Goal: Task Accomplishment & Management: Manage account settings

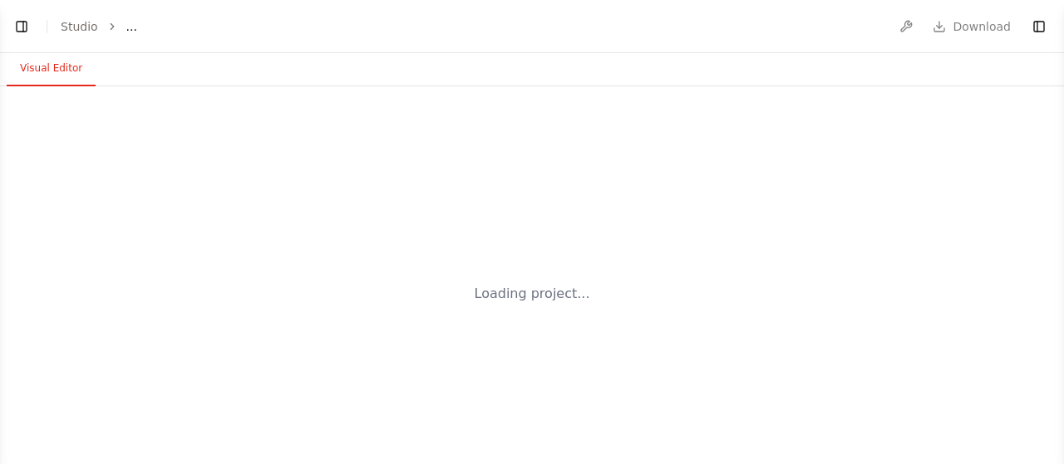
select select "****"
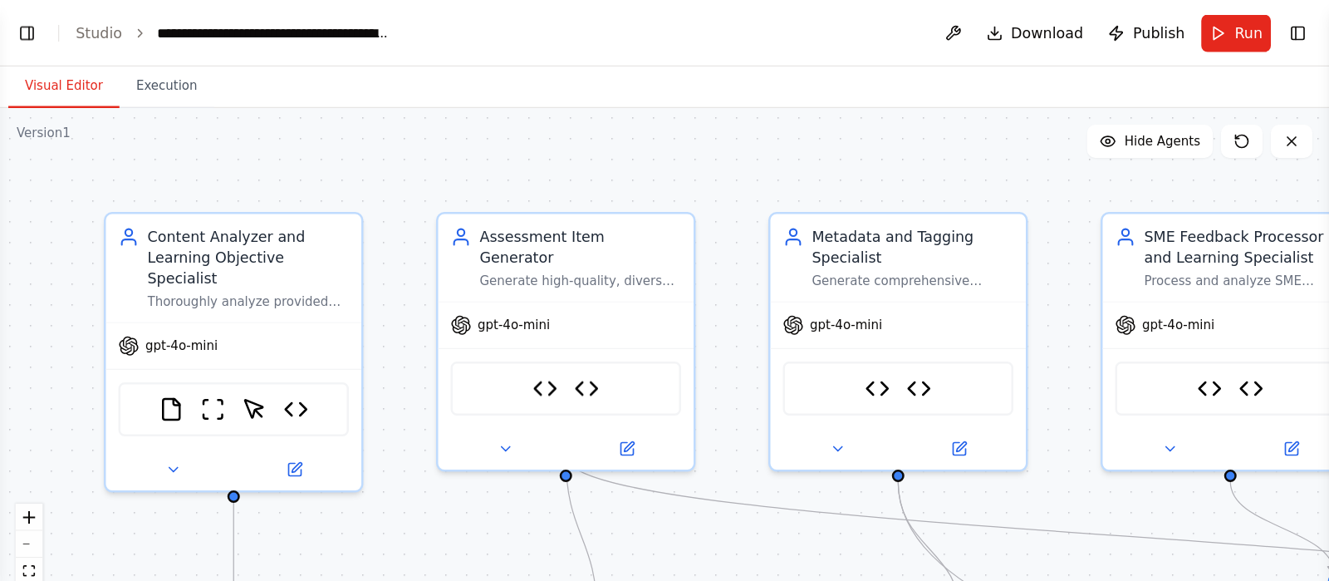
scroll to position [21298, 0]
click at [776, 27] on button at bounding box center [762, 27] width 27 height 30
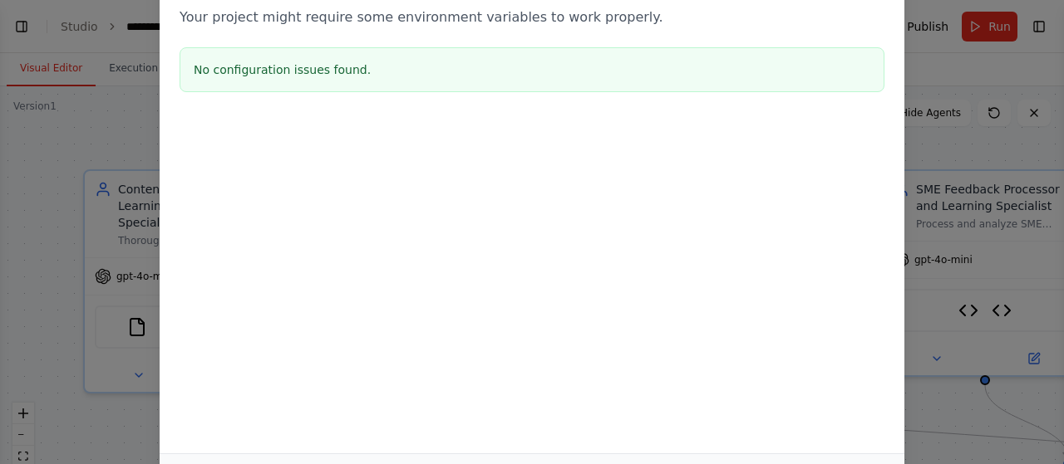
click at [51, 79] on div "Environment configuration Your project might require some environment variables…" at bounding box center [532, 232] width 1064 height 464
click at [20, 22] on div "Environment configuration Your project might require some environment variables…" at bounding box center [532, 232] width 1064 height 464
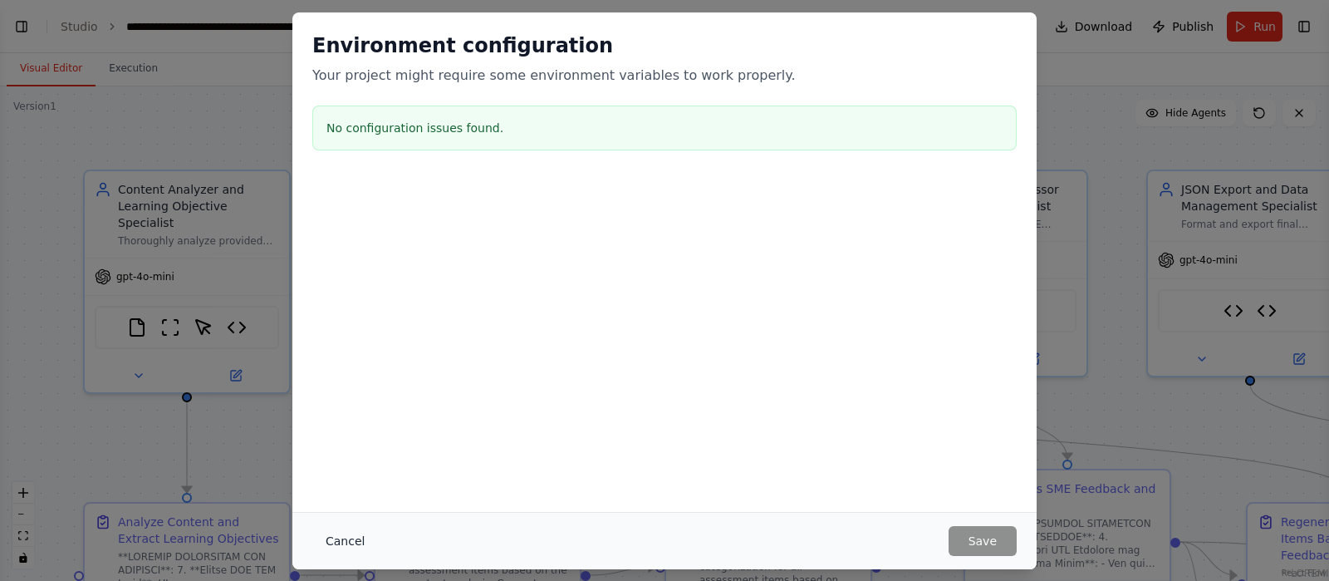
click at [332, 464] on button "Cancel" at bounding box center [345, 541] width 66 height 30
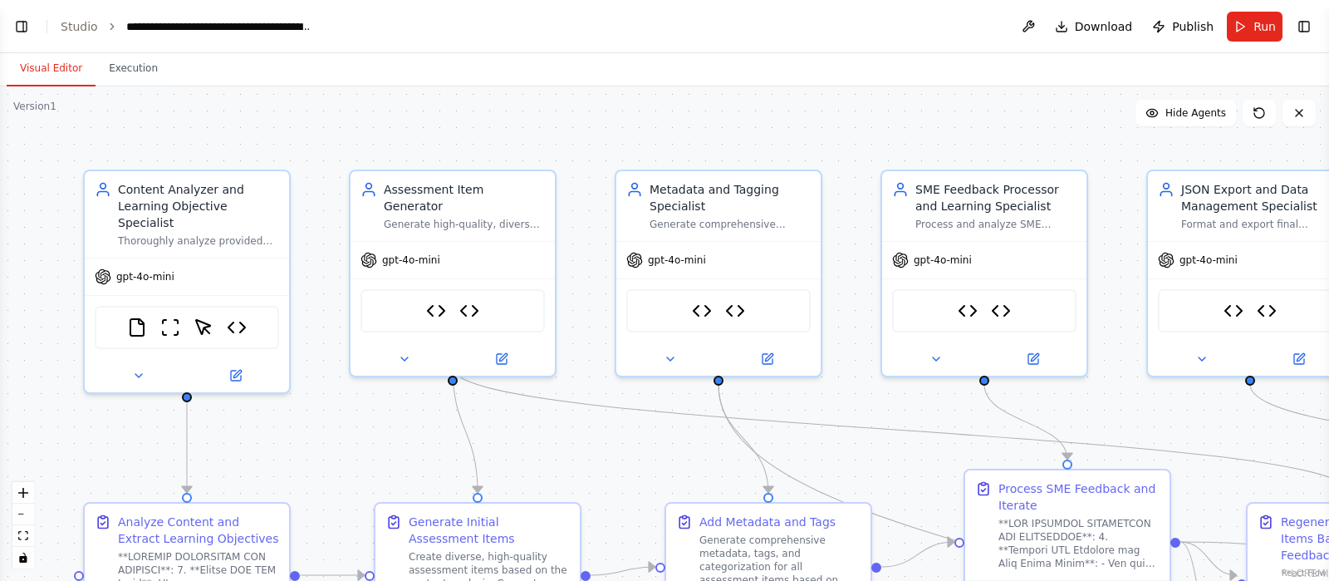
click at [27, 19] on button "Toggle Left Sidebar" at bounding box center [21, 26] width 23 height 23
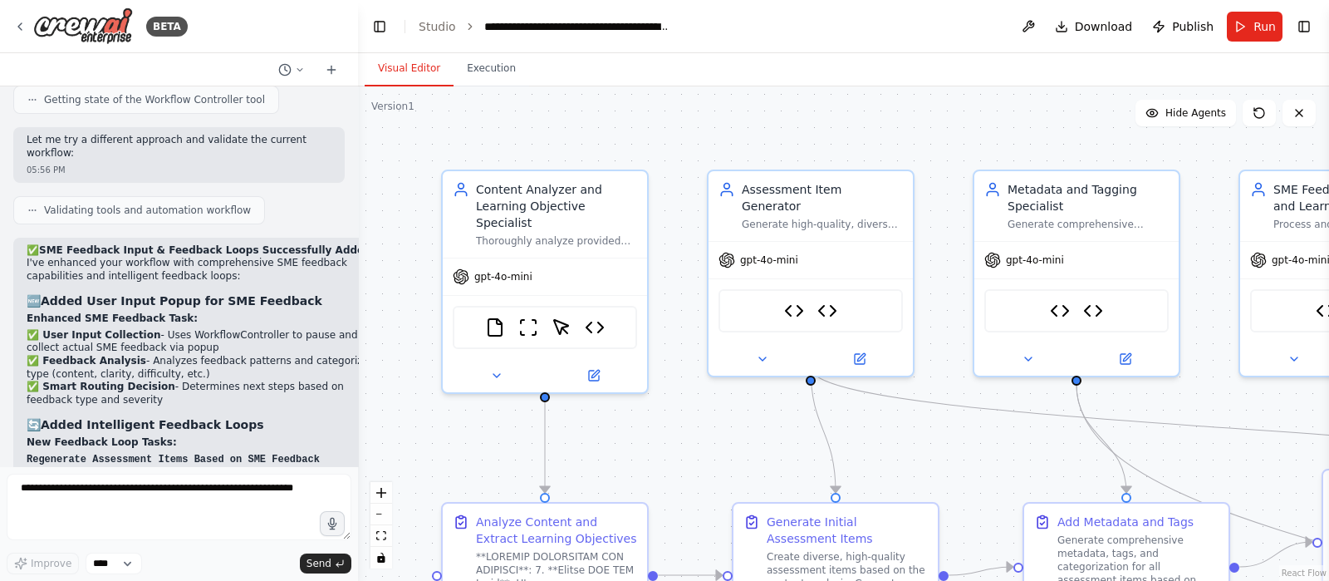
click at [376, 27] on button "Toggle Left Sidebar" at bounding box center [379, 26] width 23 height 23
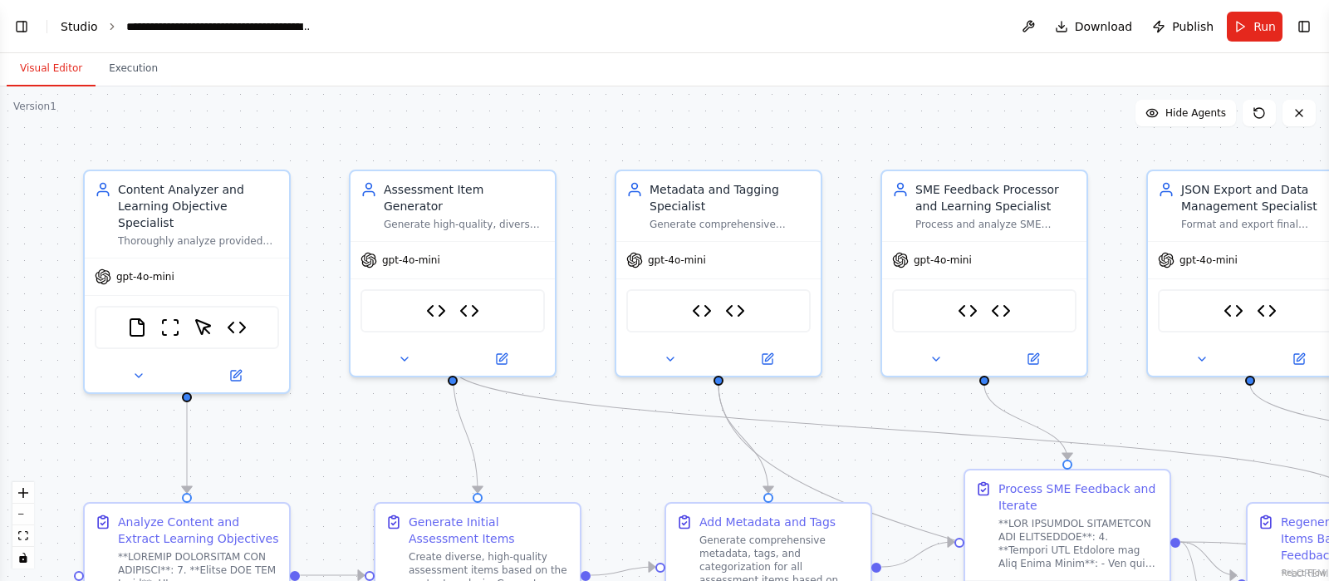
click at [66, 27] on link "Studio" at bounding box center [79, 26] width 37 height 13
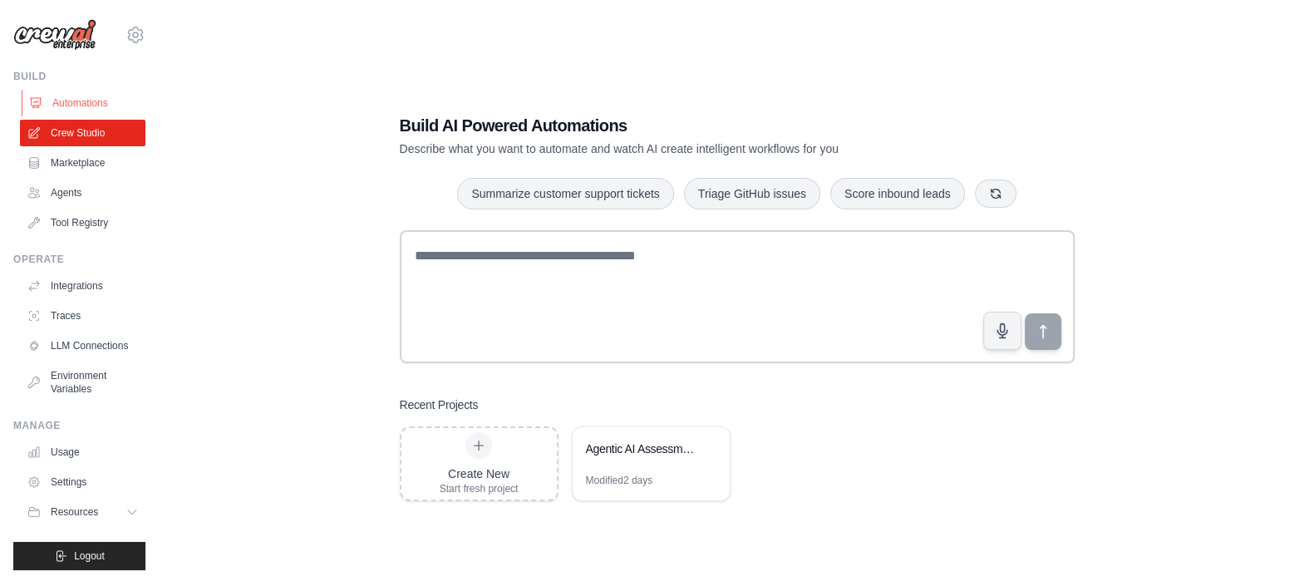
click at [88, 102] on link "Automations" at bounding box center [84, 103] width 125 height 27
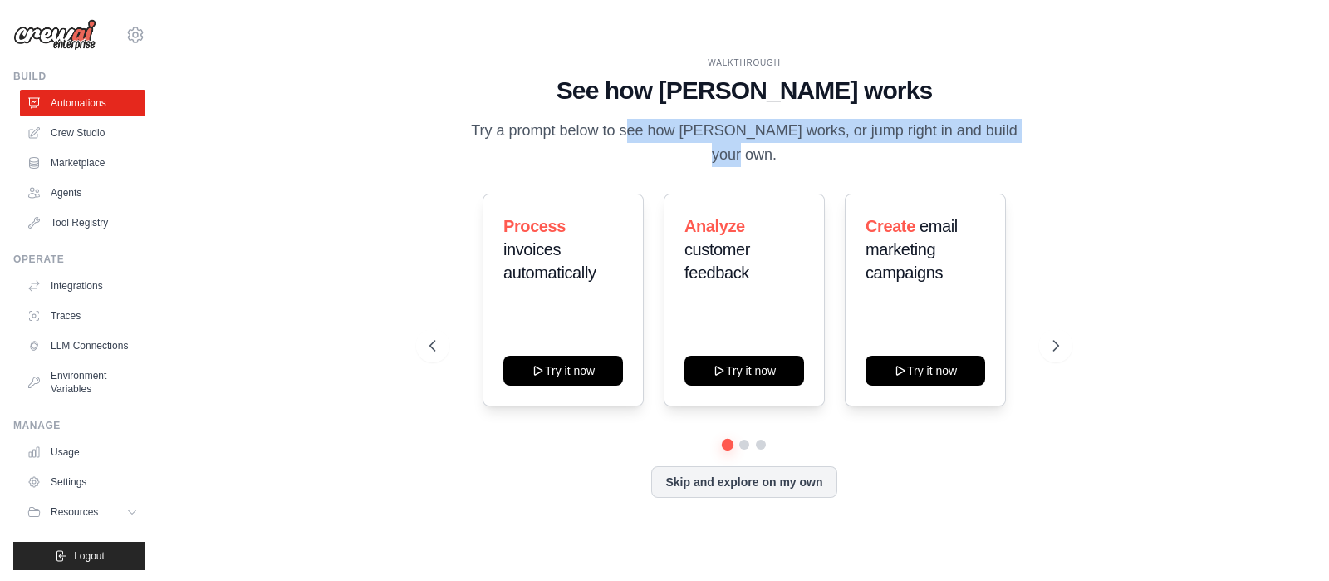
drag, startPoint x: 568, startPoint y: 142, endPoint x: 965, endPoint y: 145, distance: 397.2
click at [965, 145] on p "Try a prompt below to see how CrewAI works, or jump right in and build your own." at bounding box center [744, 143] width 558 height 49
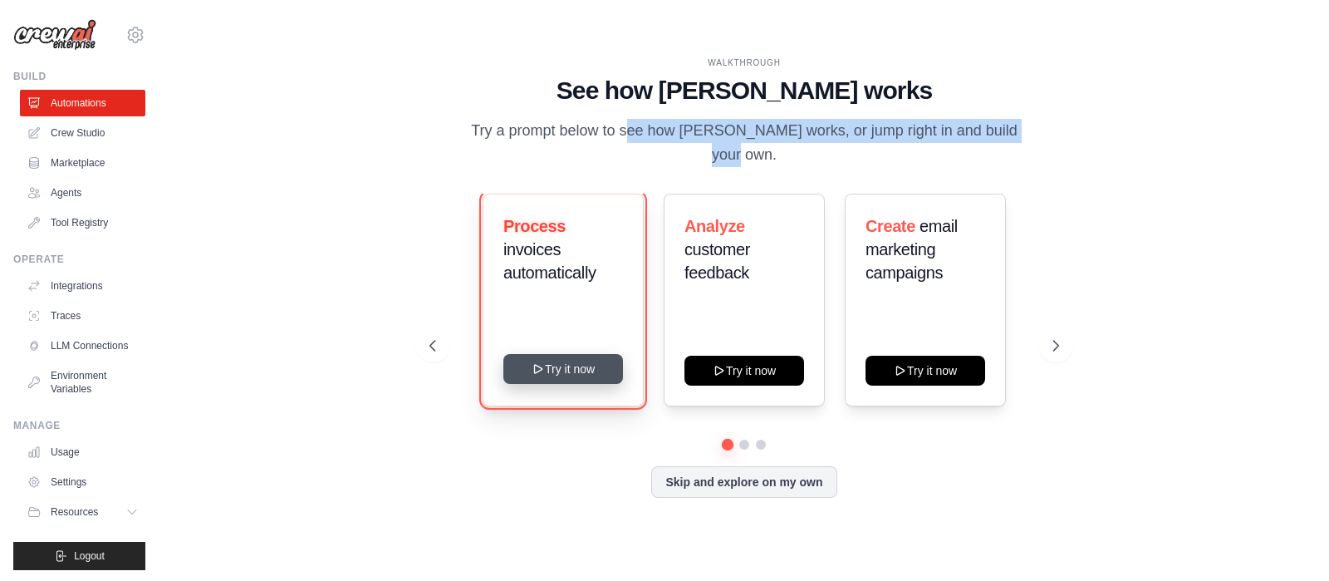
click at [565, 363] on button "Try it now" at bounding box center [564, 369] width 120 height 30
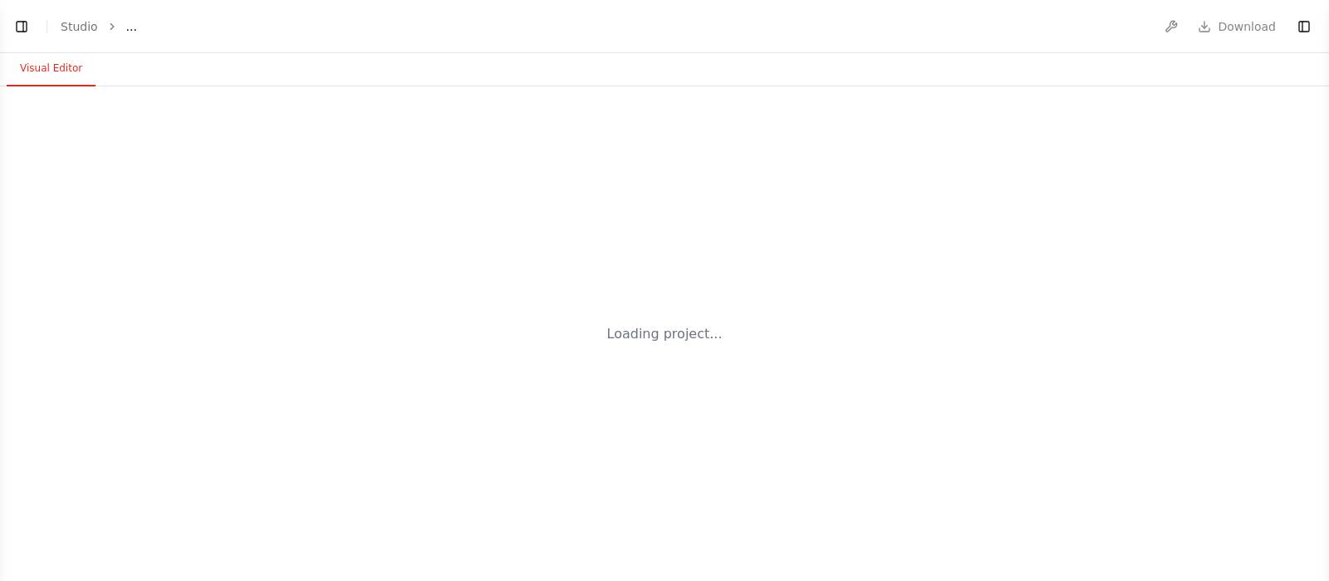
select select "****"
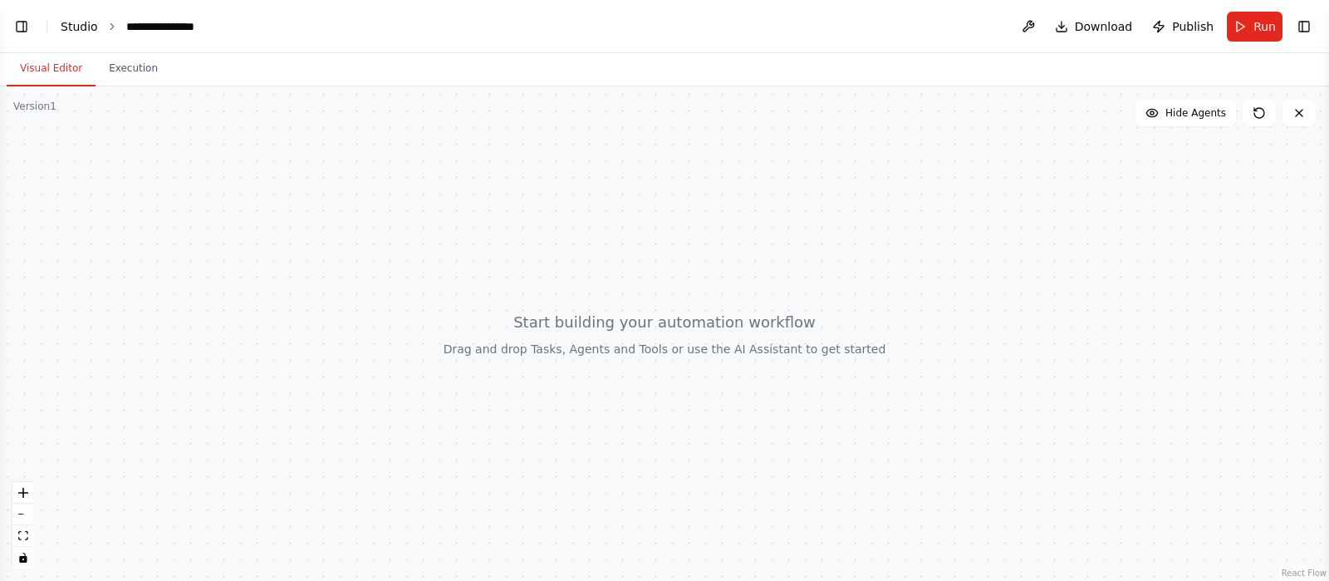
click at [77, 27] on link "Studio" at bounding box center [79, 26] width 37 height 13
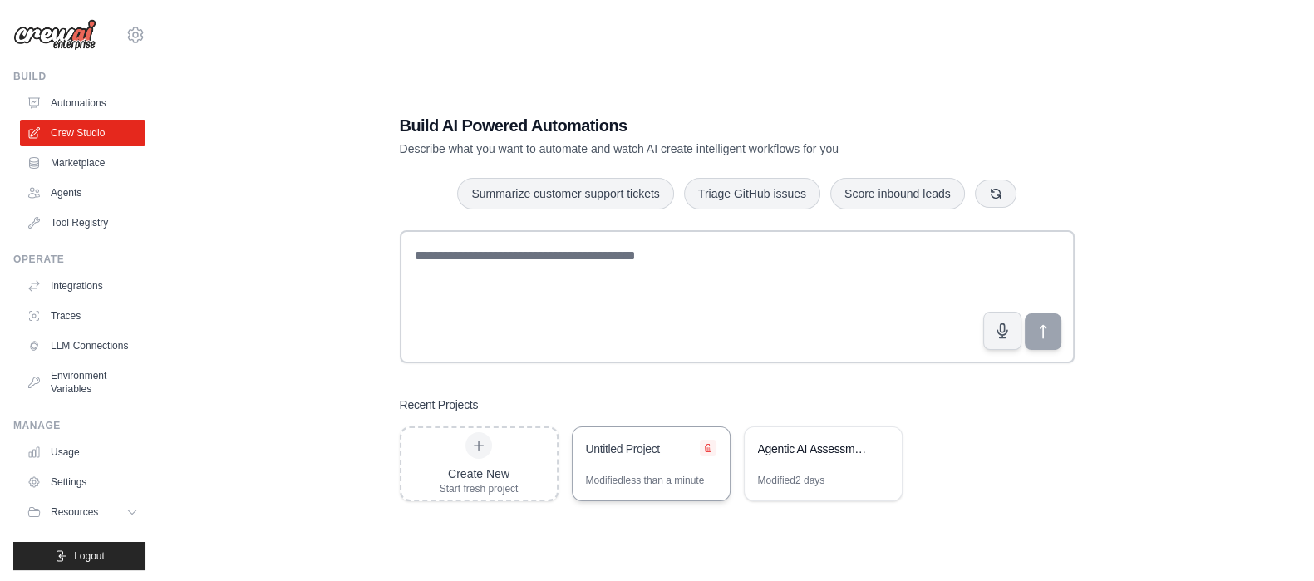
click at [710, 447] on icon at bounding box center [708, 448] width 10 height 10
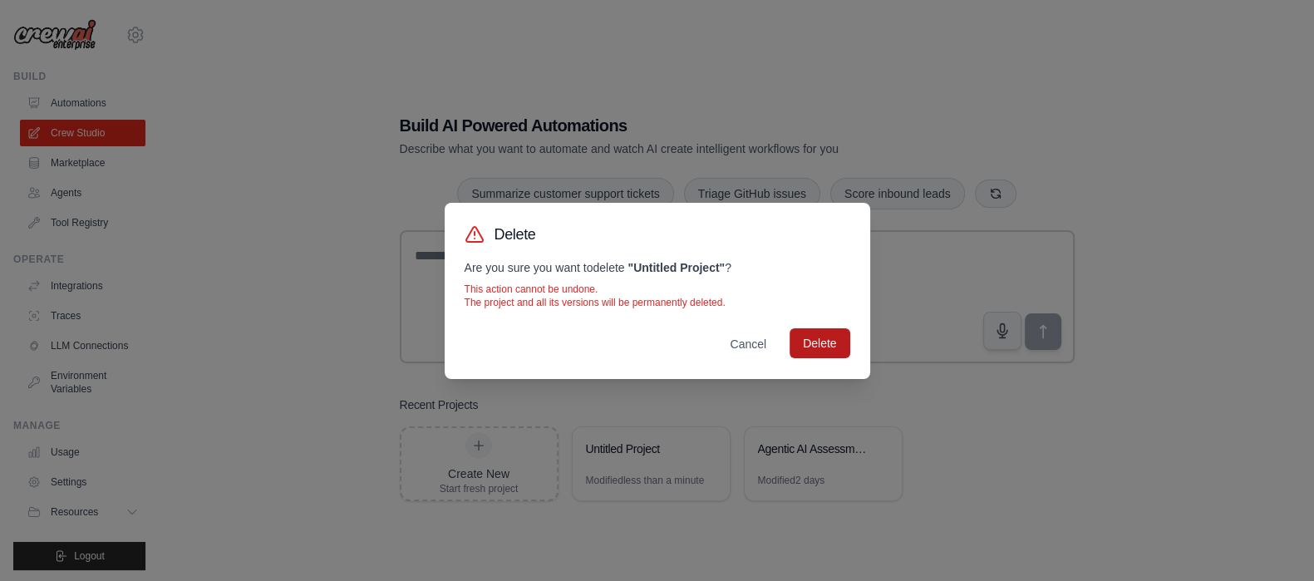
click at [804, 343] on button "Delete" at bounding box center [819, 343] width 60 height 30
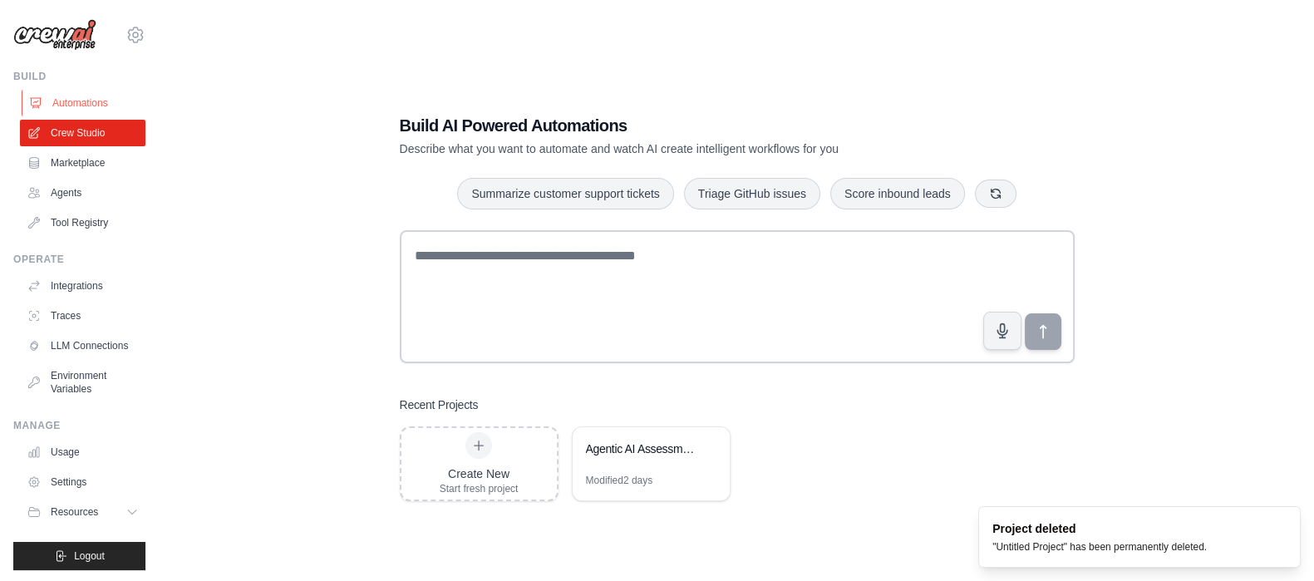
click at [72, 97] on link "Automations" at bounding box center [84, 103] width 125 height 27
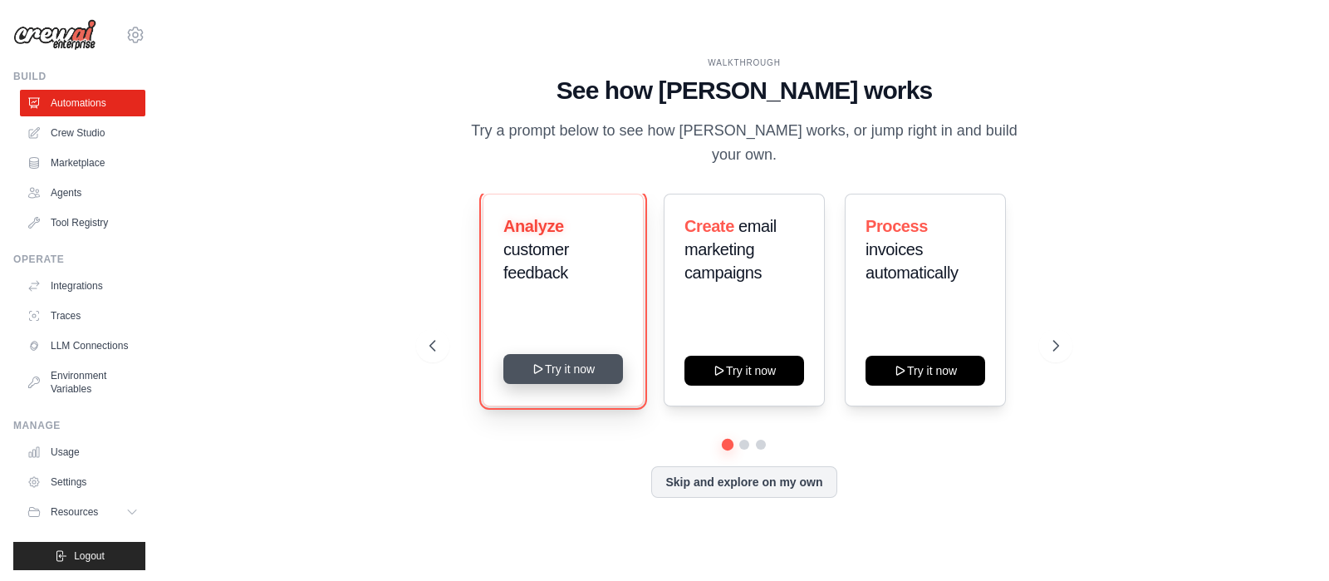
click at [603, 356] on button "Try it now" at bounding box center [564, 369] width 120 height 30
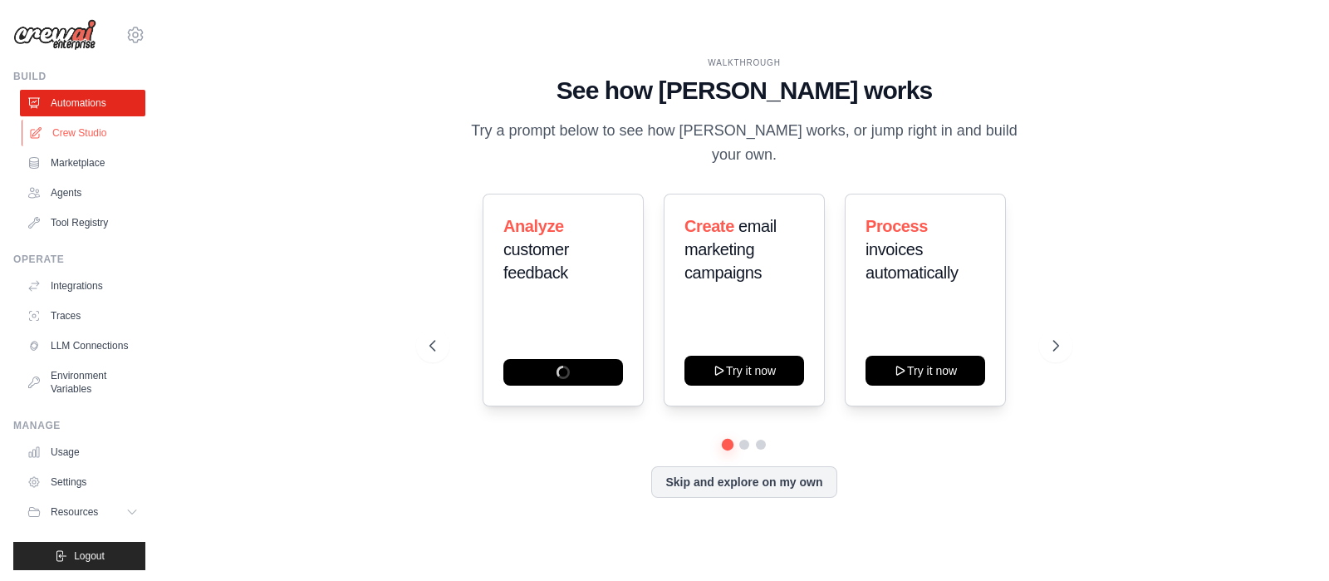
click at [72, 130] on link "Crew Studio" at bounding box center [84, 133] width 125 height 27
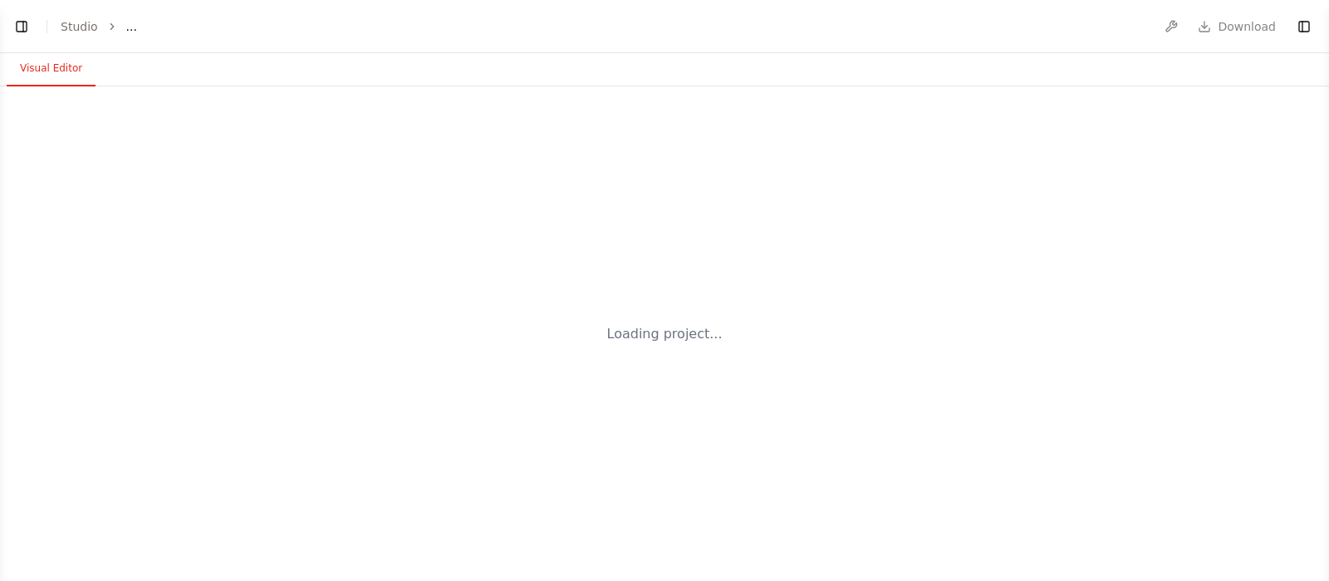
select select "****"
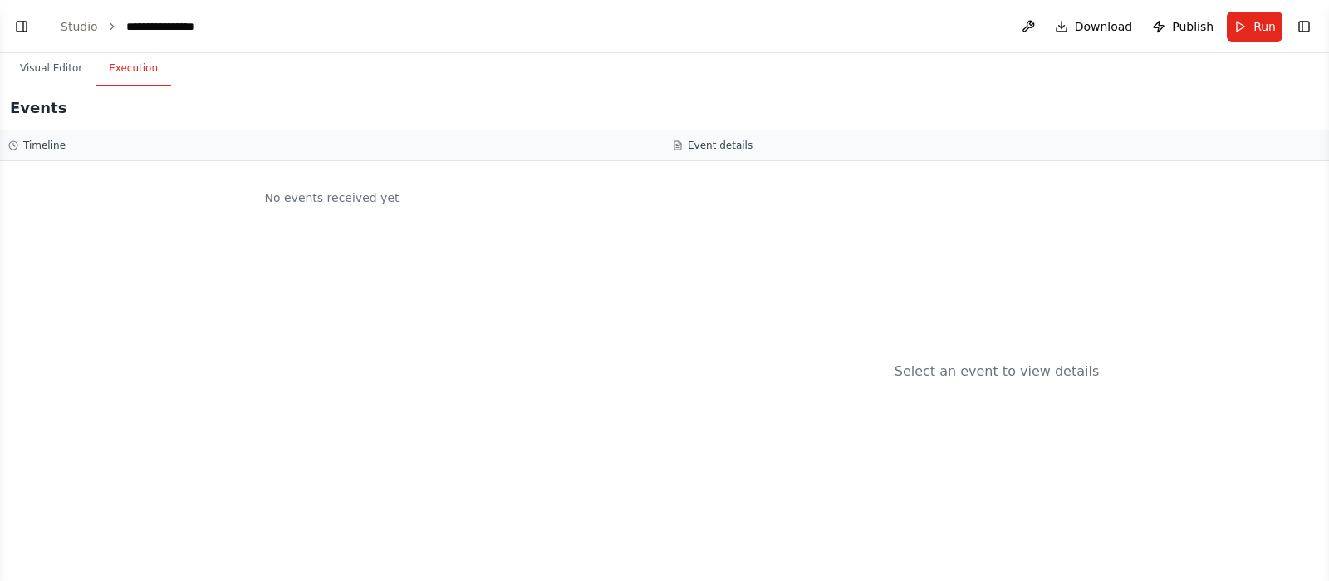
click at [104, 63] on button "Execution" at bounding box center [134, 69] width 76 height 35
click at [54, 65] on button "Visual Editor" at bounding box center [51, 69] width 89 height 35
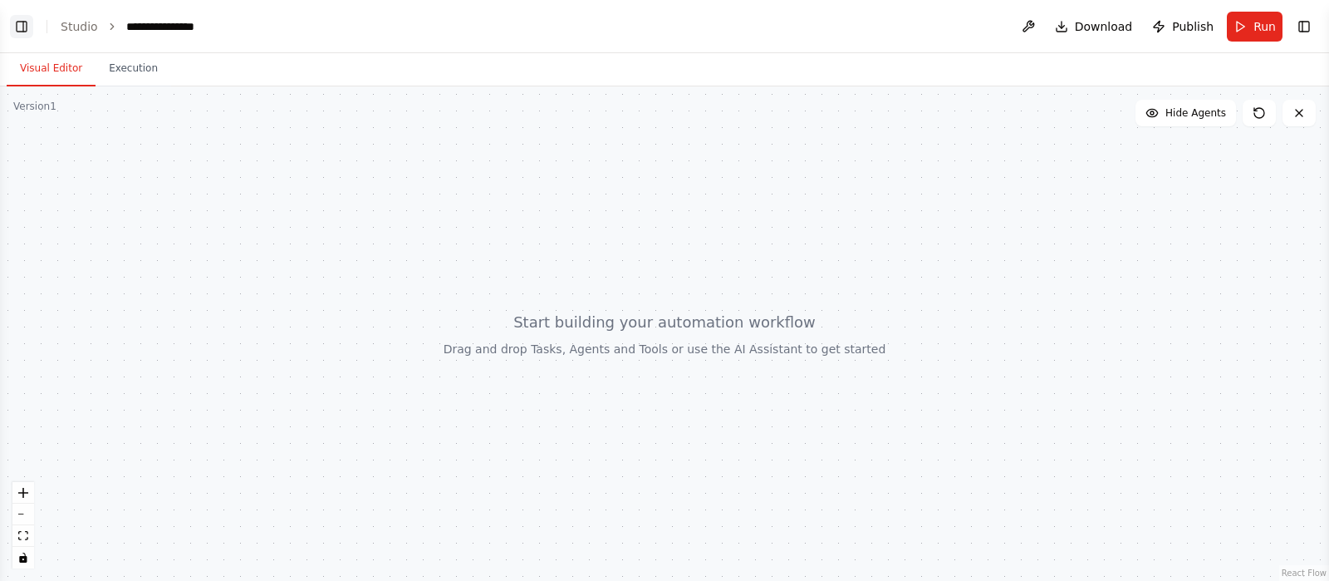
click at [21, 19] on button "Toggle Left Sidebar" at bounding box center [21, 26] width 23 height 23
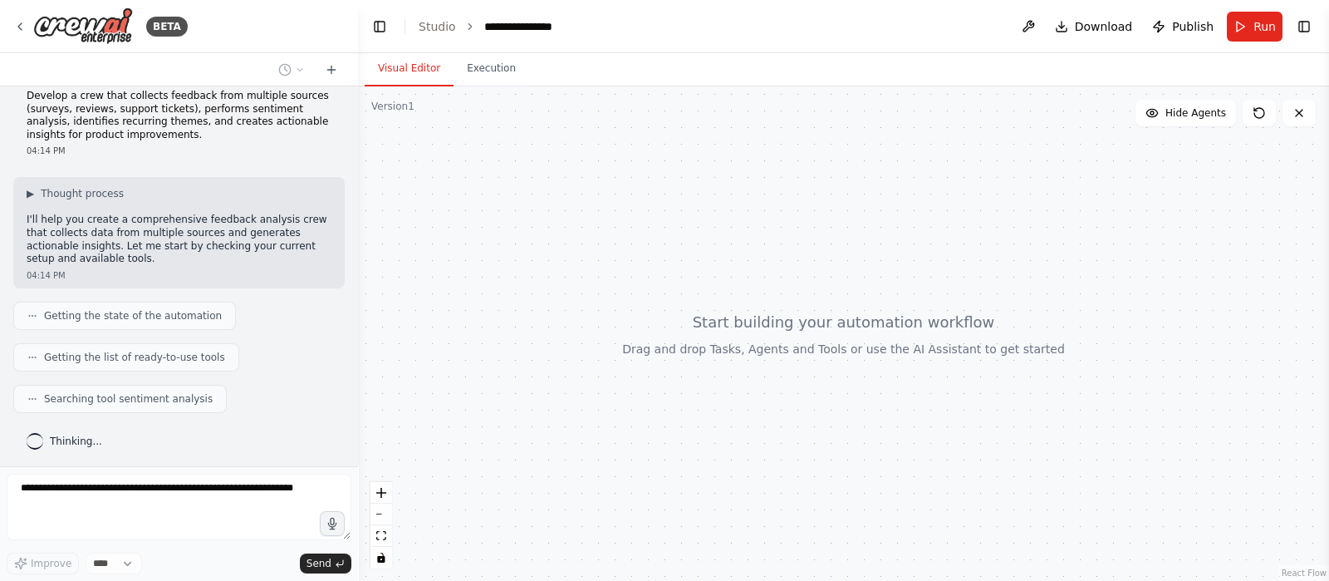
scroll to position [58, 0]
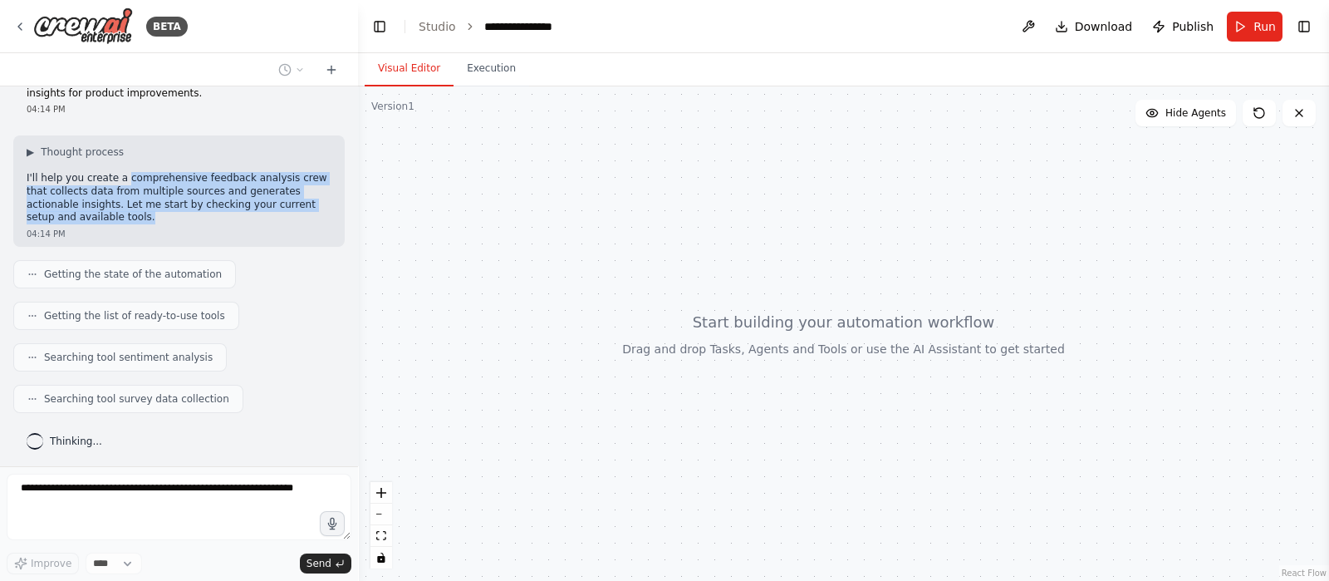
drag, startPoint x: 116, startPoint y: 179, endPoint x: 251, endPoint y: 217, distance: 139.7
click at [251, 217] on p "I'll help you create a comprehensive feedback analysis crew that collects data …" at bounding box center [179, 198] width 305 height 52
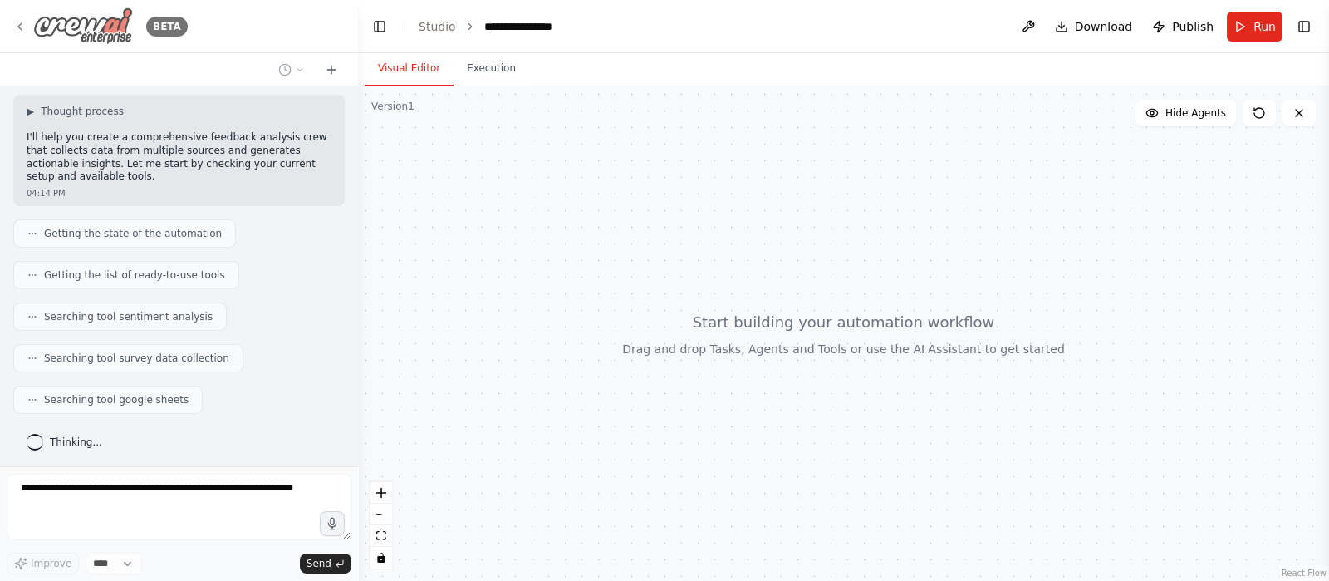
click at [25, 22] on icon at bounding box center [19, 26] width 13 height 13
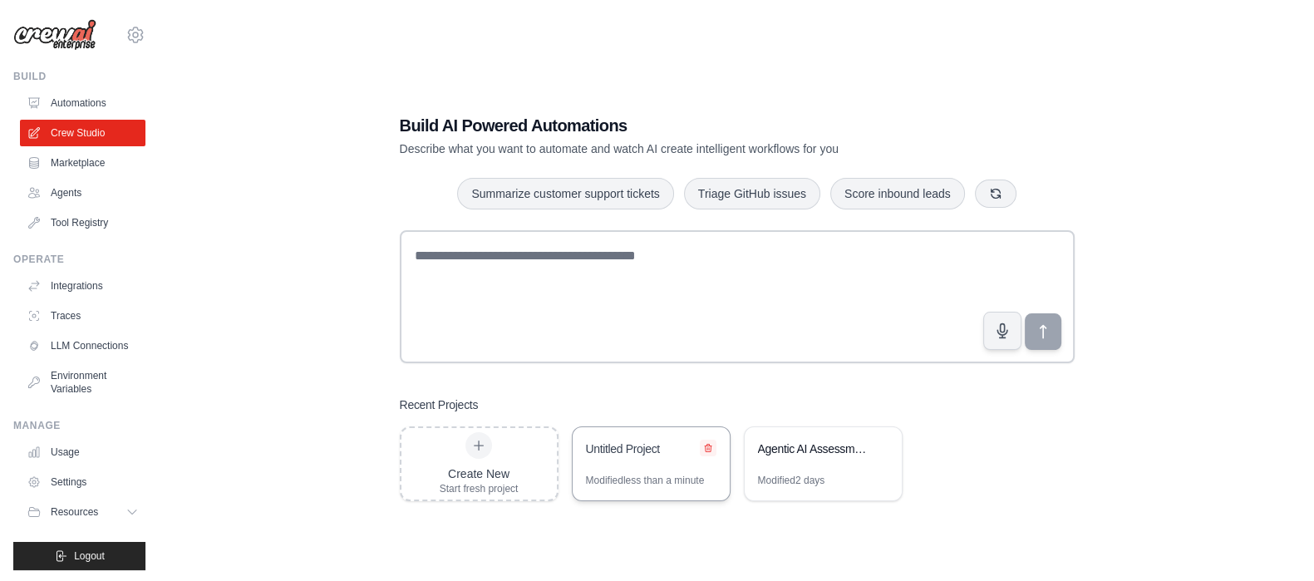
click at [709, 447] on icon at bounding box center [708, 448] width 10 height 10
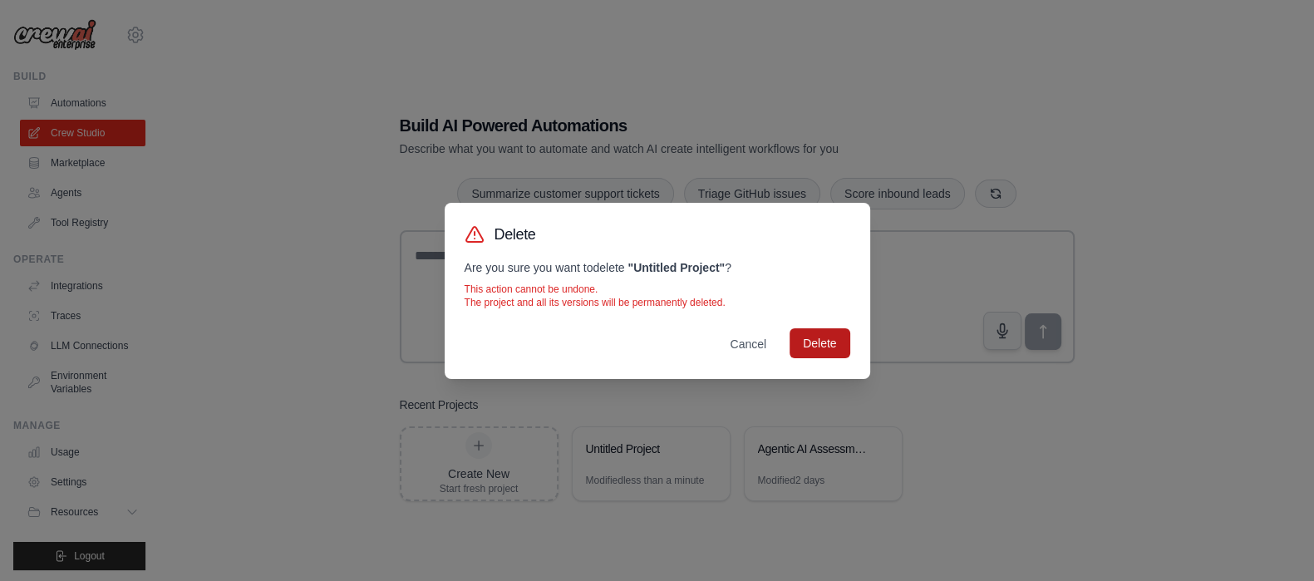
click at [809, 351] on button "Delete" at bounding box center [819, 343] width 60 height 30
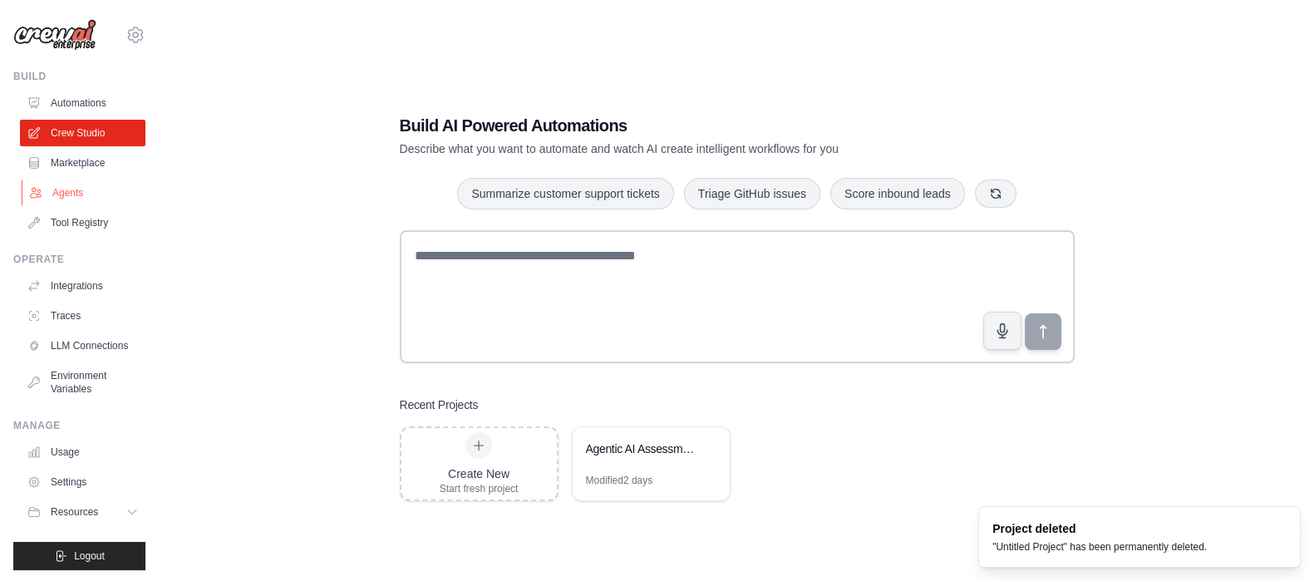
click at [62, 189] on link "Agents" at bounding box center [84, 192] width 125 height 27
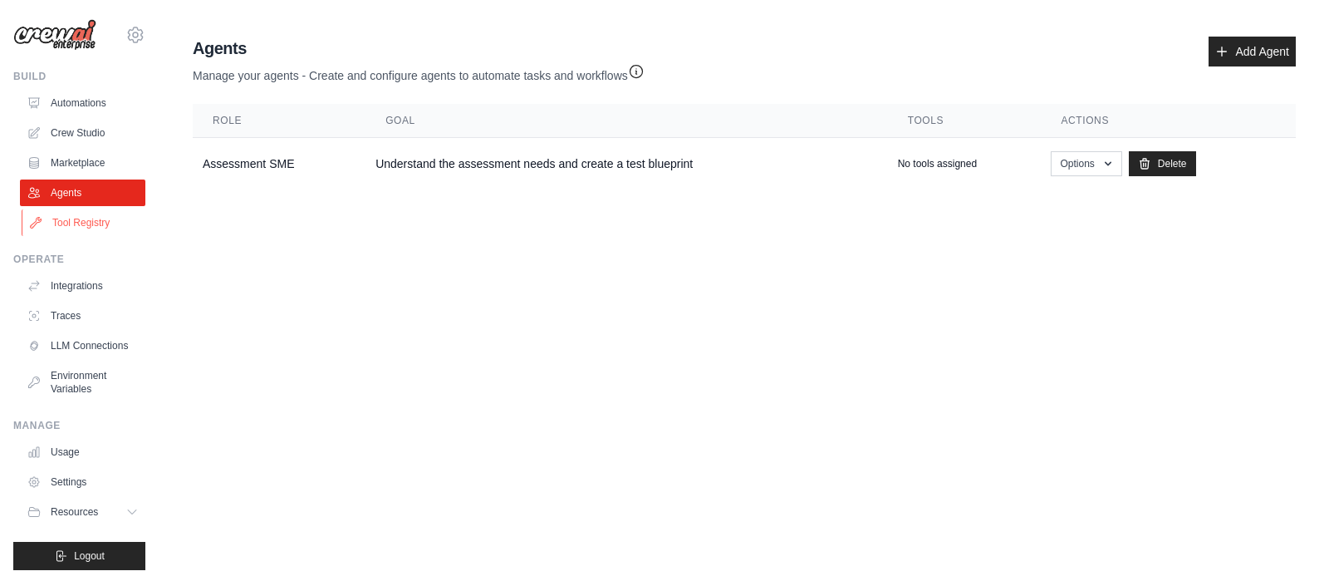
click at [63, 219] on link "Tool Registry" at bounding box center [84, 222] width 125 height 27
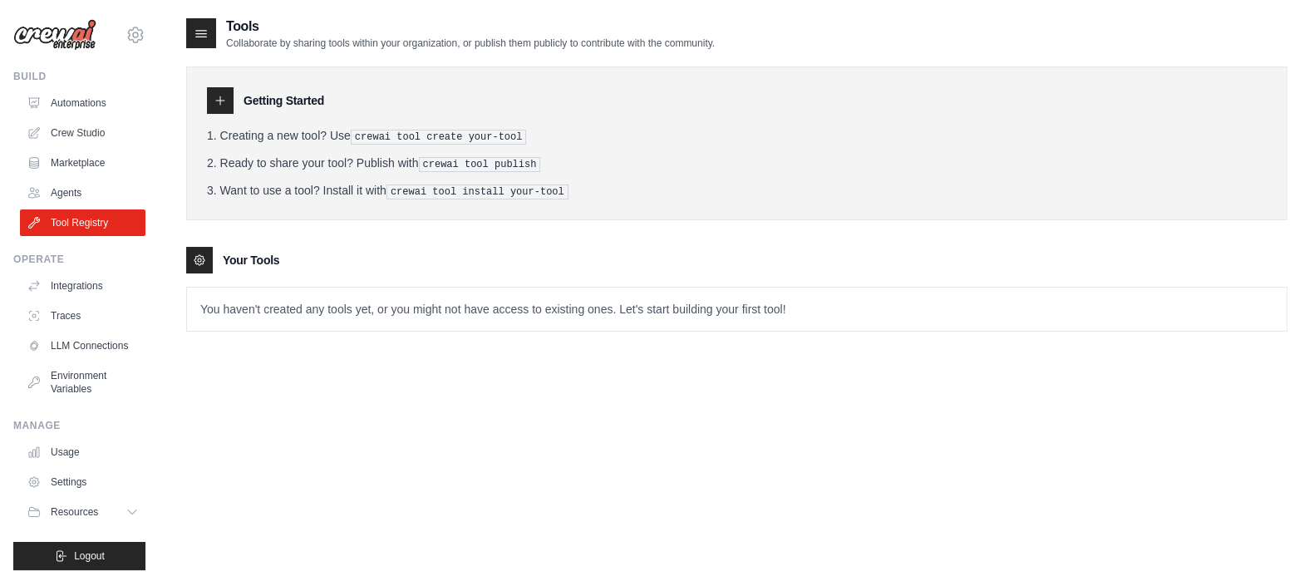
drag, startPoint x: 231, startPoint y: 135, endPoint x: 334, endPoint y: 125, distance: 103.4
click at [334, 125] on div "Getting Started Creating a new tool? Use crewai tool create your-tool Ready to …" at bounding box center [736, 143] width 1101 height 154
drag, startPoint x: 220, startPoint y: 158, endPoint x: 334, endPoint y: 157, distance: 113.8
click at [334, 157] on li "Ready to share your tool? Publish with crewai tool publish" at bounding box center [736, 163] width 1059 height 17
drag, startPoint x: 253, startPoint y: 308, endPoint x: 490, endPoint y: 317, distance: 237.8
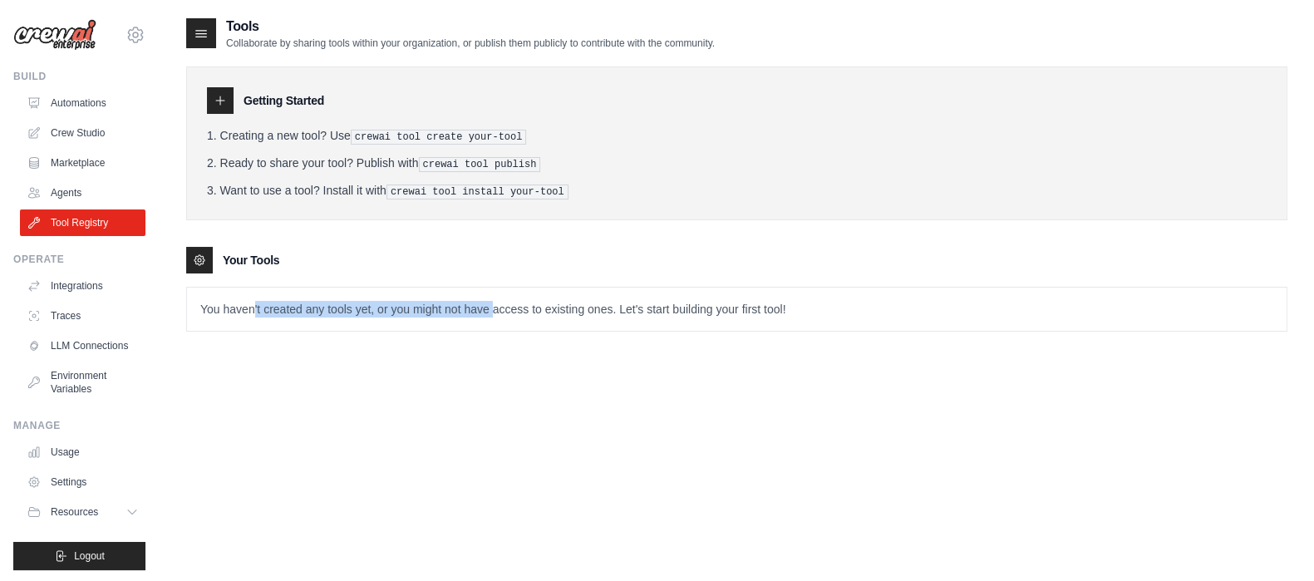
click at [490, 317] on p "You haven't created any tools yet, or you might not have access to existing one…" at bounding box center [736, 309] width 1099 height 43
drag, startPoint x: 310, startPoint y: 42, endPoint x: 447, endPoint y: 41, distance: 137.1
click at [447, 41] on p "Collaborate by sharing tools within your organization, or publish them publicly…" at bounding box center [470, 43] width 489 height 13
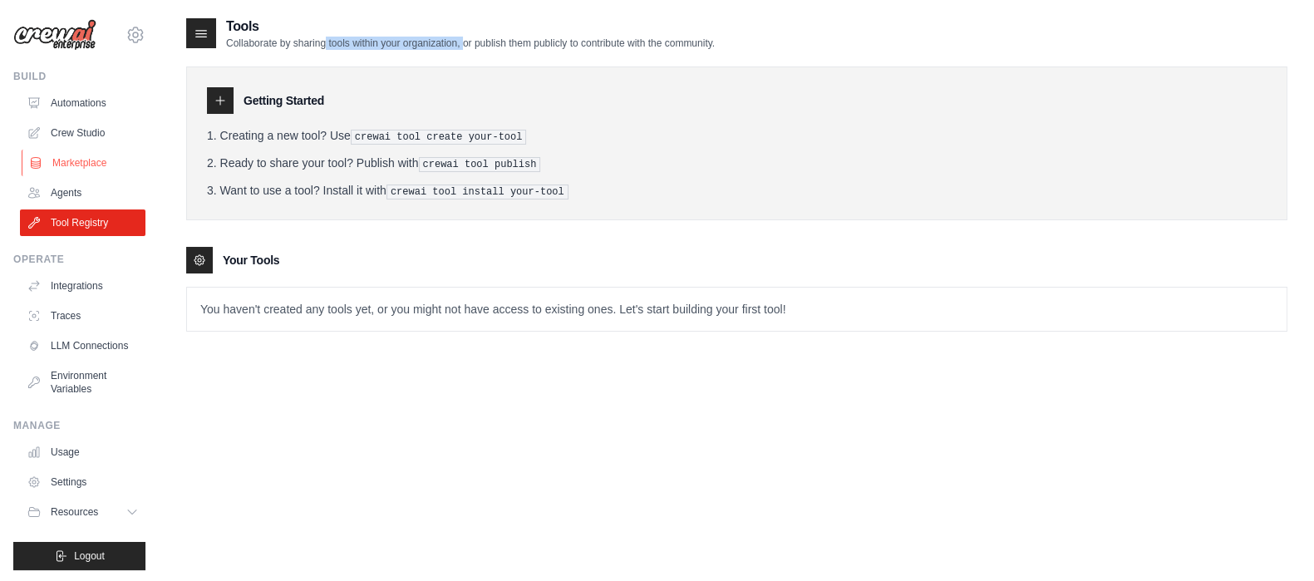
click at [86, 160] on link "Marketplace" at bounding box center [84, 163] width 125 height 27
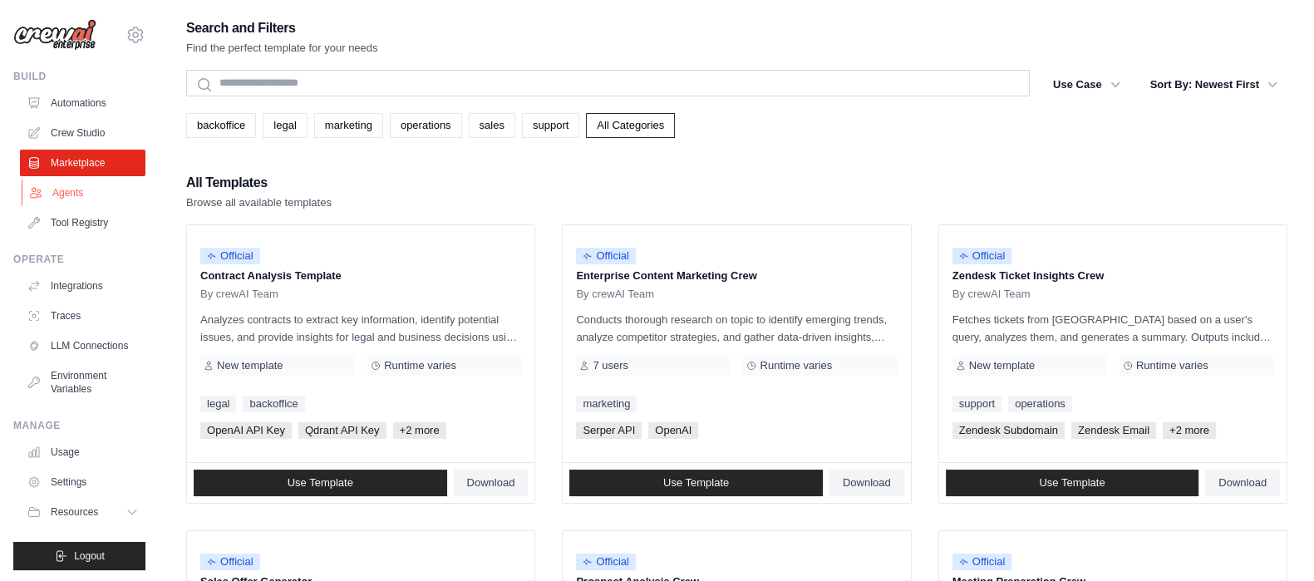
click at [75, 187] on link "Agents" at bounding box center [84, 192] width 125 height 27
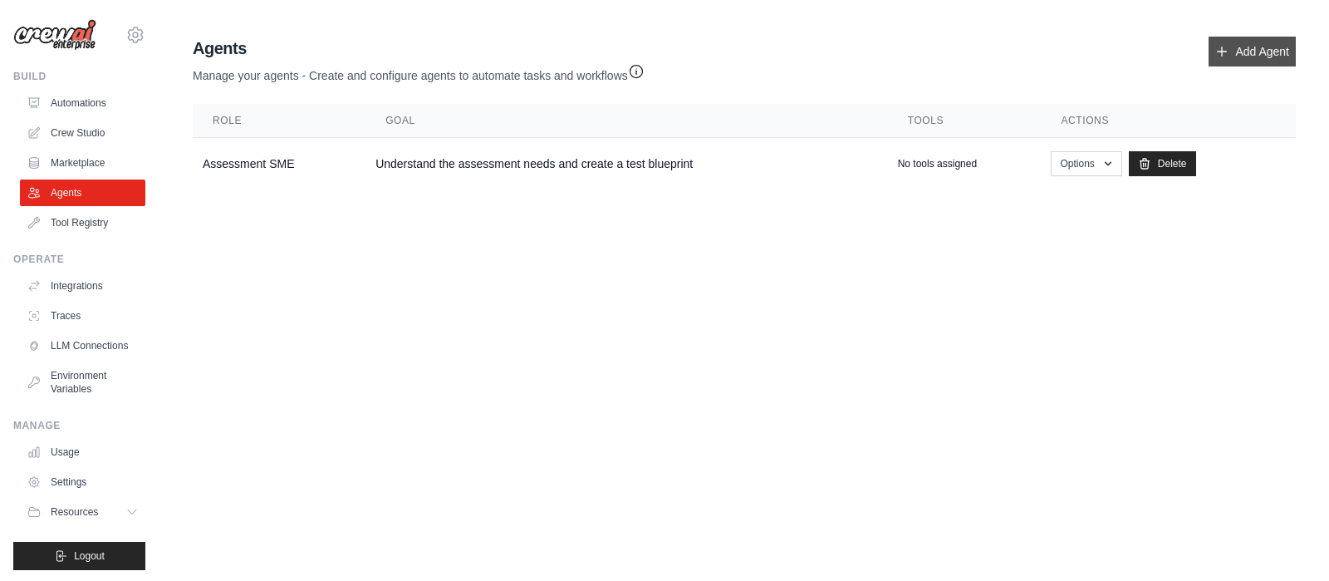
click at [1246, 57] on link "Add Agent" at bounding box center [1252, 52] width 87 height 30
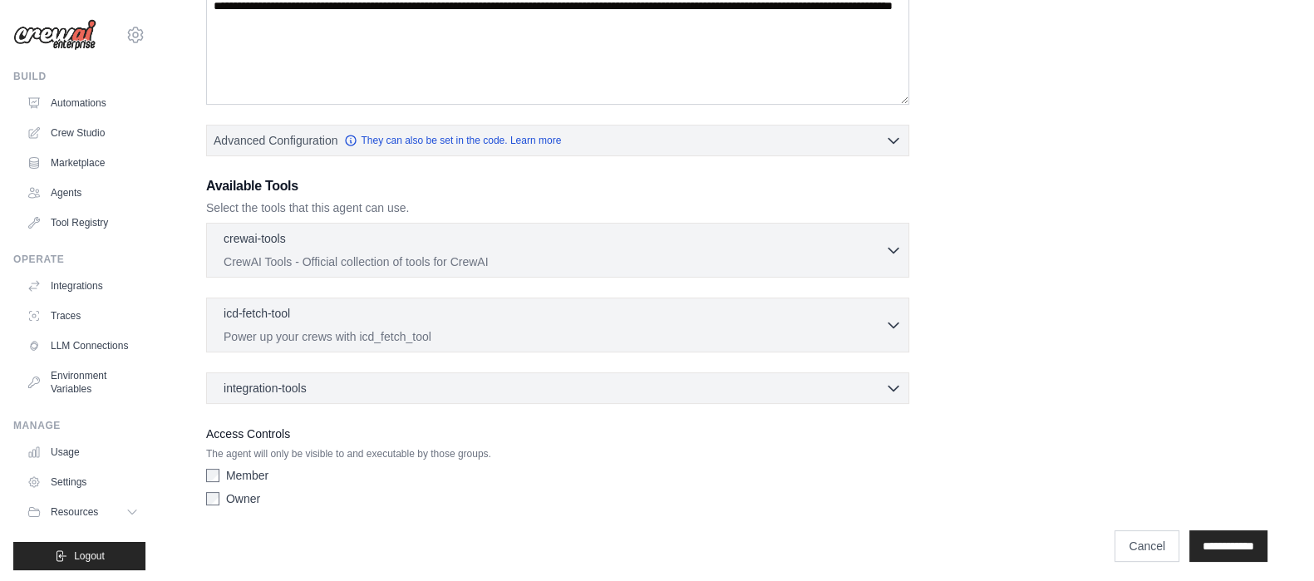
scroll to position [307, 0]
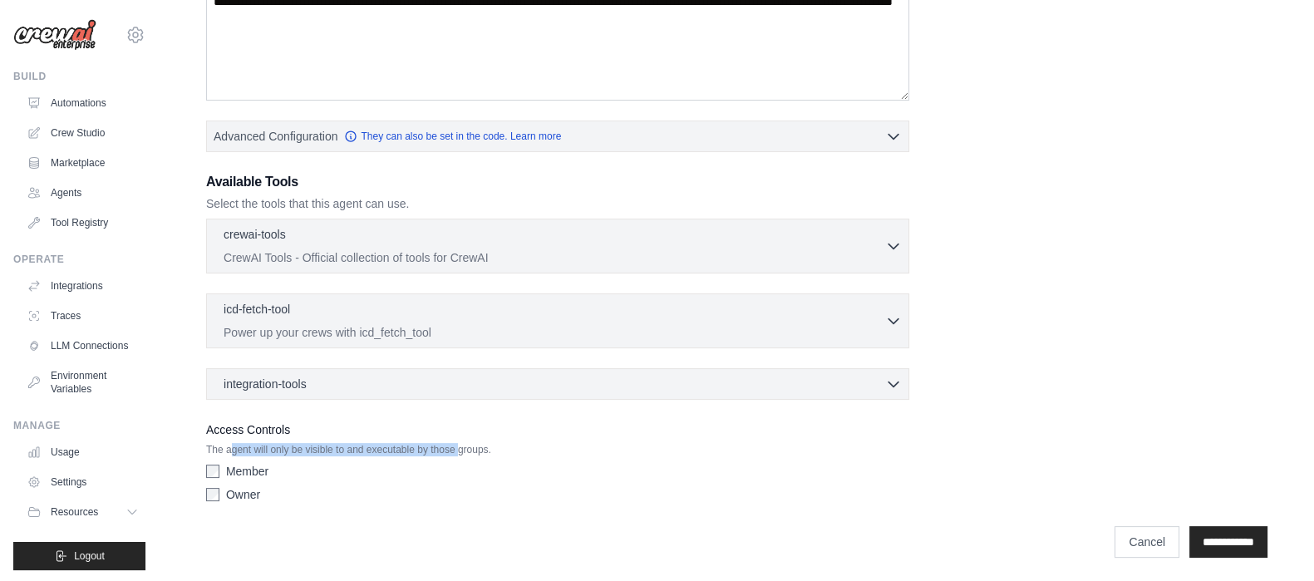
drag, startPoint x: 231, startPoint y: 448, endPoint x: 457, endPoint y: 446, distance: 226.0
click at [457, 446] on p "The agent will only be visible to and executable by those groups." at bounding box center [557, 449] width 703 height 13
click at [273, 379] on span "integration-tools" at bounding box center [265, 383] width 83 height 17
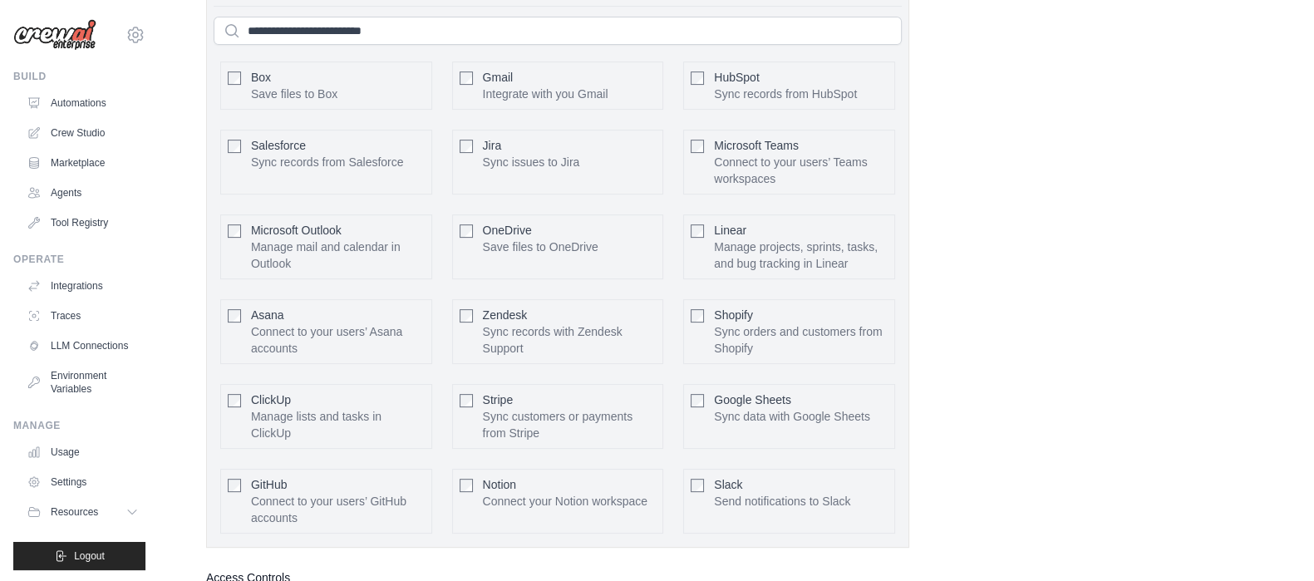
scroll to position [702, 0]
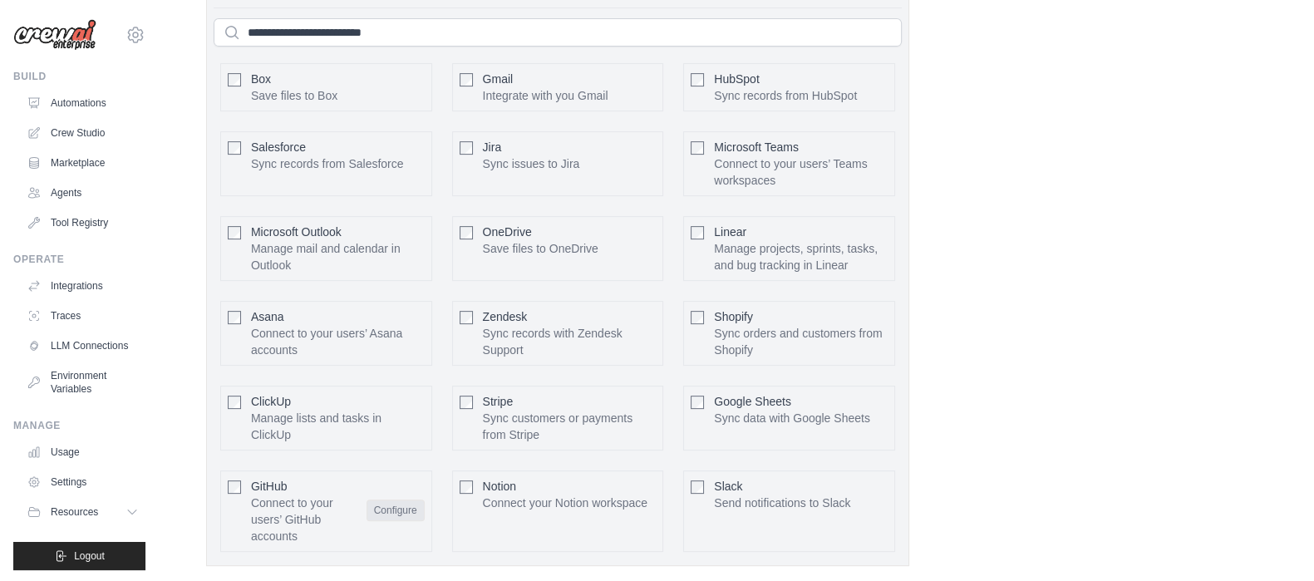
click at [388, 509] on button "Configure" at bounding box center [395, 510] width 58 height 22
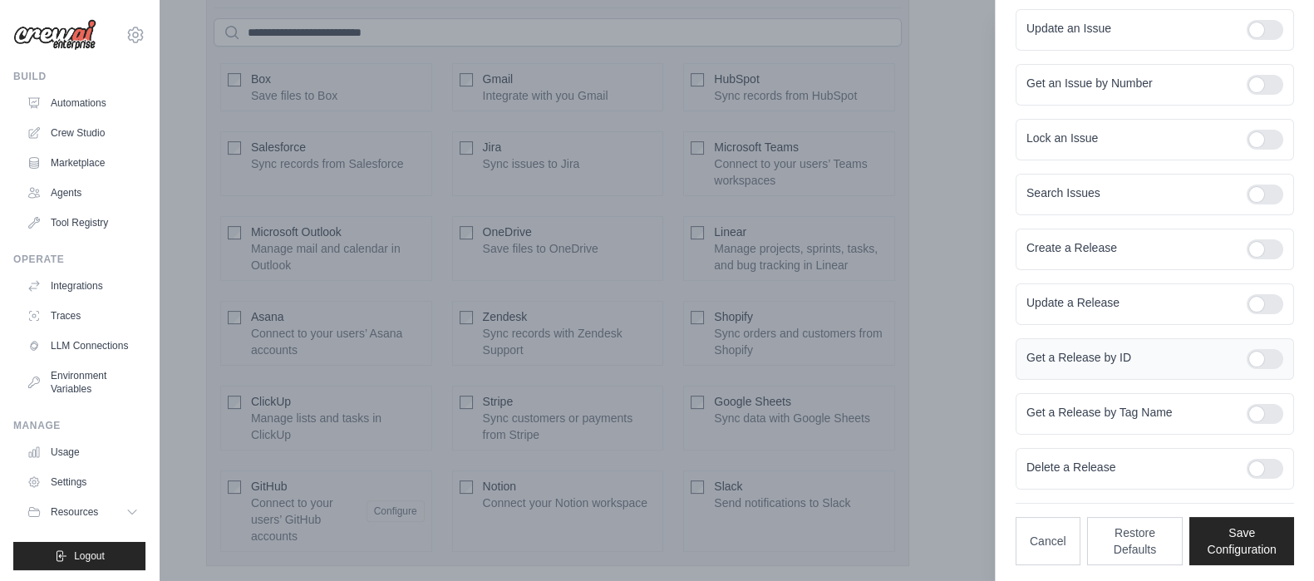
scroll to position [0, 0]
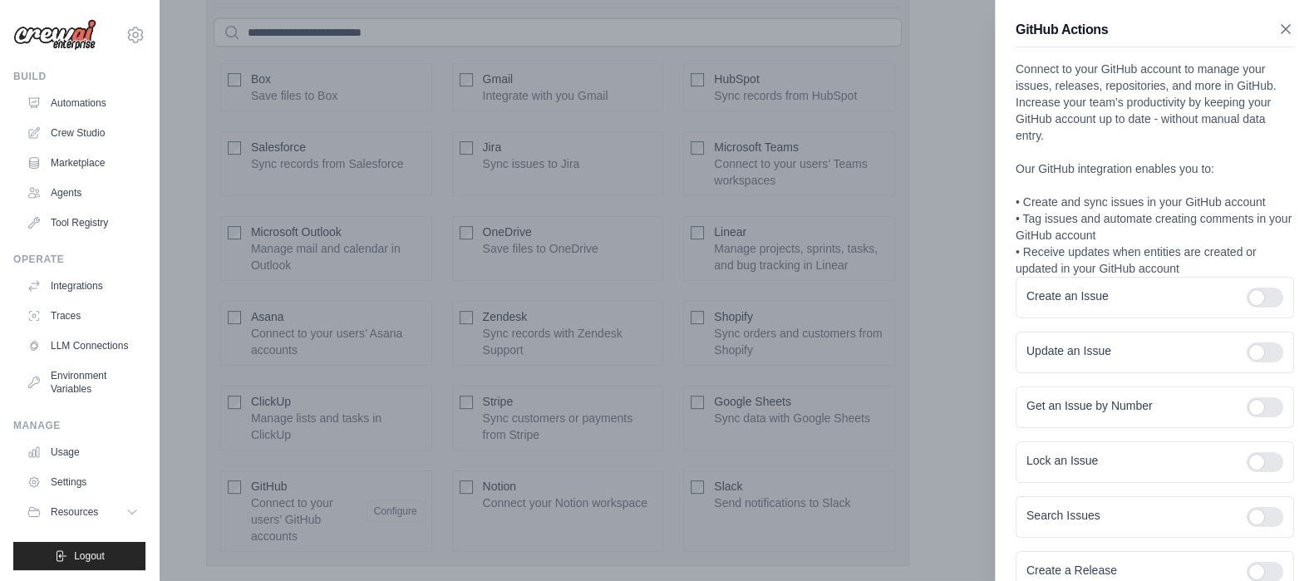
click at [1277, 27] on icon "button" at bounding box center [1285, 29] width 17 height 17
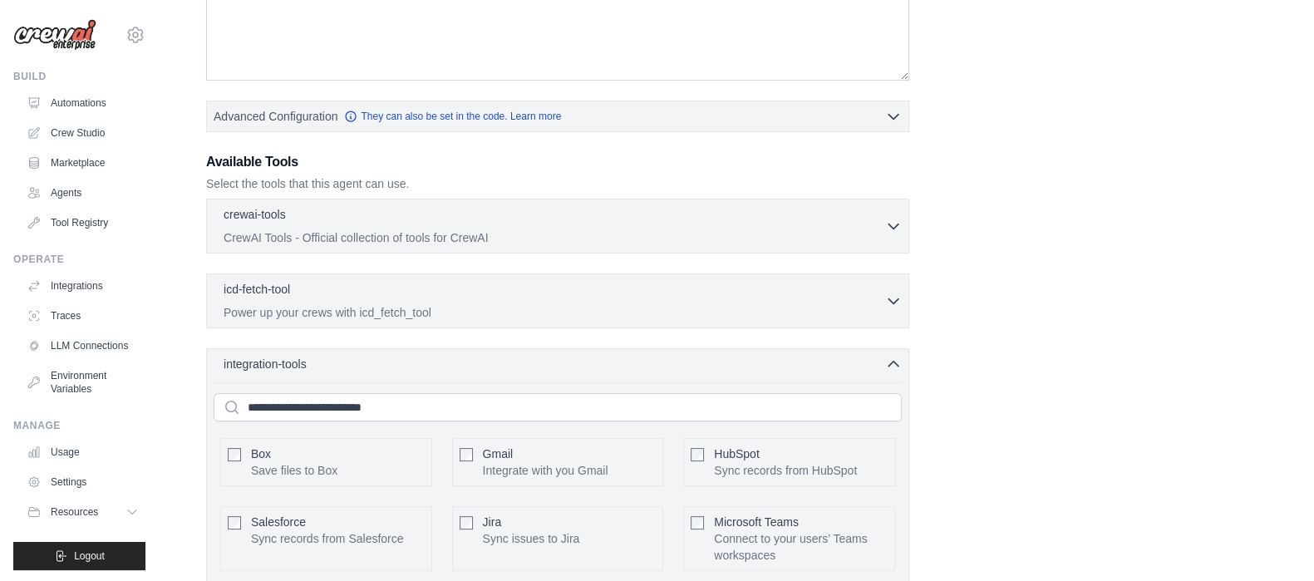
scroll to position [327, 0]
click at [312, 297] on div "icd-fetch-tool 0 selected" at bounding box center [554, 291] width 661 height 20
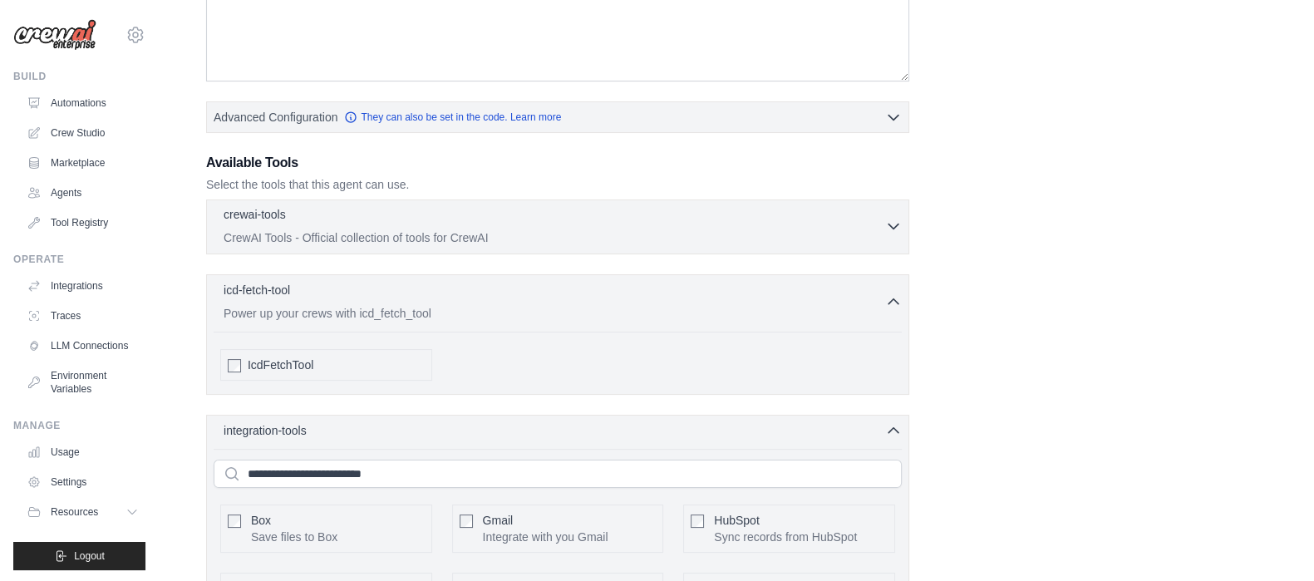
click at [307, 238] on p "CrewAI Tools - Official collection of tools for CrewAI" at bounding box center [554, 237] width 661 height 17
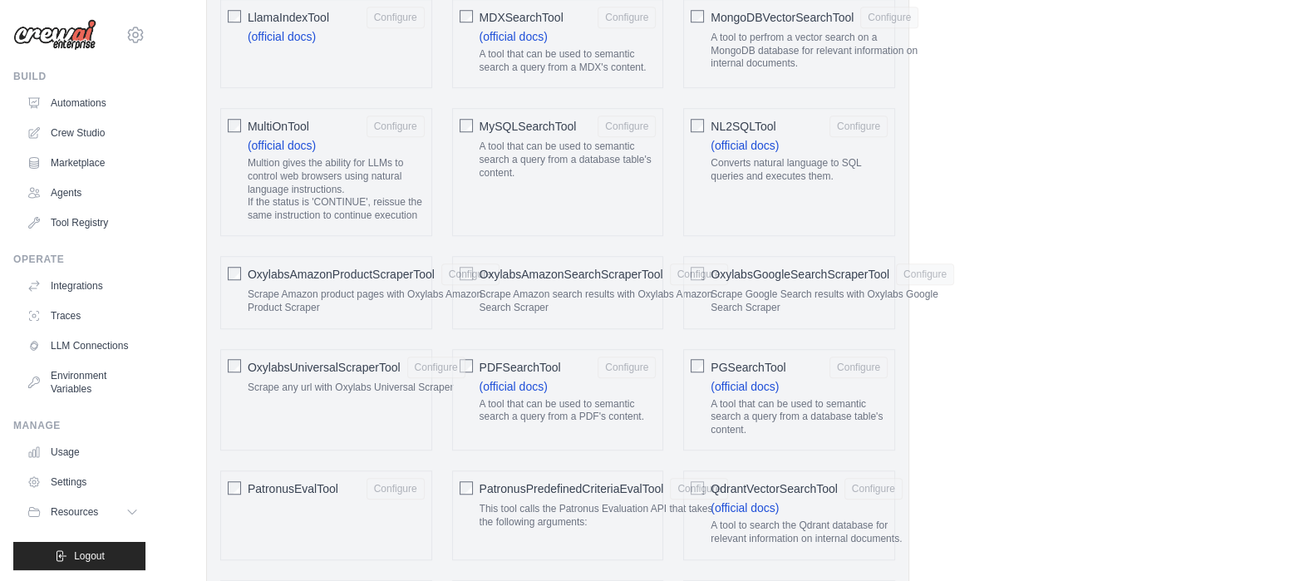
scroll to position [1728, 0]
click at [626, 359] on button "Configure" at bounding box center [626, 367] width 58 height 22
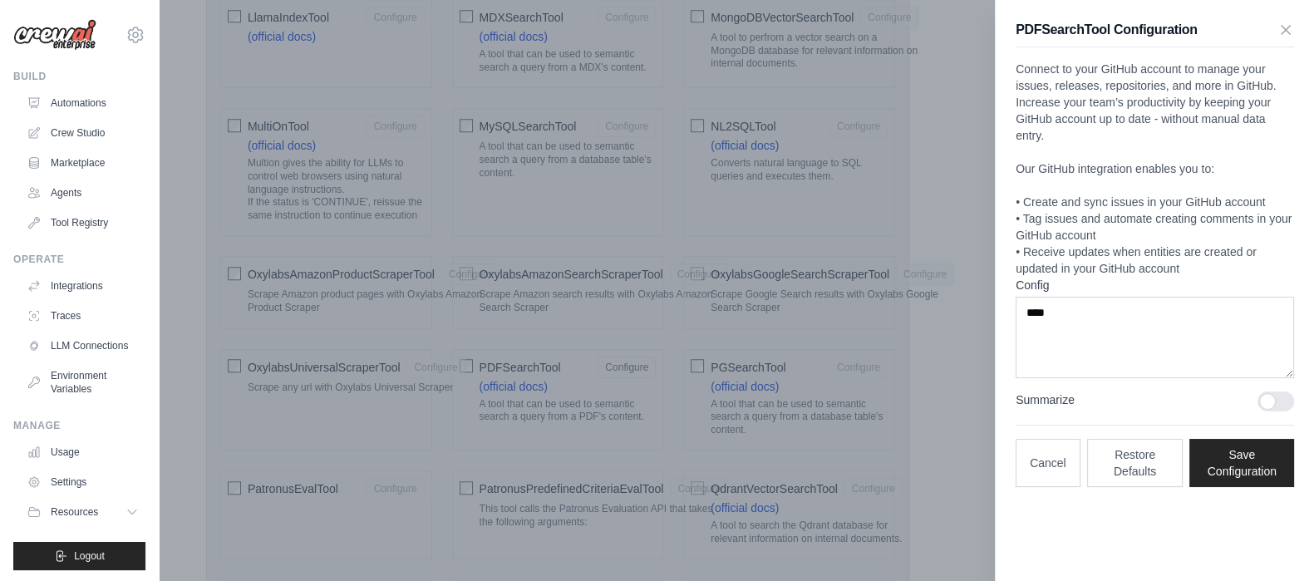
click at [1284, 400] on div at bounding box center [1275, 401] width 37 height 20
drag, startPoint x: 1067, startPoint y: 253, endPoint x: 1234, endPoint y: 253, distance: 167.0
click at [1234, 253] on p "Connect to your GitHub account to manage your issues, releases, repositories, a…" at bounding box center [1154, 169] width 278 height 216
drag, startPoint x: 1049, startPoint y: 200, endPoint x: 1209, endPoint y: 199, distance: 159.5
click at [1209, 199] on p "Connect to your GitHub account to manage your issues, releases, repositories, a…" at bounding box center [1154, 169] width 278 height 216
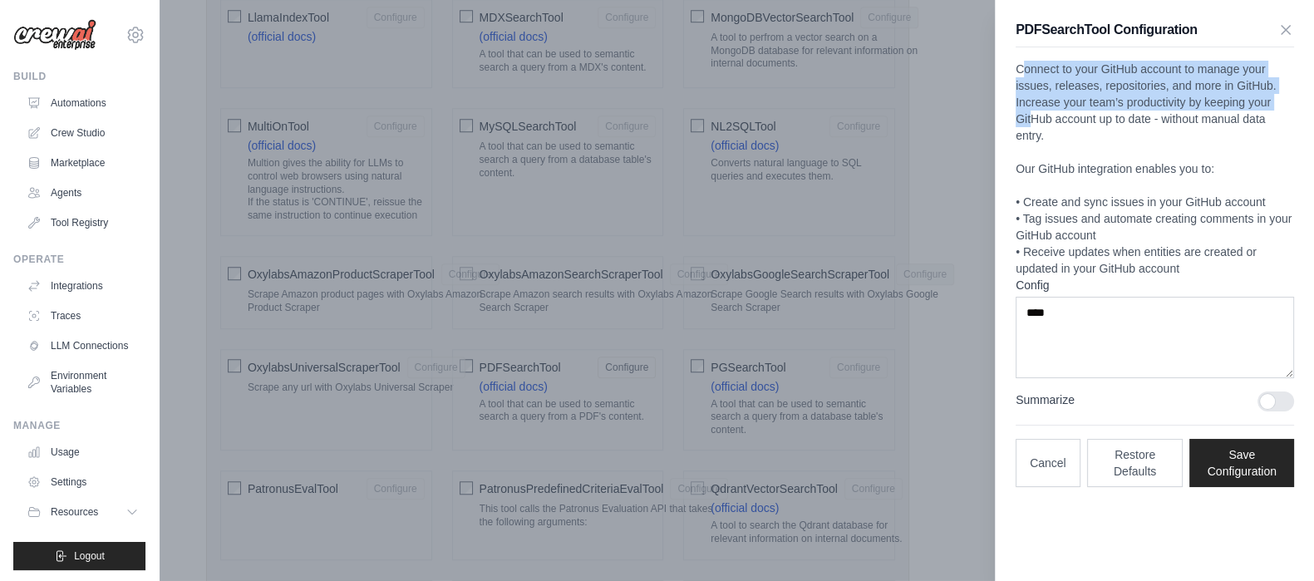
drag, startPoint x: 1026, startPoint y: 66, endPoint x: 1034, endPoint y: 126, distance: 61.1
click at [1032, 126] on p "Connect to your GitHub account to manage your issues, releases, repositories, a…" at bounding box center [1154, 169] width 278 height 216
click at [1291, 30] on icon "button" at bounding box center [1285, 29] width 17 height 17
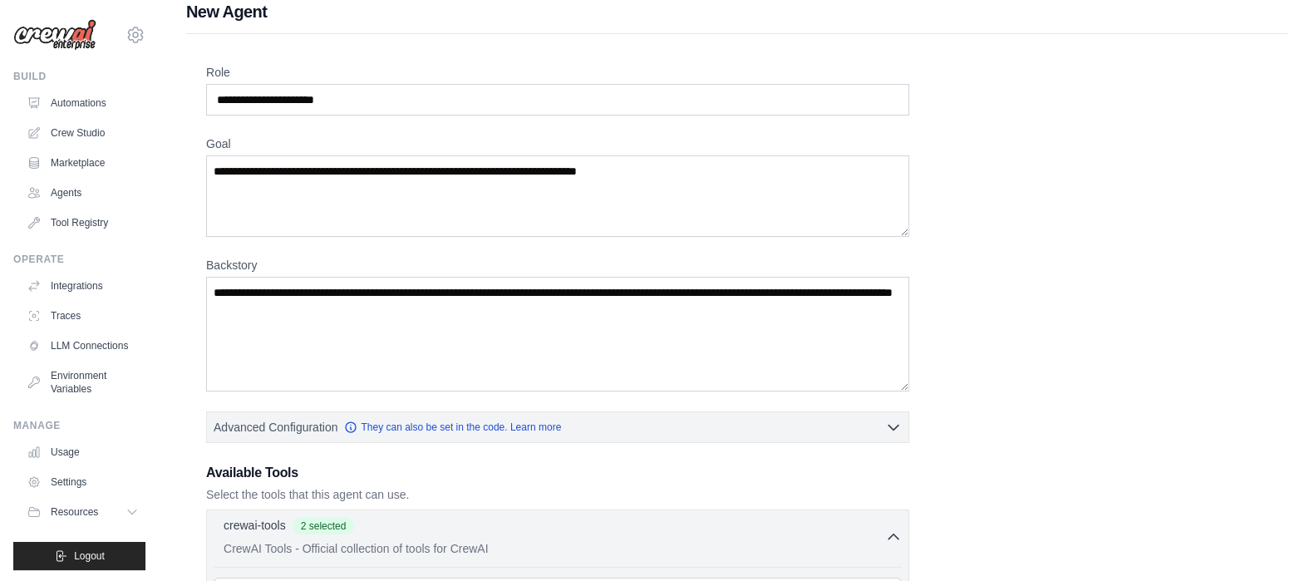
scroll to position [2, 0]
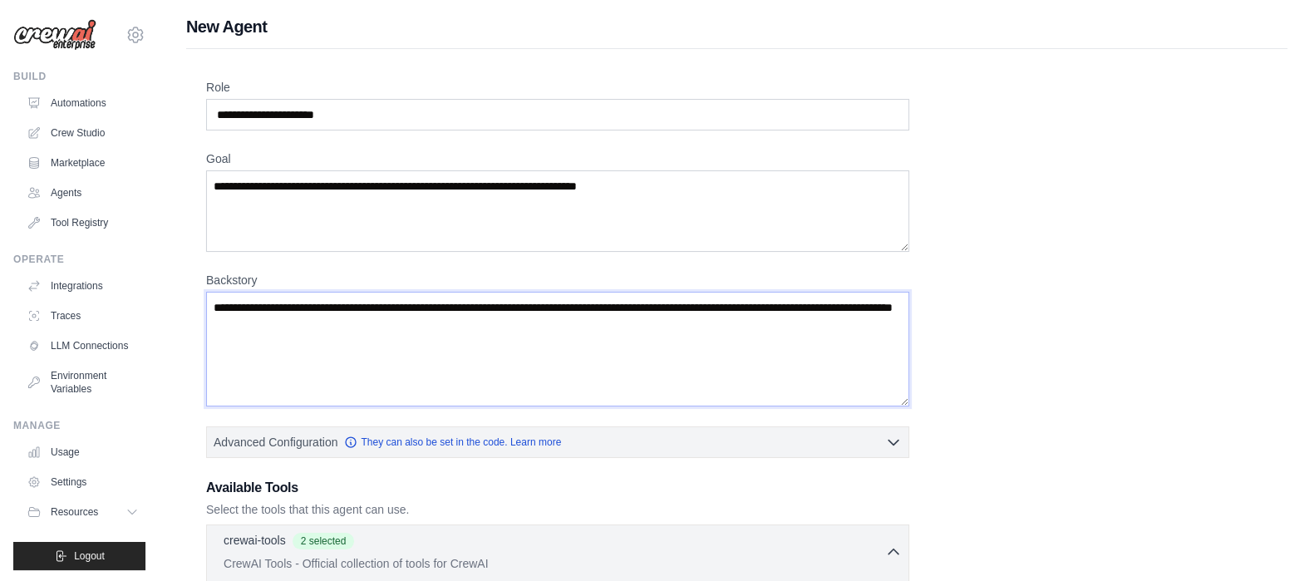
drag, startPoint x: 292, startPoint y: 299, endPoint x: 378, endPoint y: 316, distance: 88.0
click at [378, 316] on textarea "Backstory" at bounding box center [557, 349] width 703 height 115
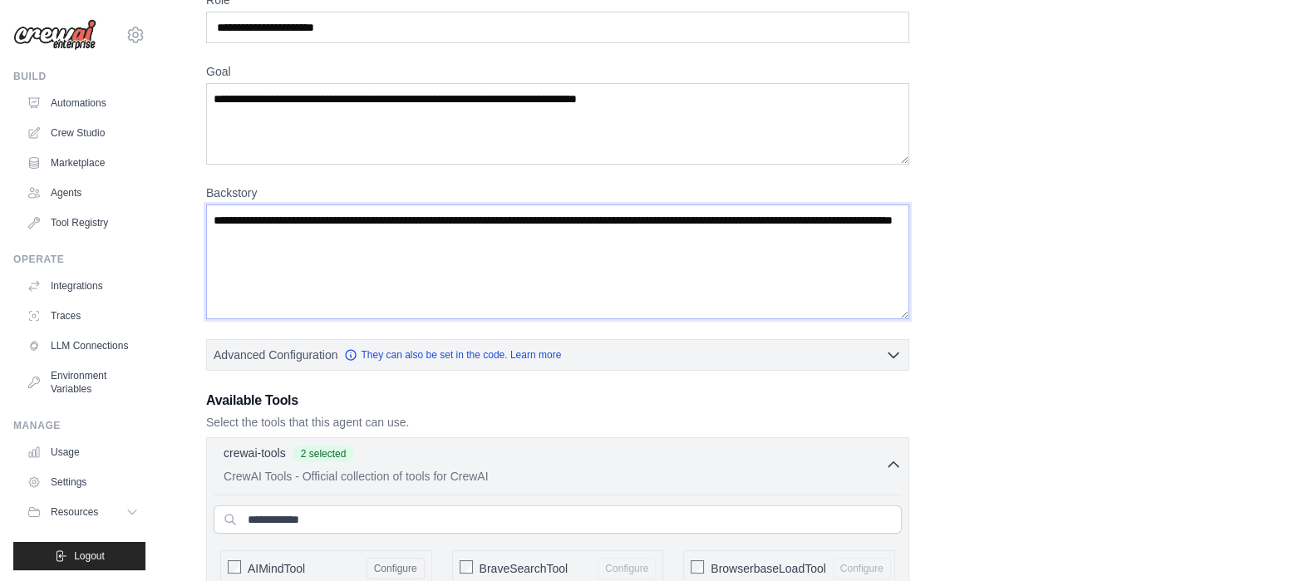
scroll to position [93, 0]
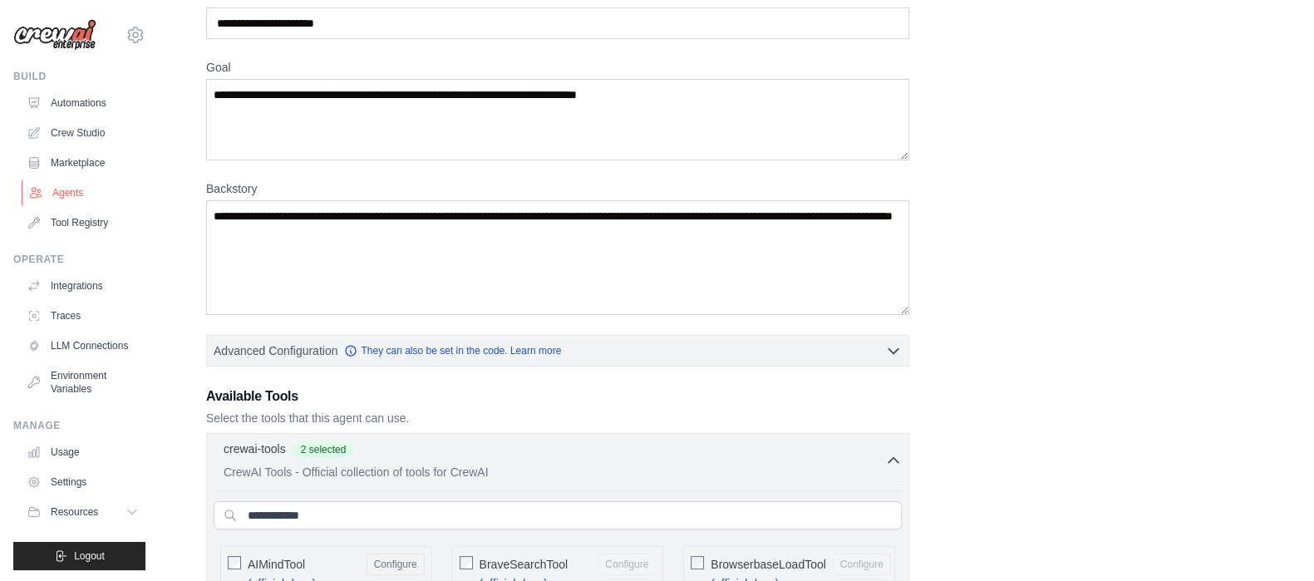
click at [69, 187] on link "Agents" at bounding box center [84, 192] width 125 height 27
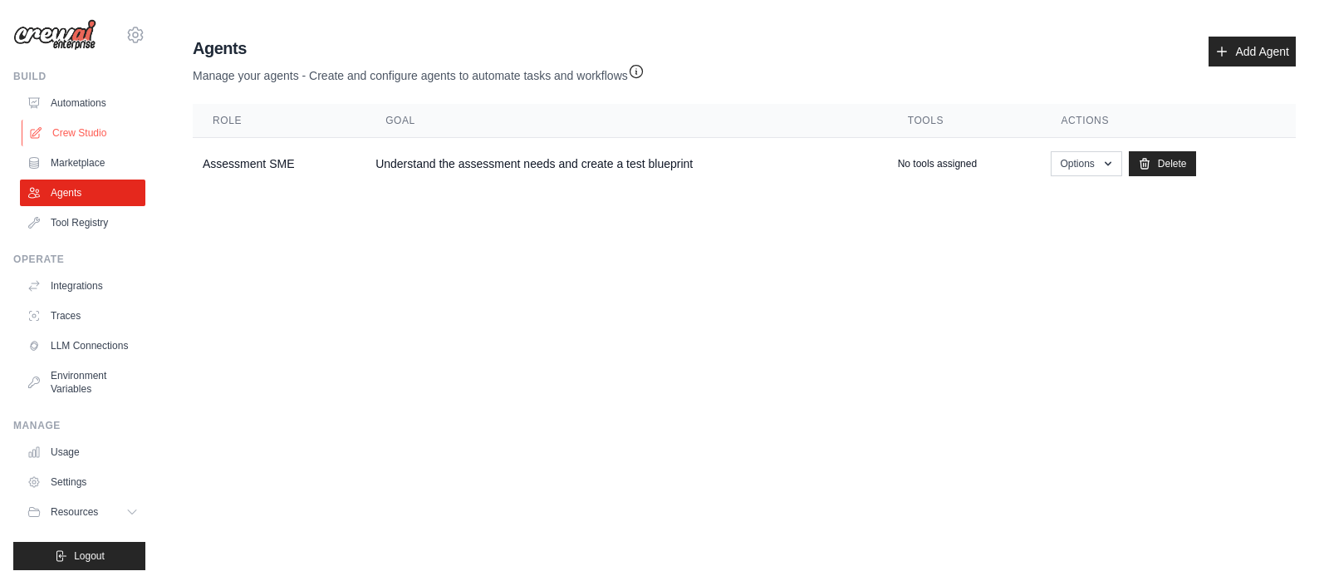
click at [88, 122] on link "Crew Studio" at bounding box center [84, 133] width 125 height 27
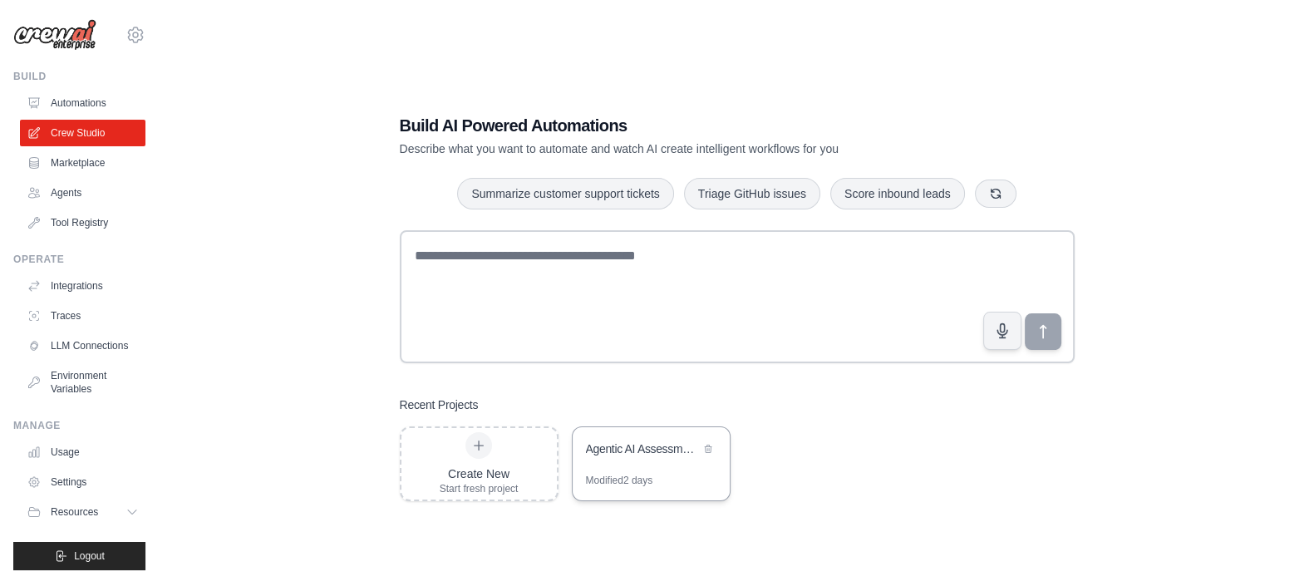
click at [637, 440] on div "Agentic AI Assessment Item Generation Workflow" at bounding box center [643, 448] width 114 height 17
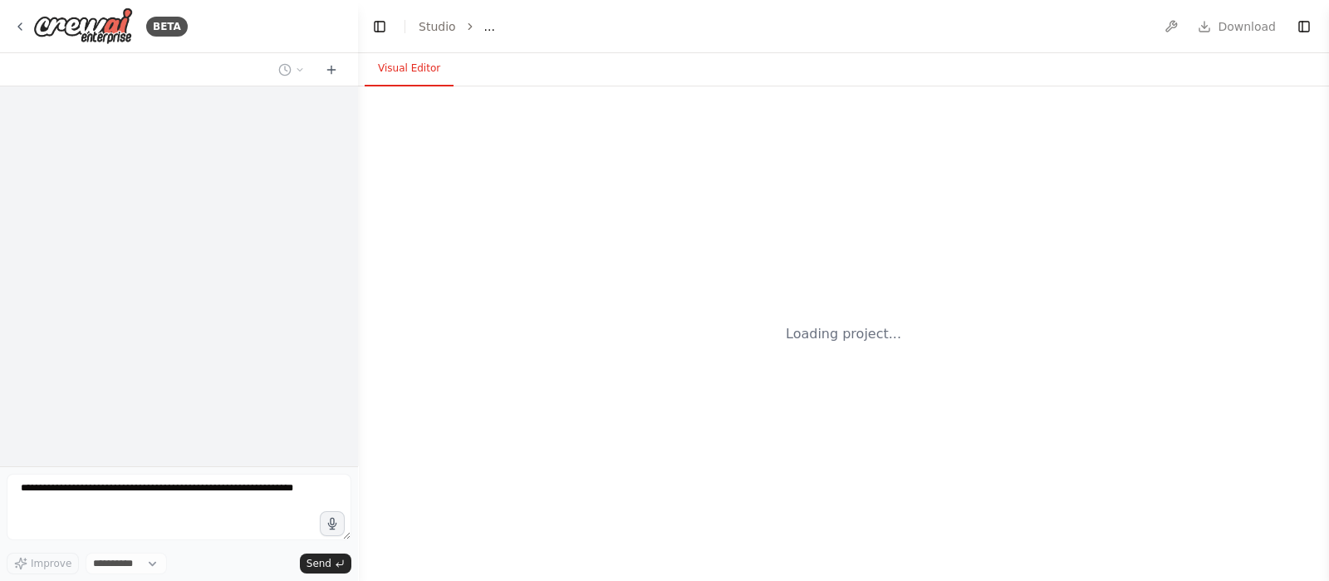
select select "****"
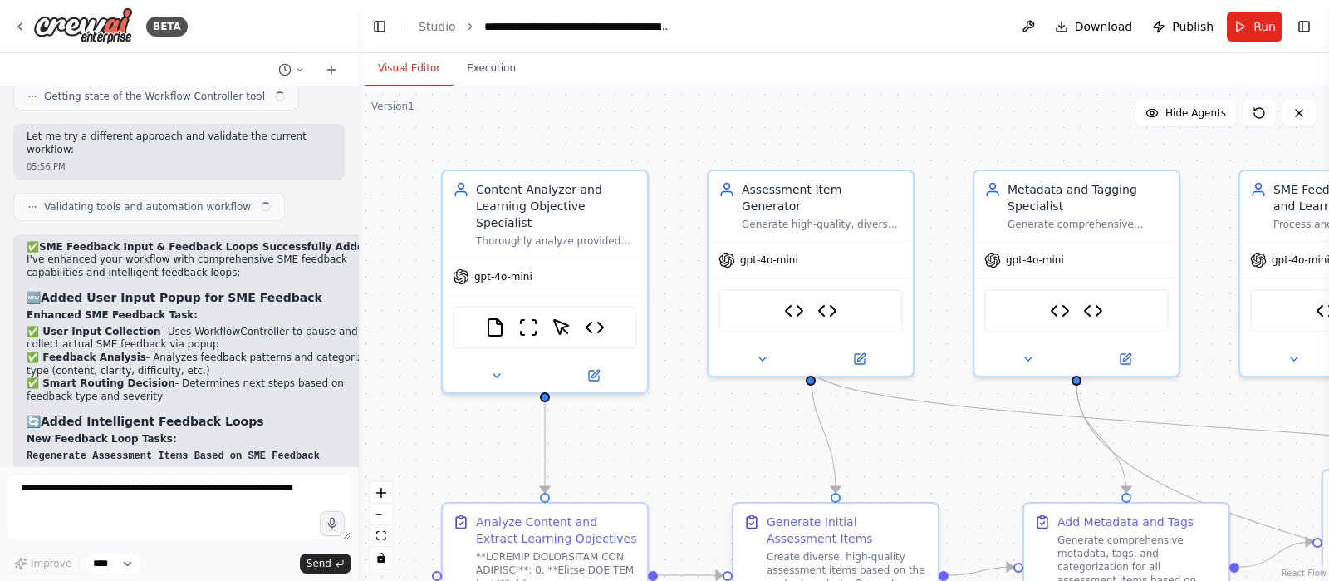
scroll to position [21361, 0]
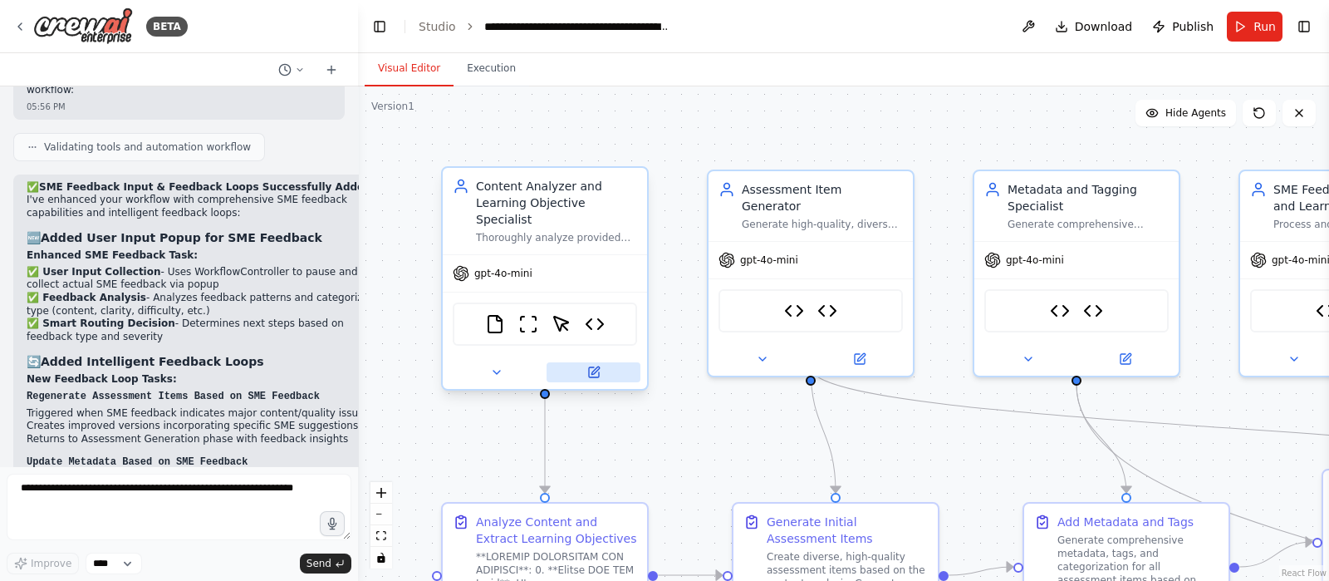
click at [596, 367] on icon at bounding box center [594, 372] width 10 height 10
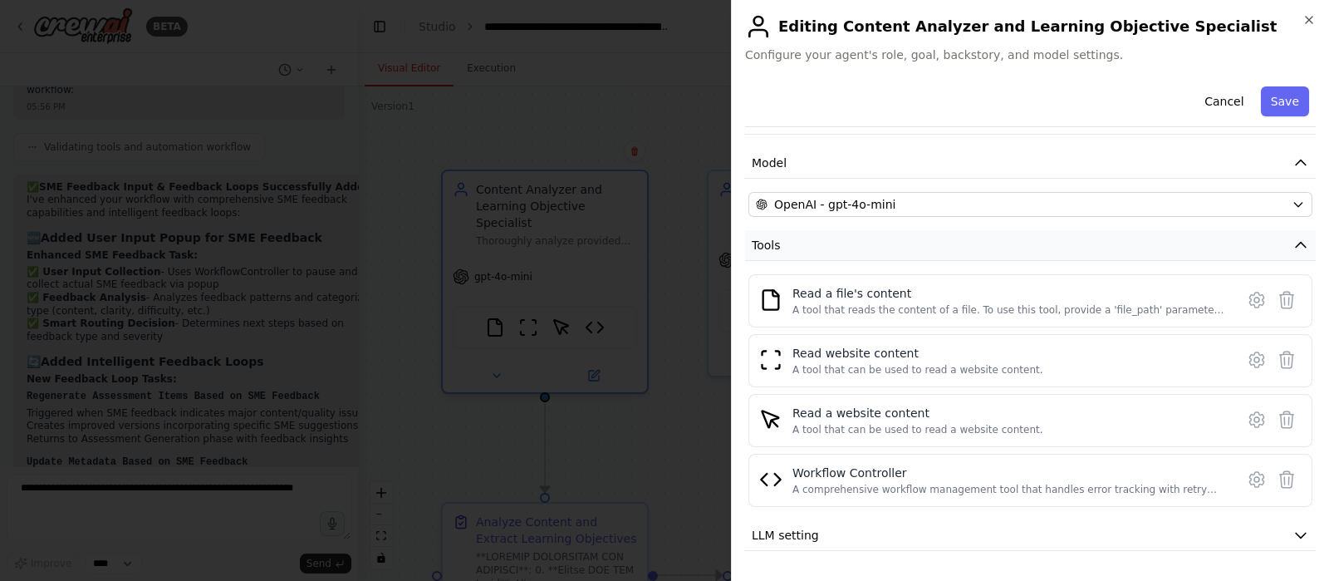
scroll to position [134, 0]
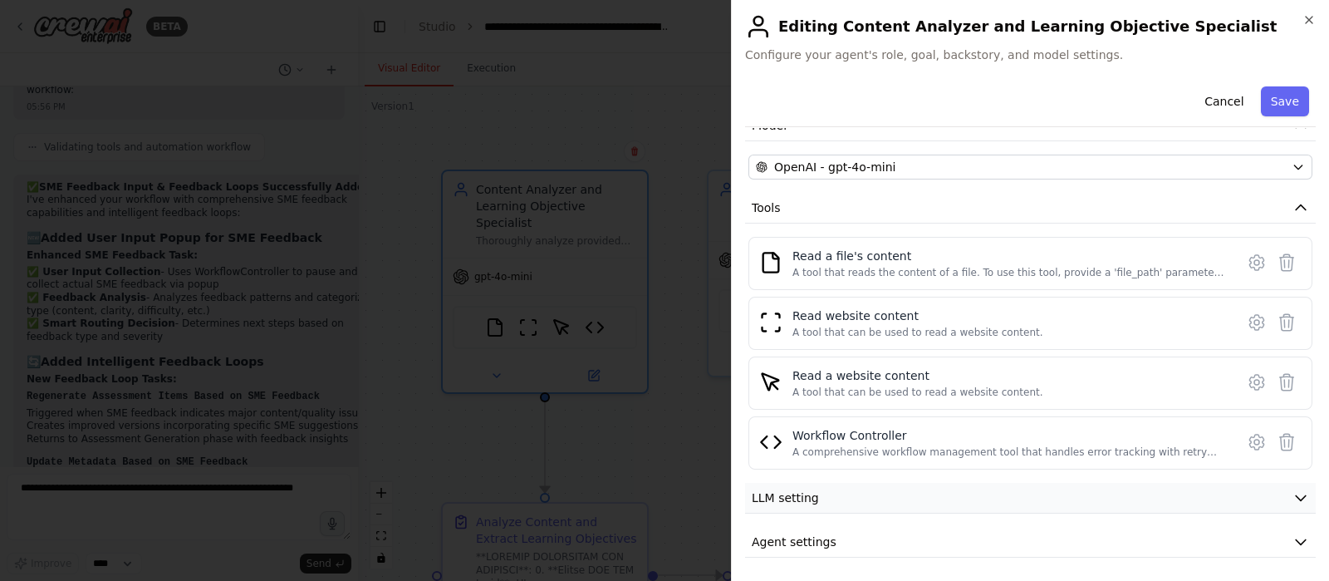
click at [816, 502] on button "LLM setting" at bounding box center [1030, 498] width 571 height 31
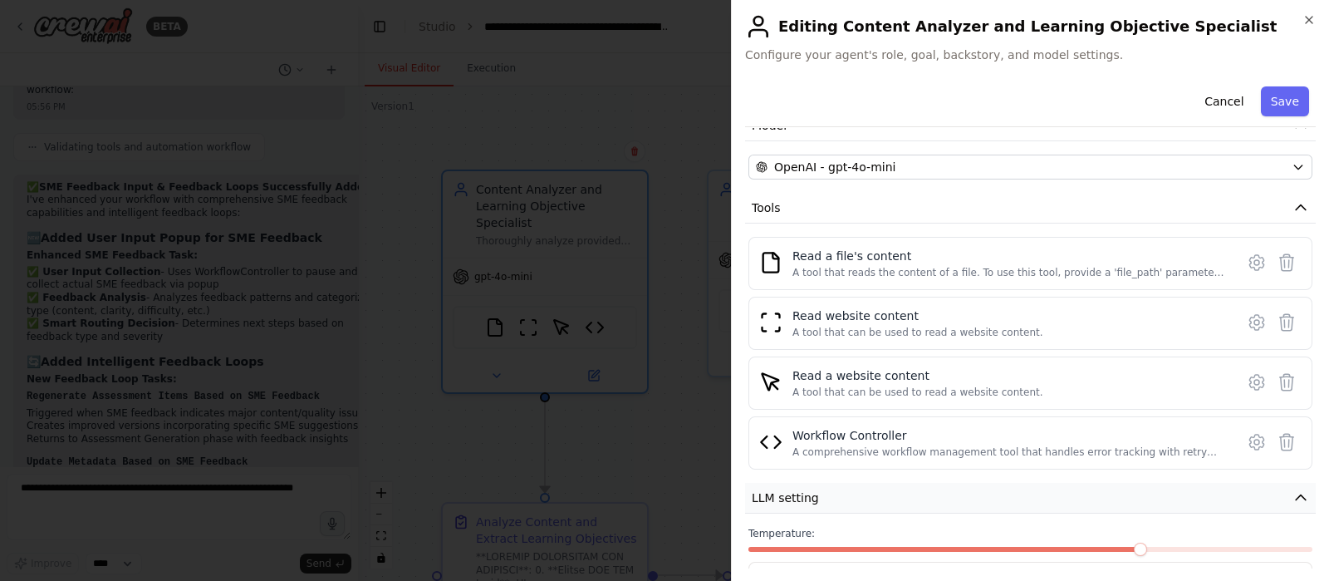
scroll to position [253, 0]
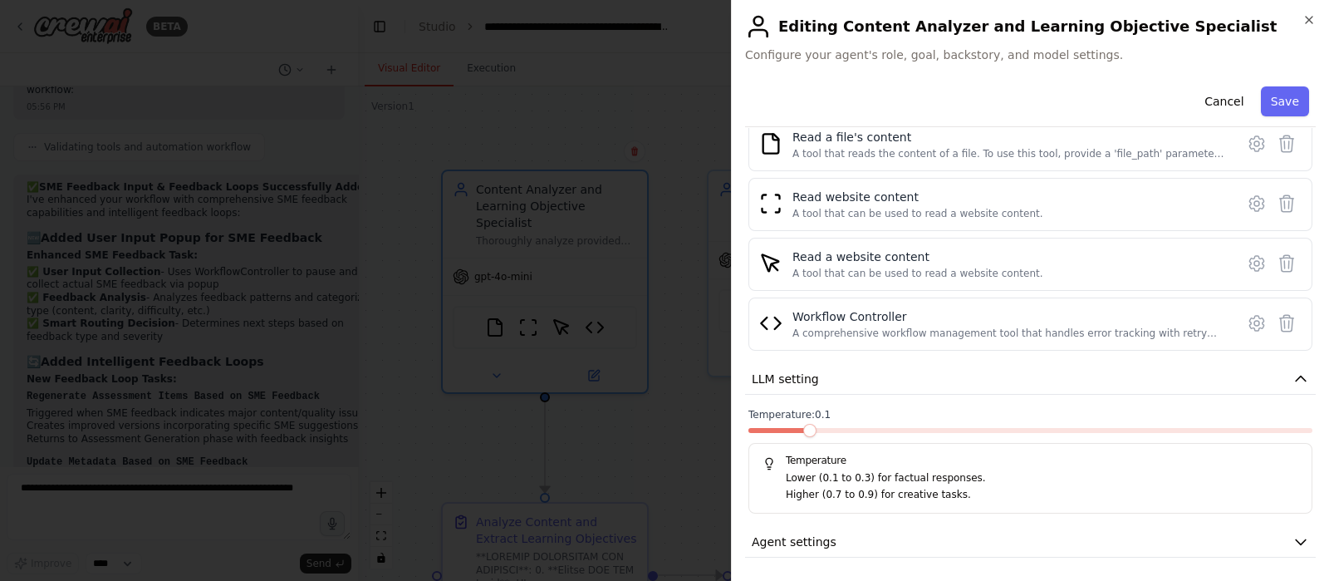
click at [817, 430] on span at bounding box center [810, 430] width 13 height 13
click at [1293, 381] on icon "button" at bounding box center [1301, 379] width 17 height 17
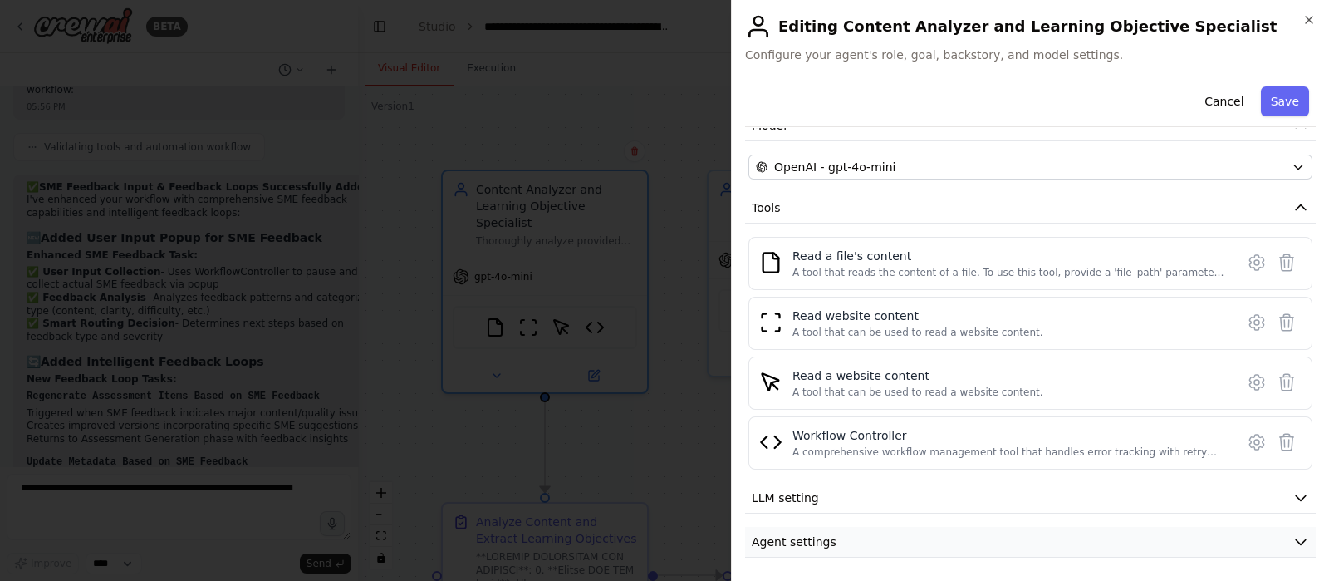
click at [1293, 537] on icon "button" at bounding box center [1301, 541] width 17 height 17
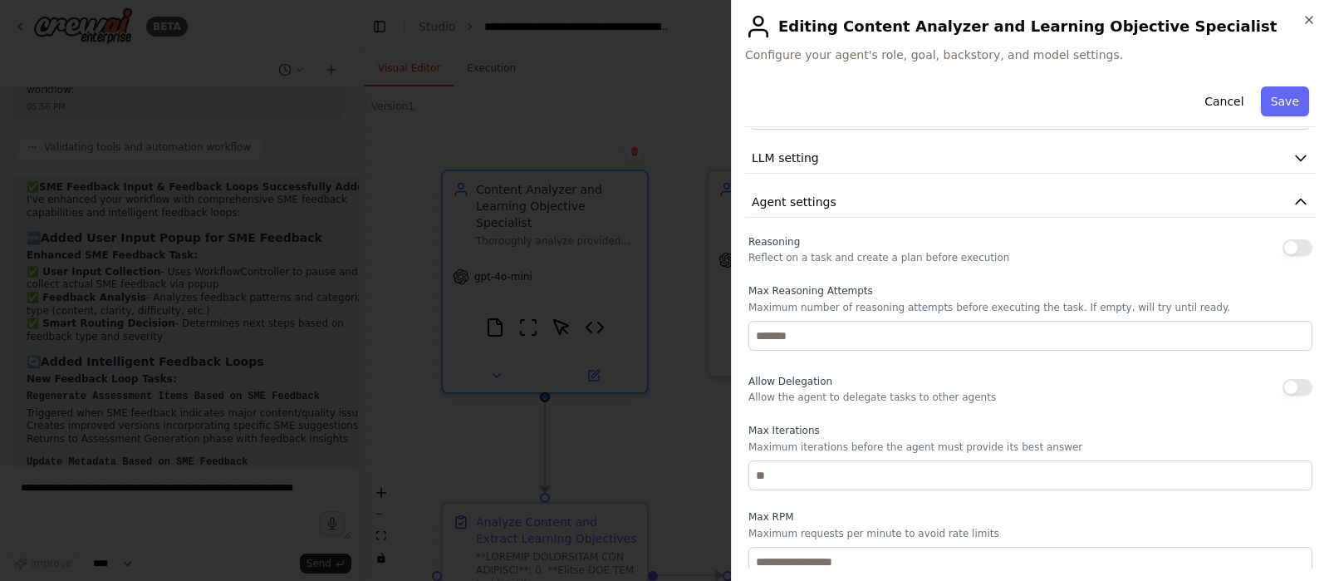
scroll to position [480, 0]
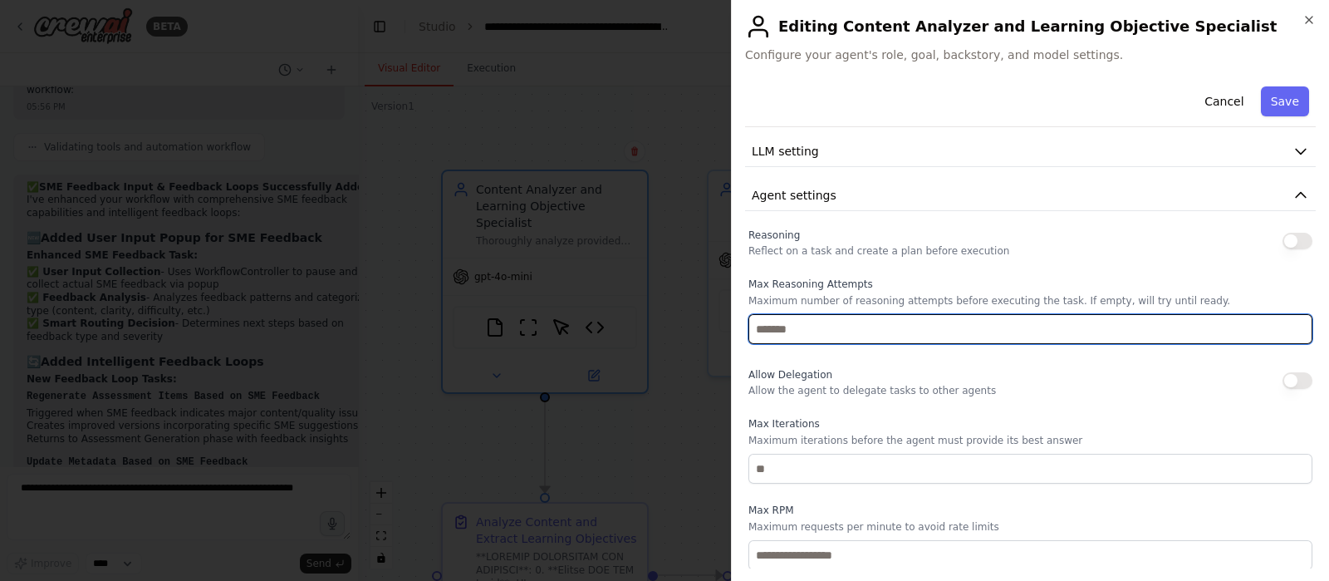
click at [799, 322] on input "number" at bounding box center [1031, 329] width 564 height 30
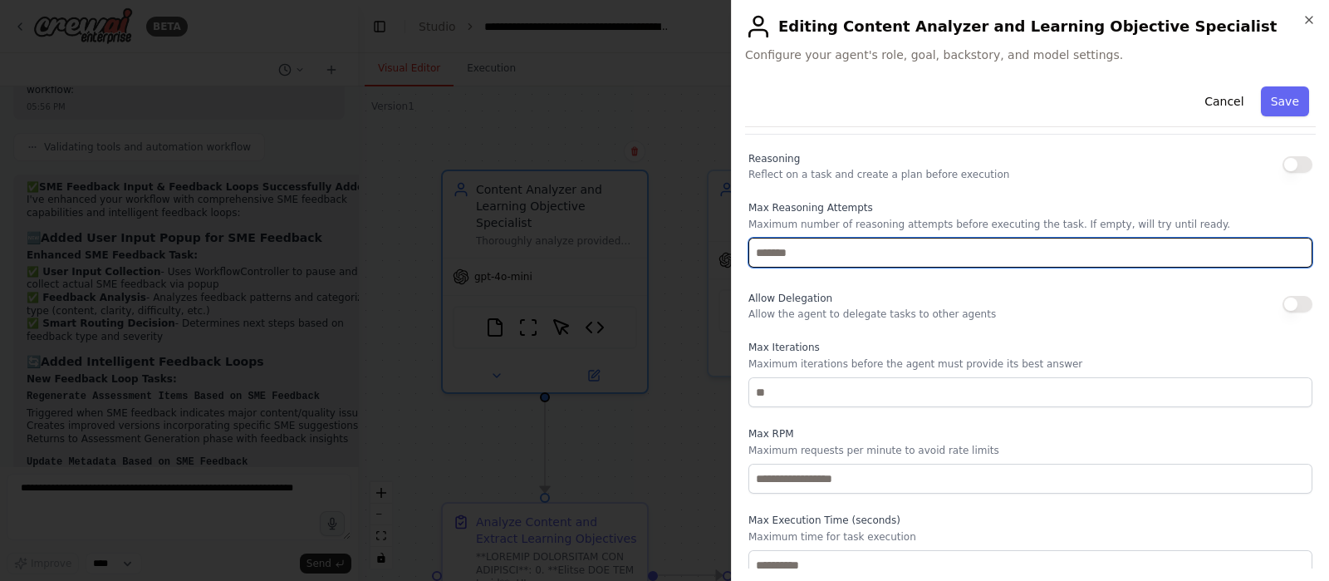
scroll to position [559, 0]
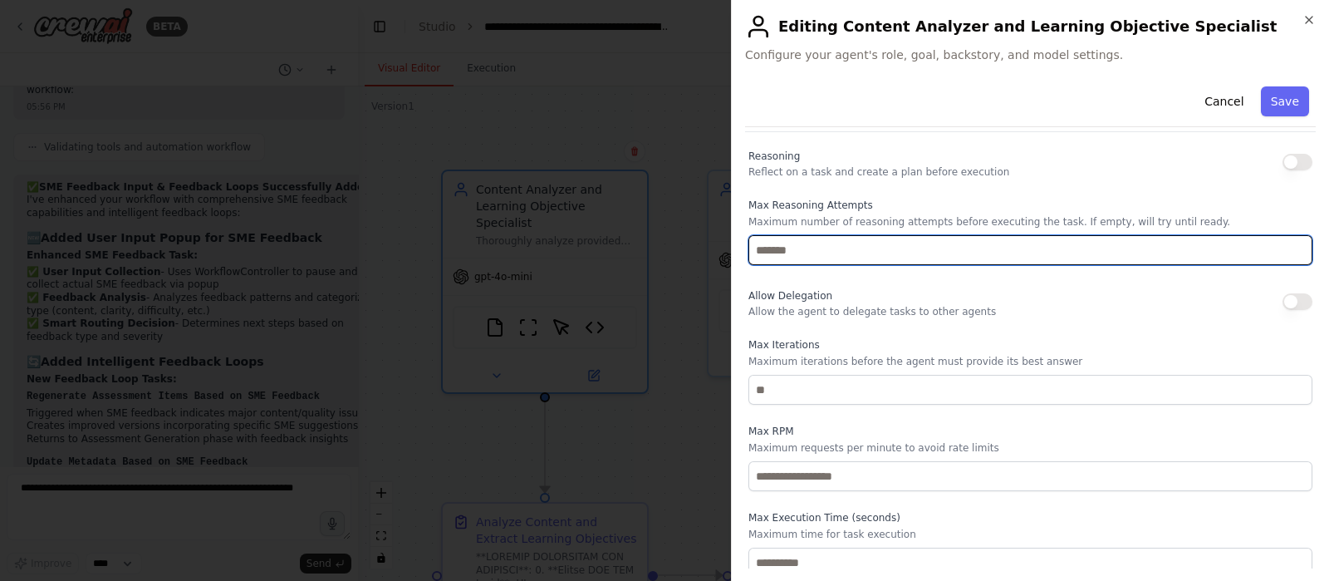
type input "*"
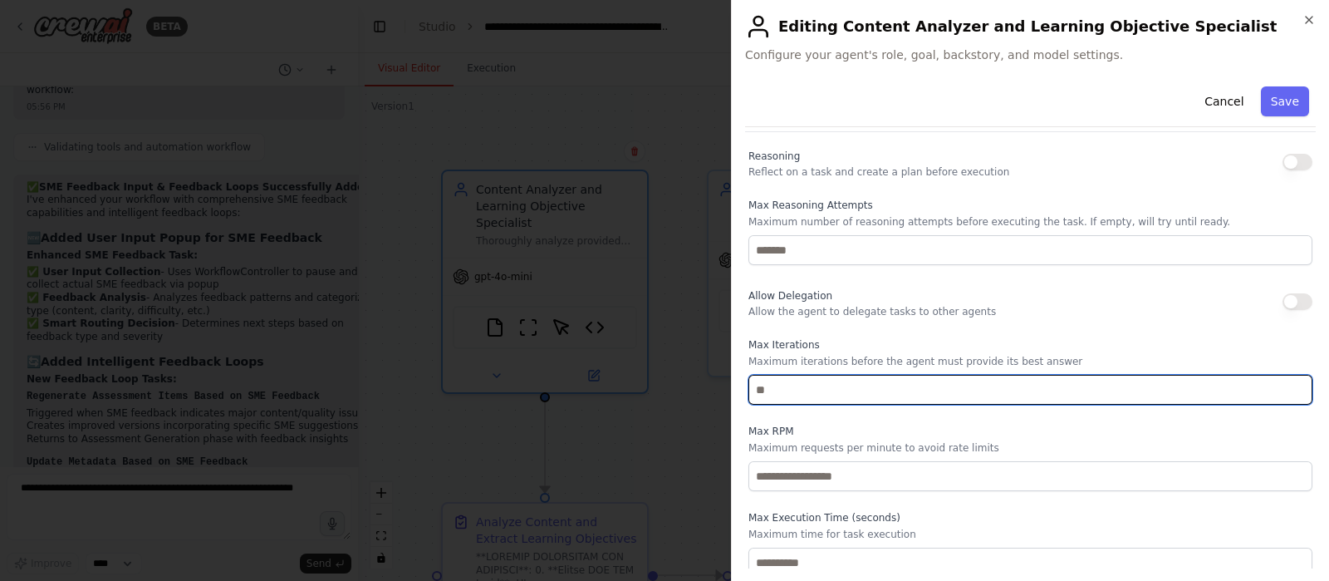
click at [900, 392] on input "number" at bounding box center [1031, 390] width 564 height 30
type input "*"
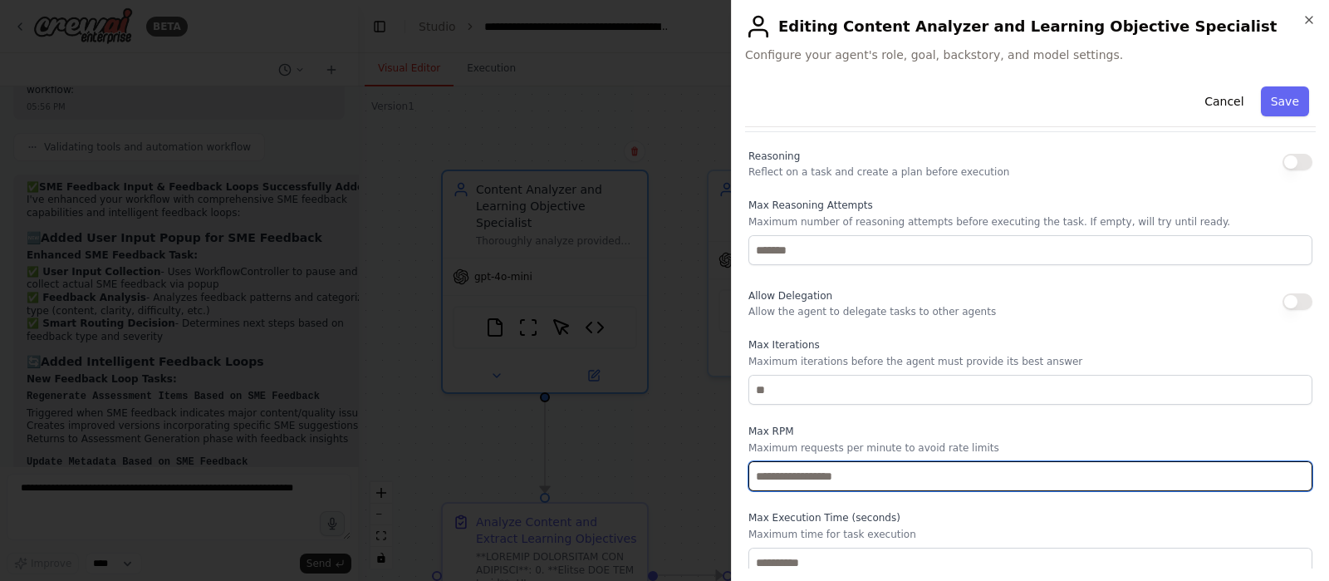
click at [867, 474] on input "number" at bounding box center [1031, 476] width 564 height 30
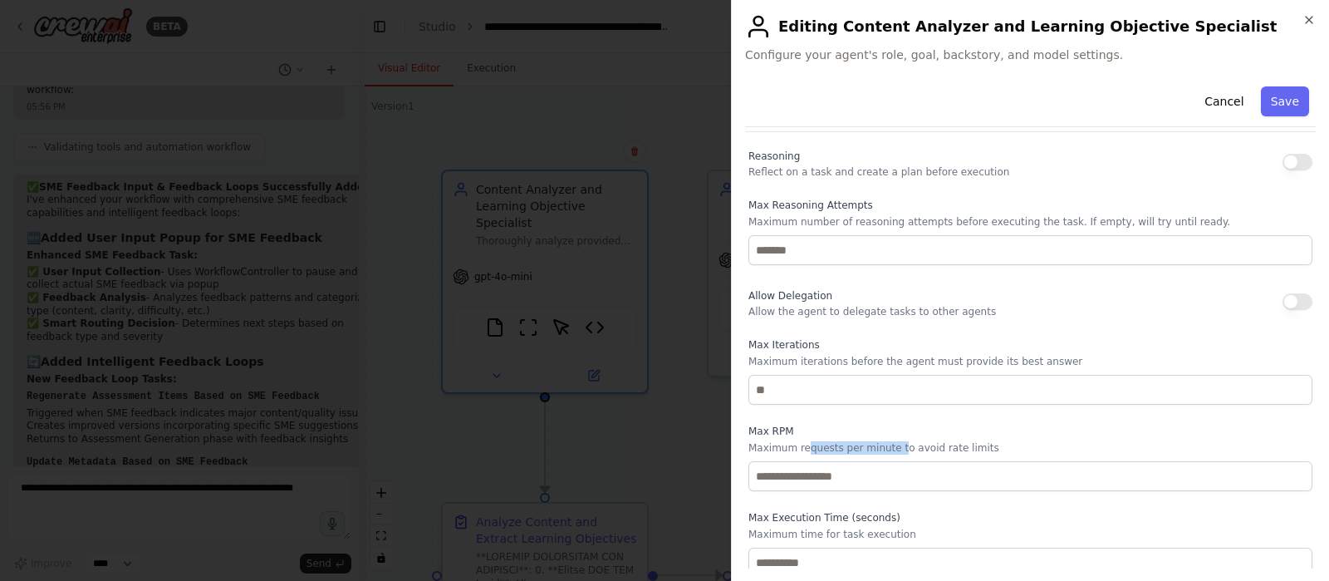
drag, startPoint x: 804, startPoint y: 445, endPoint x: 890, endPoint y: 441, distance: 85.7
click at [890, 441] on p "Maximum requests per minute to avoid rate limits" at bounding box center [1031, 447] width 564 height 13
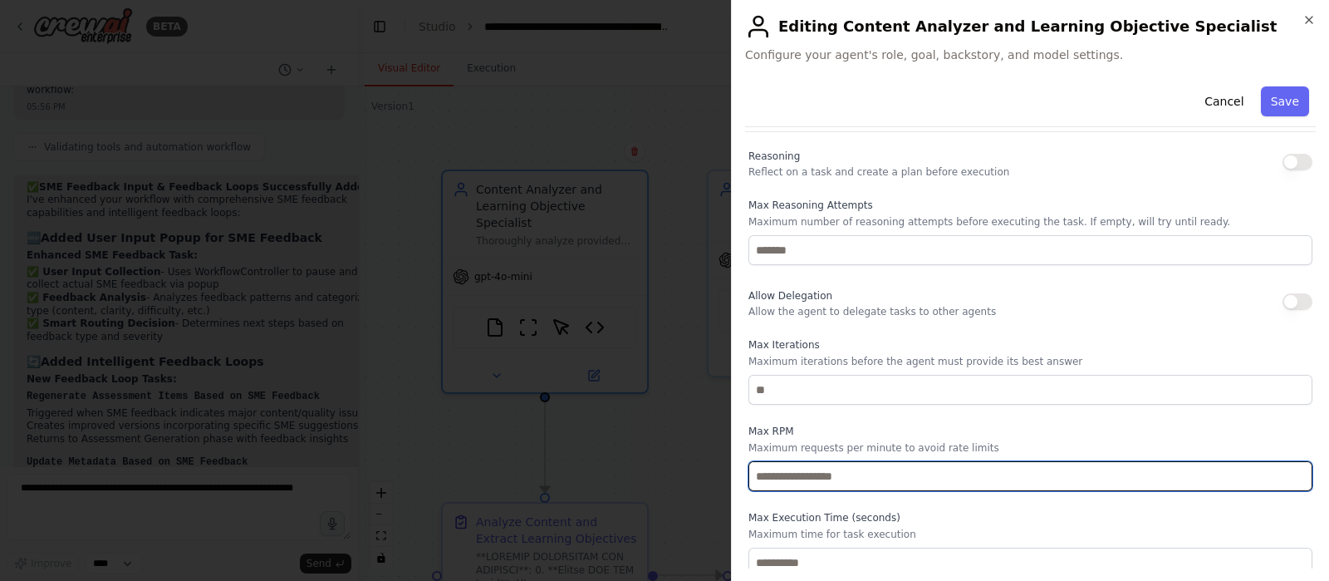
click at [889, 474] on input "number" at bounding box center [1031, 476] width 564 height 30
type input "*"
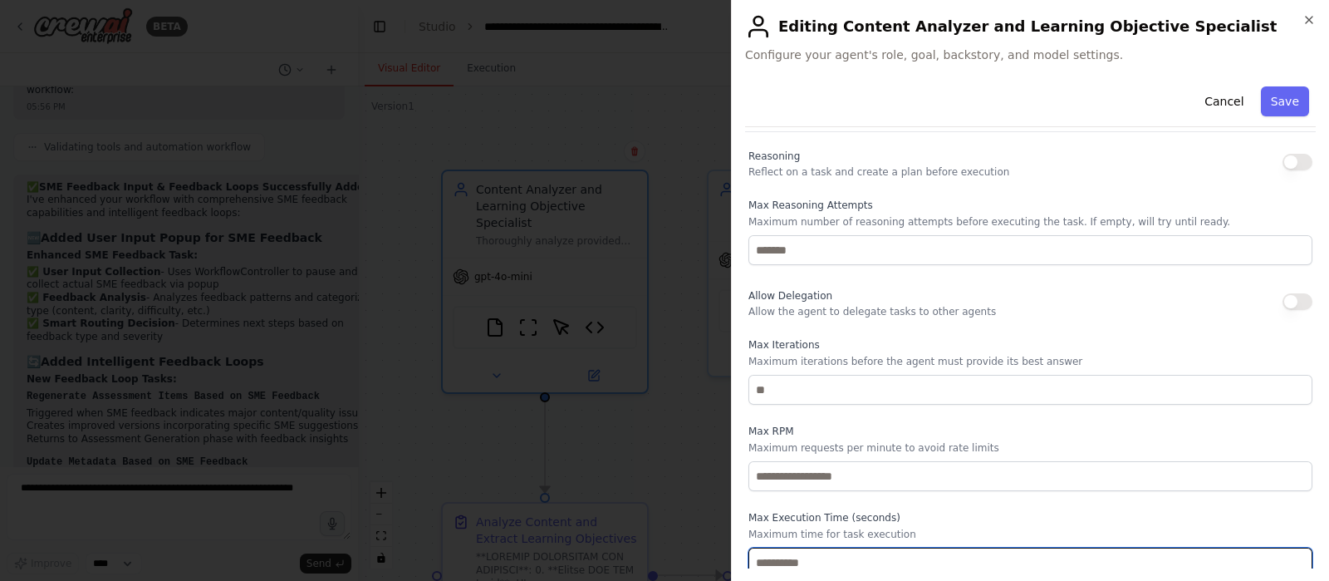
click at [785, 558] on input "number" at bounding box center [1031, 563] width 564 height 30
type input "**"
click at [1148, 301] on div "Allow Delegation Allow the agent to delegate tasks to other agents" at bounding box center [1031, 301] width 564 height 33
drag, startPoint x: 859, startPoint y: 305, endPoint x: 959, endPoint y: 314, distance: 100.1
click at [959, 314] on p "Allow the agent to delegate tasks to other agents" at bounding box center [873, 311] width 248 height 13
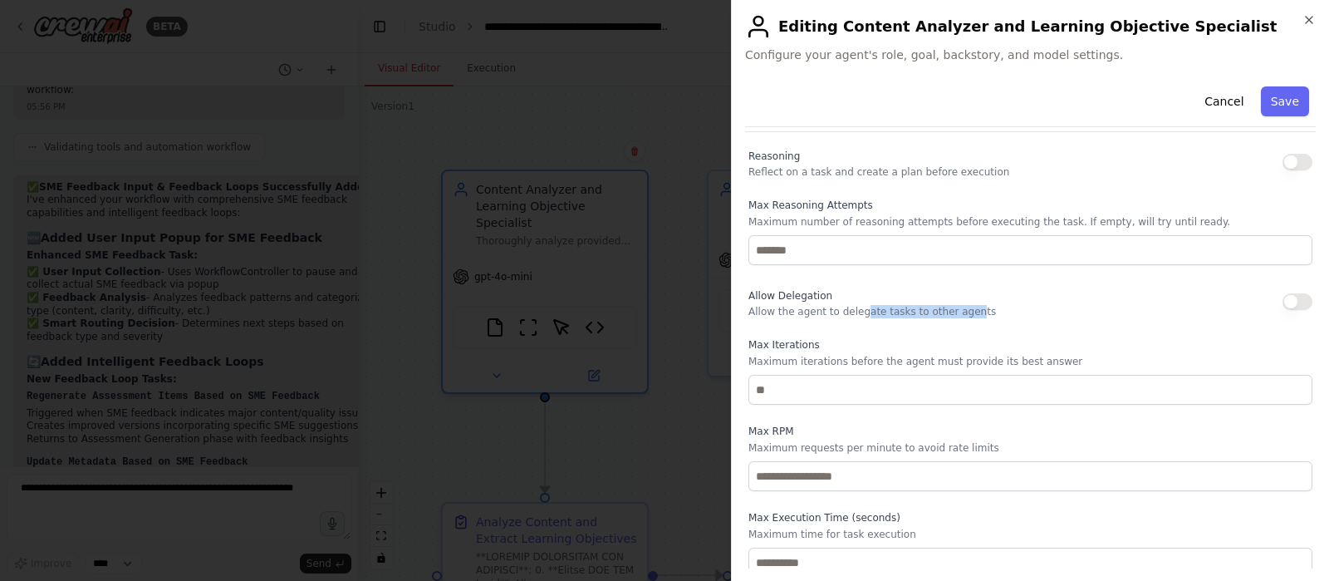
click at [1288, 161] on button "button" at bounding box center [1298, 162] width 30 height 17
click at [1290, 297] on button "button" at bounding box center [1298, 301] width 30 height 17
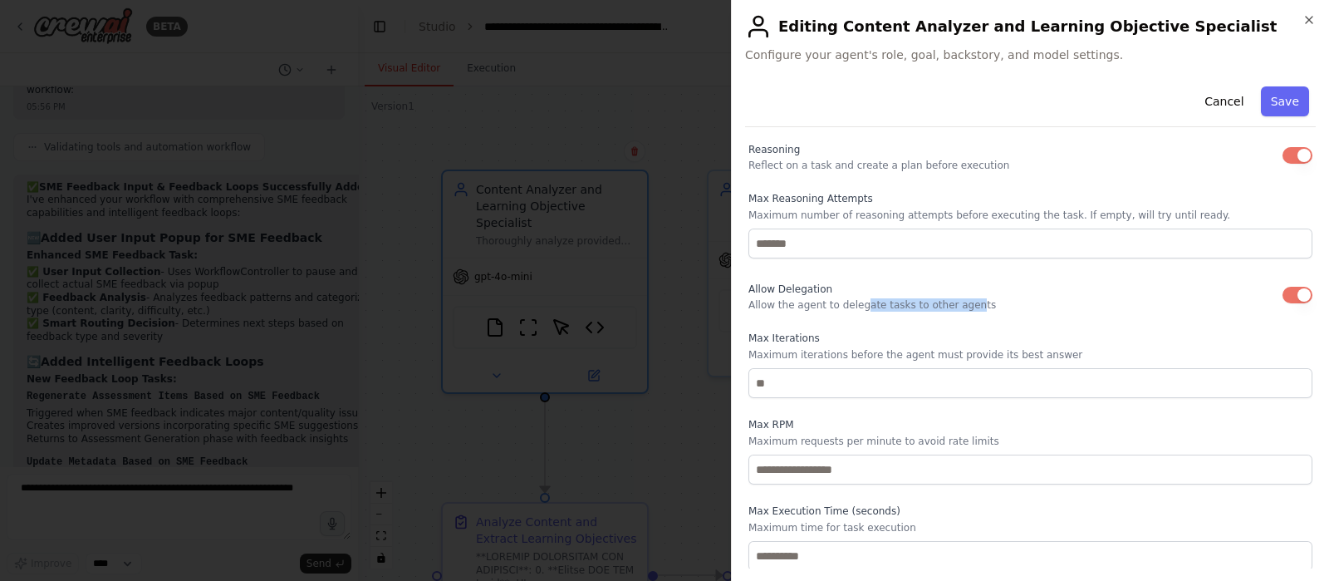
scroll to position [0, 0]
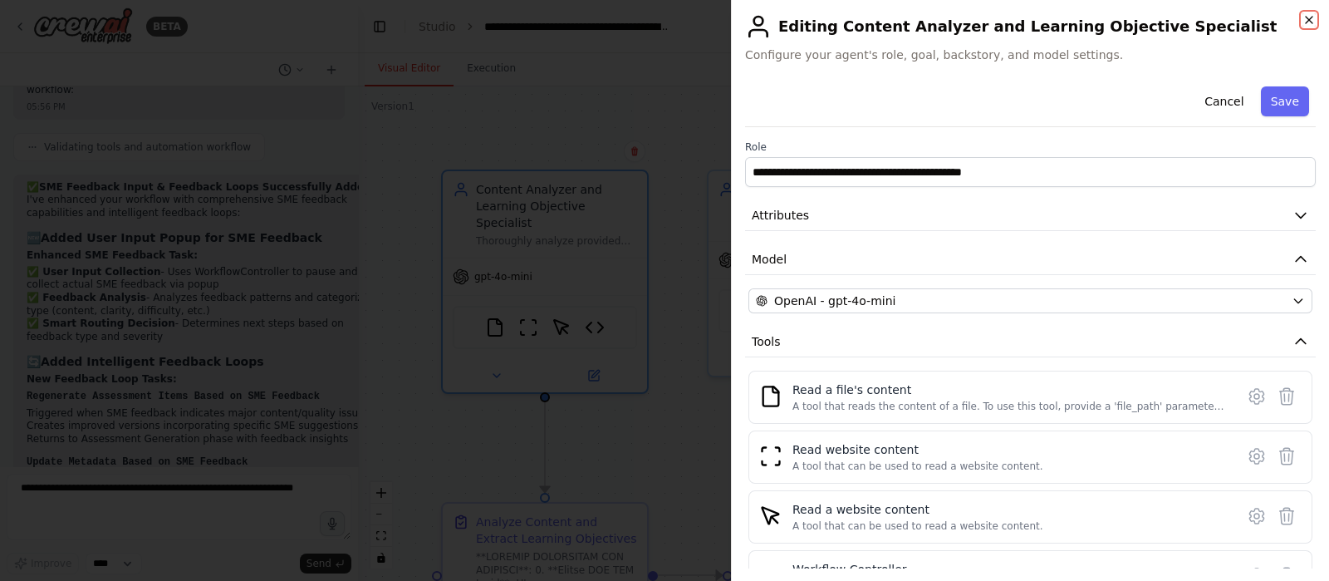
click at [1305, 17] on icon "button" at bounding box center [1309, 19] width 13 height 13
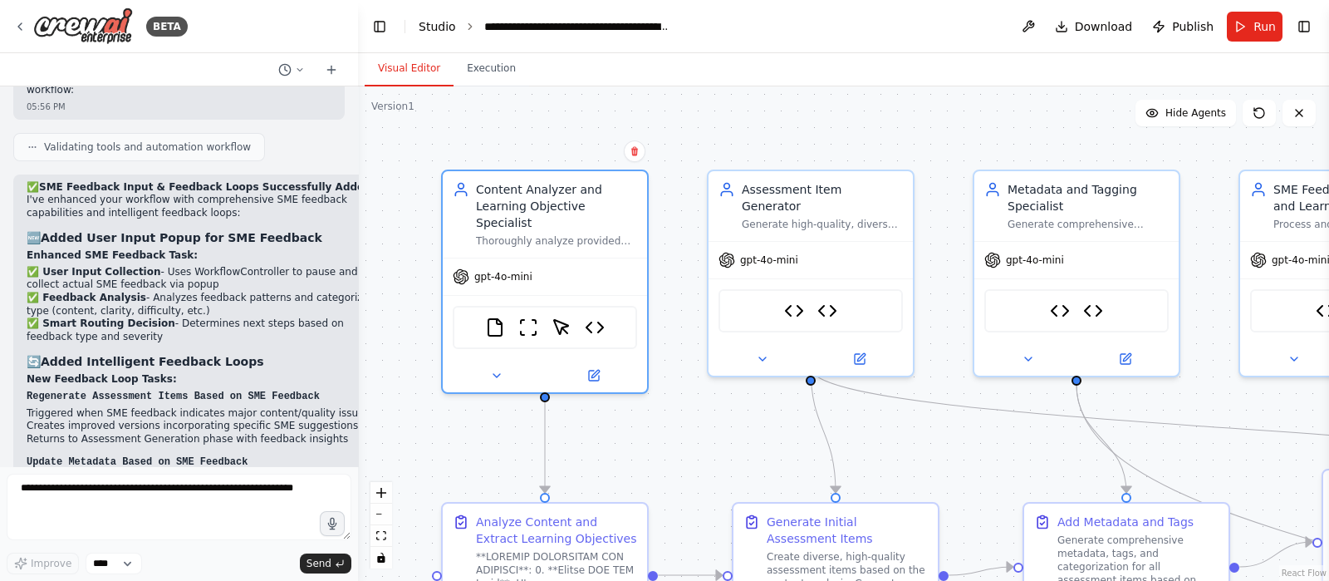
click at [432, 30] on link "Studio" at bounding box center [437, 26] width 37 height 13
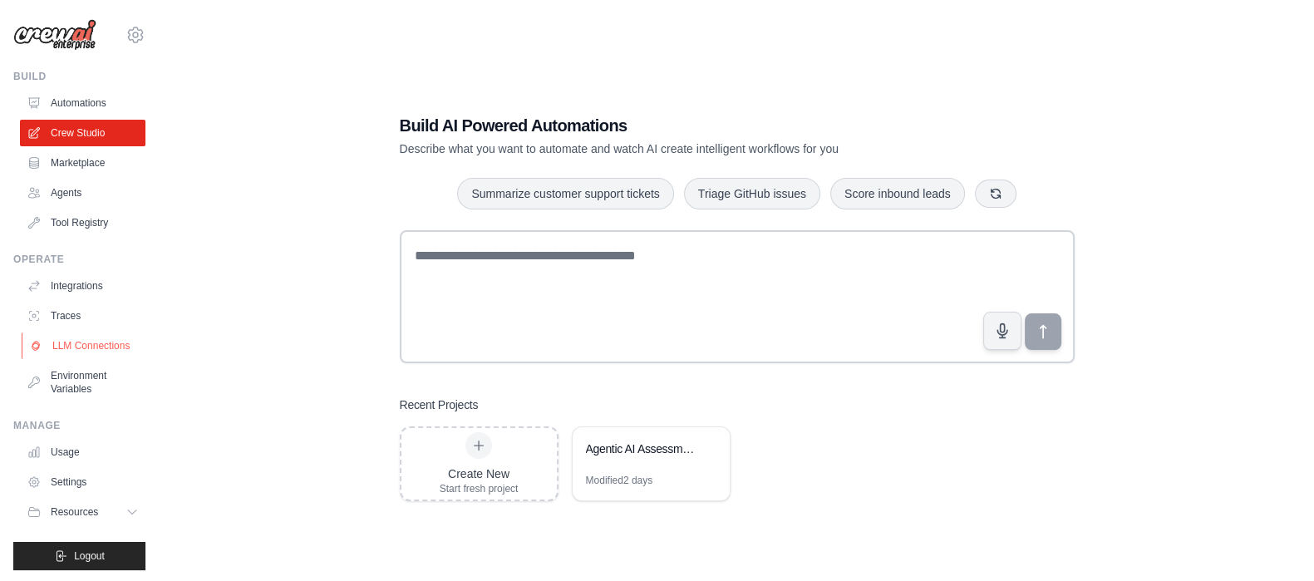
click at [68, 342] on link "LLM Connections" at bounding box center [84, 345] width 125 height 27
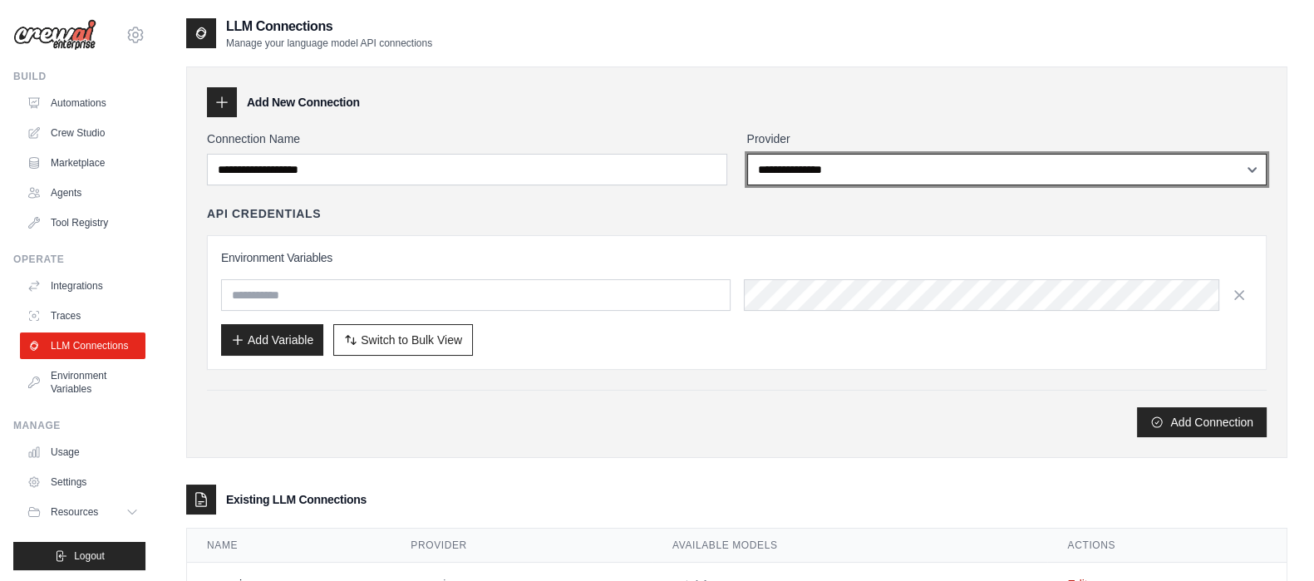
click at [779, 172] on select "**********" at bounding box center [1007, 170] width 520 height 32
select select "******"
click at [747, 154] on select "**********" at bounding box center [1007, 170] width 520 height 32
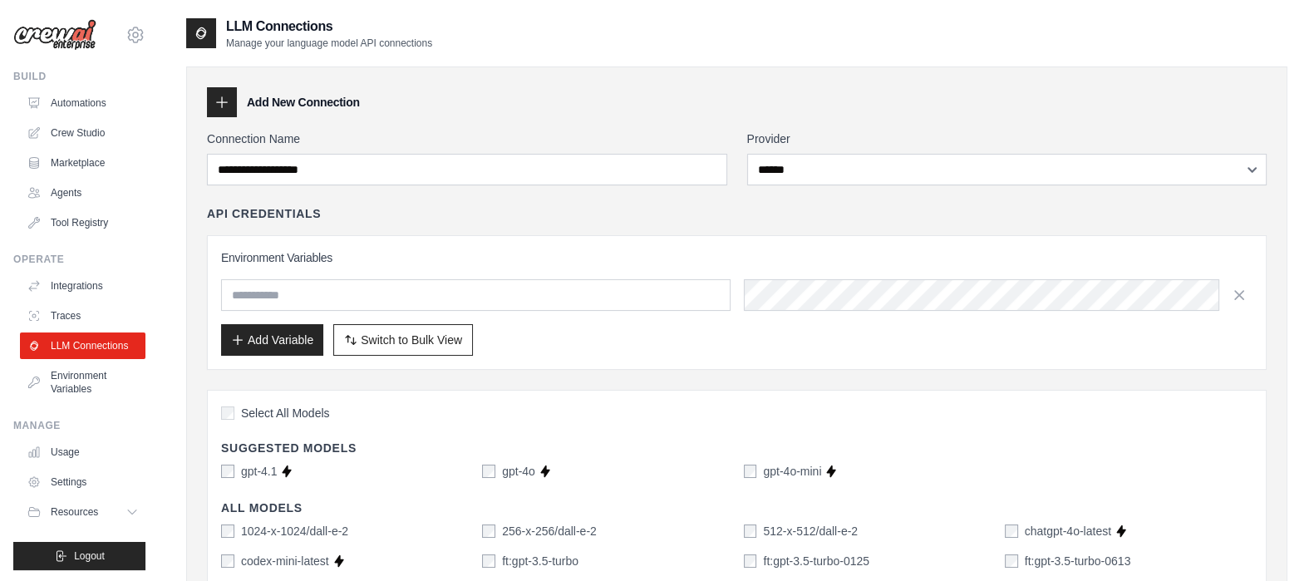
click at [221, 103] on icon at bounding box center [222, 102] width 11 height 11
click at [72, 402] on link "Environment Variables" at bounding box center [84, 382] width 125 height 40
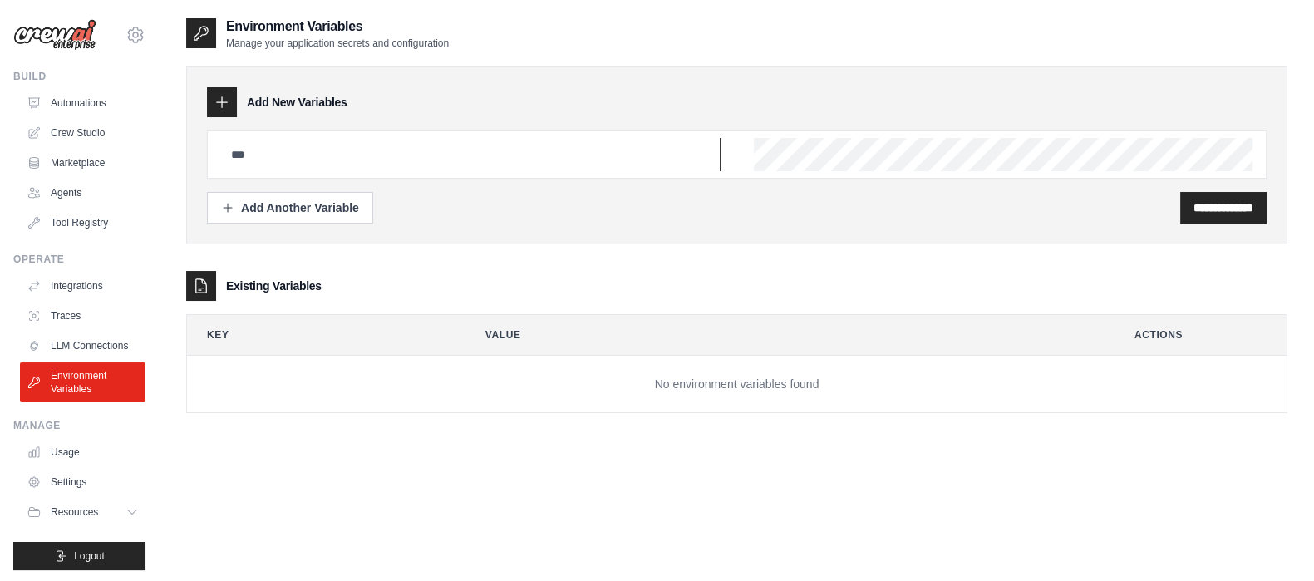
click at [258, 151] on input "text" at bounding box center [470, 154] width 499 height 33
click at [67, 459] on link "Usage" at bounding box center [84, 452] width 125 height 27
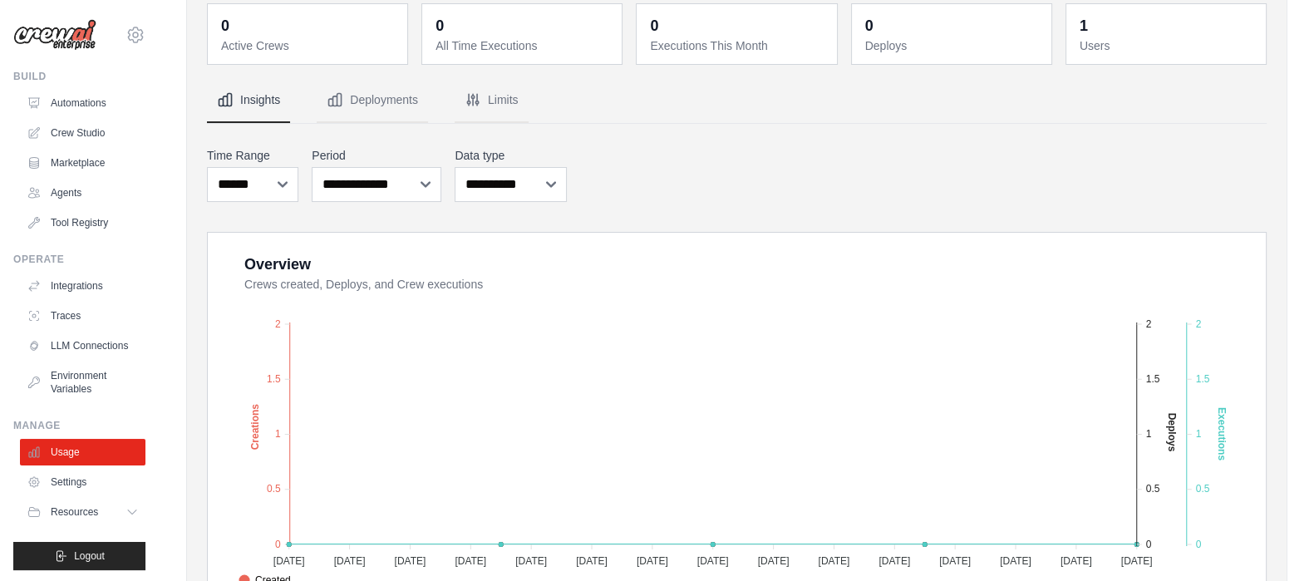
scroll to position [82, 0]
click at [368, 75] on div "0 Active Crews 0 All Time Executions 0 Executions This Month 0 Deploys 1 Users" at bounding box center [736, 532] width 1059 height 1054
click at [371, 104] on button "Deployments" at bounding box center [372, 102] width 111 height 45
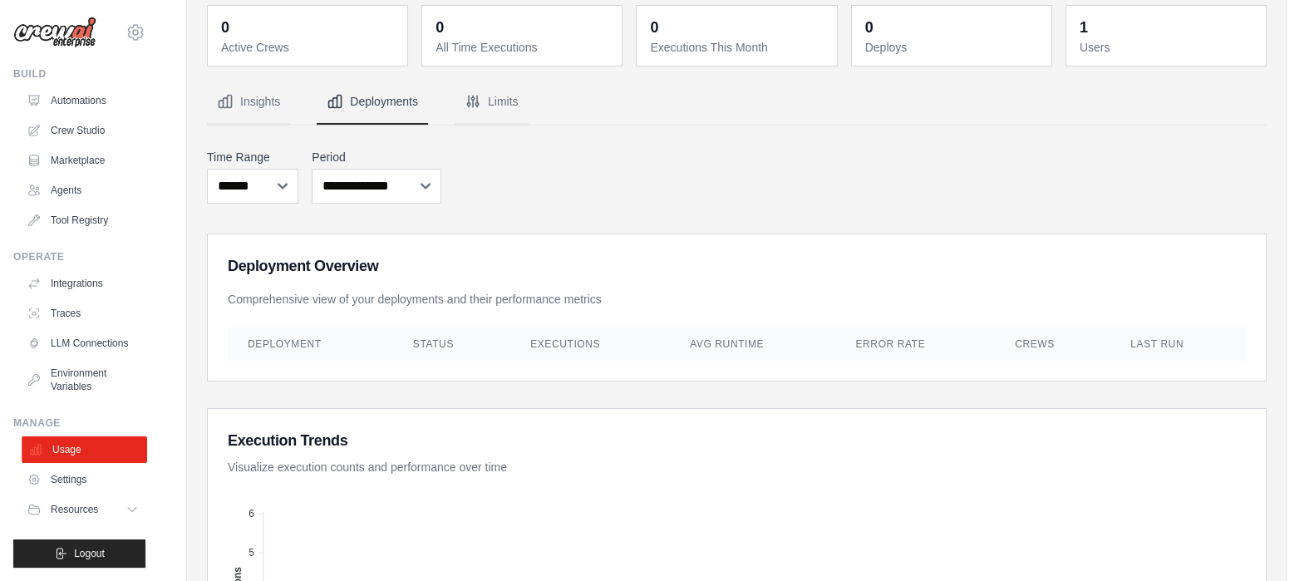
scroll to position [12, 0]
click at [54, 513] on span "Resources" at bounding box center [75, 509] width 47 height 13
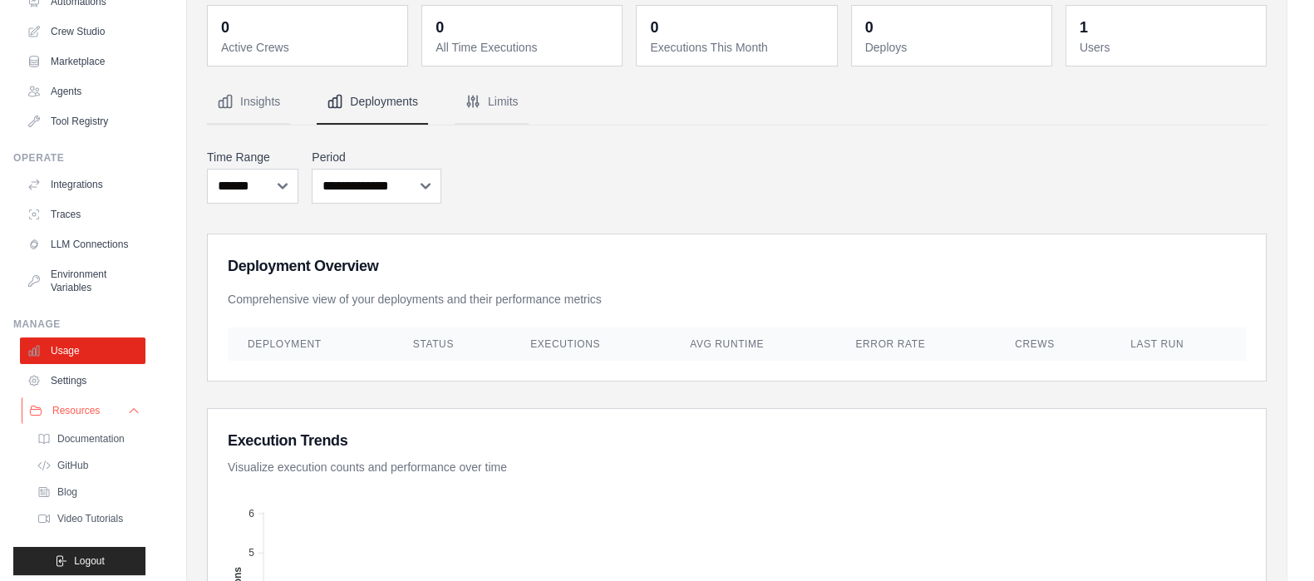
scroll to position [103, 0]
click at [65, 470] on span "GitHub" at bounding box center [74, 463] width 31 height 13
click at [53, 381] on link "Settings" at bounding box center [84, 379] width 125 height 27
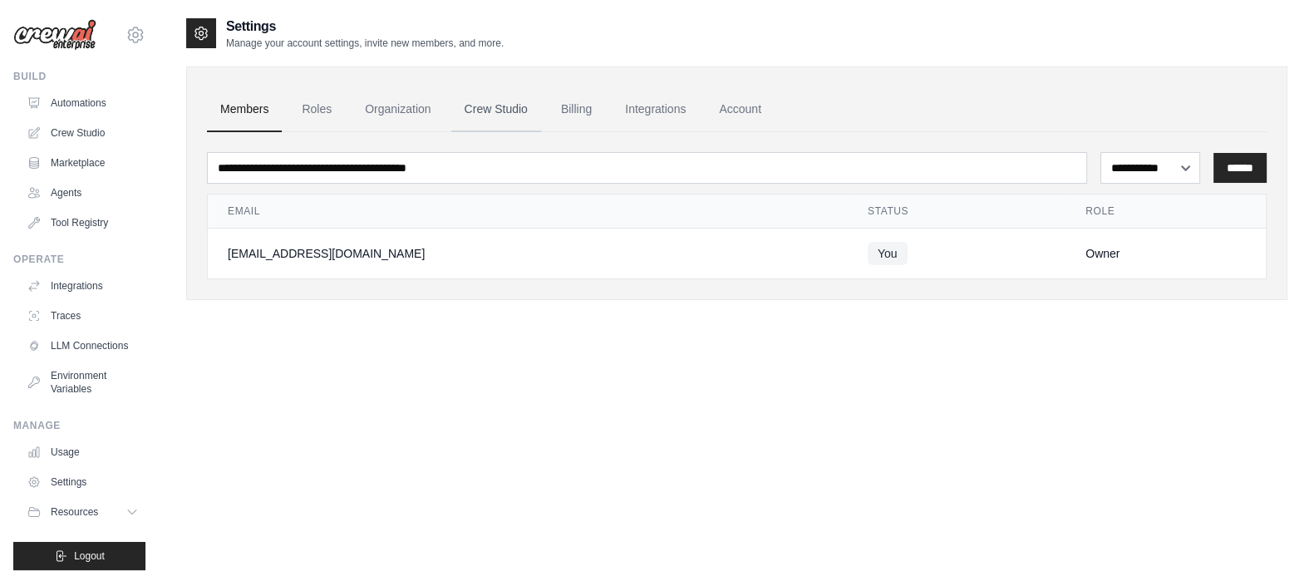
click at [500, 111] on link "Crew Studio" at bounding box center [496, 109] width 90 height 45
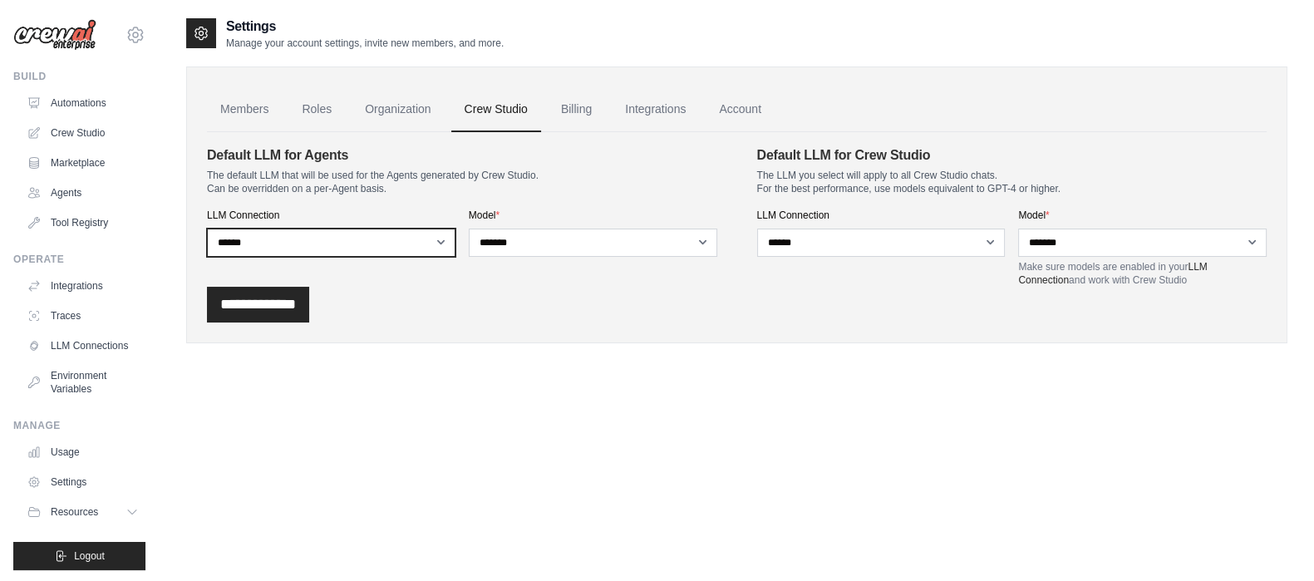
click at [312, 240] on select "**********" at bounding box center [331, 243] width 248 height 28
click at [311, 243] on select "**********" at bounding box center [331, 243] width 248 height 28
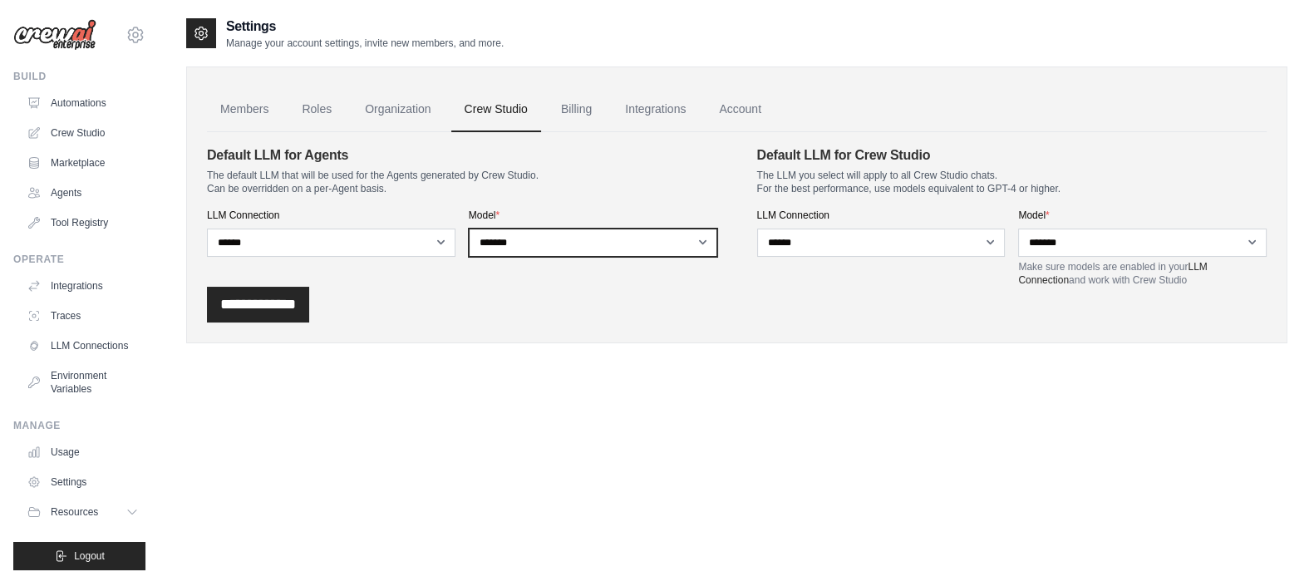
click at [533, 247] on select "**********" at bounding box center [593, 243] width 248 height 28
click at [532, 247] on select "**********" at bounding box center [593, 243] width 248 height 28
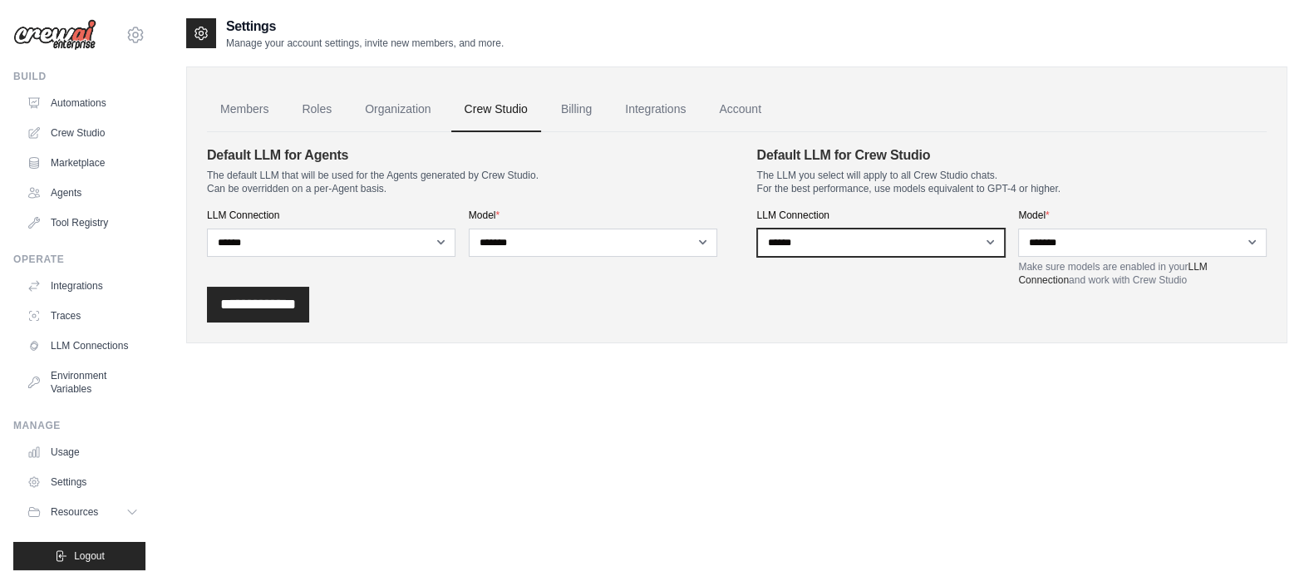
click at [839, 250] on select "**********" at bounding box center [881, 243] width 248 height 28
click at [424, 277] on div "**********" at bounding box center [462, 215] width 510 height 141
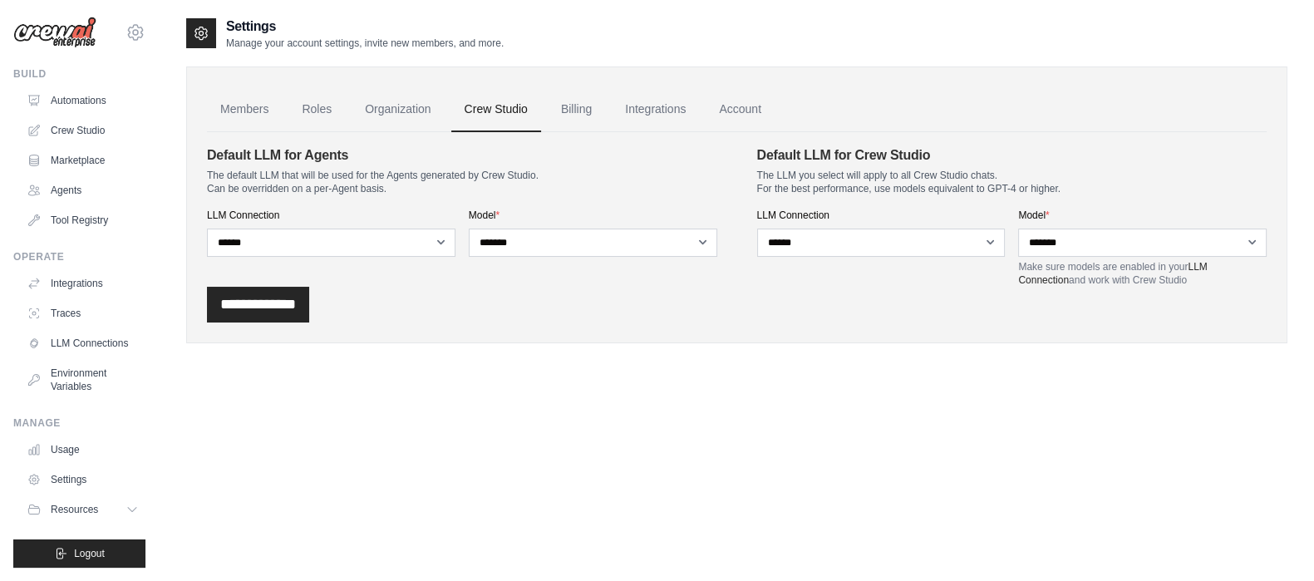
scroll to position [12, 0]
click at [104, 514] on button "Resources" at bounding box center [84, 509] width 125 height 27
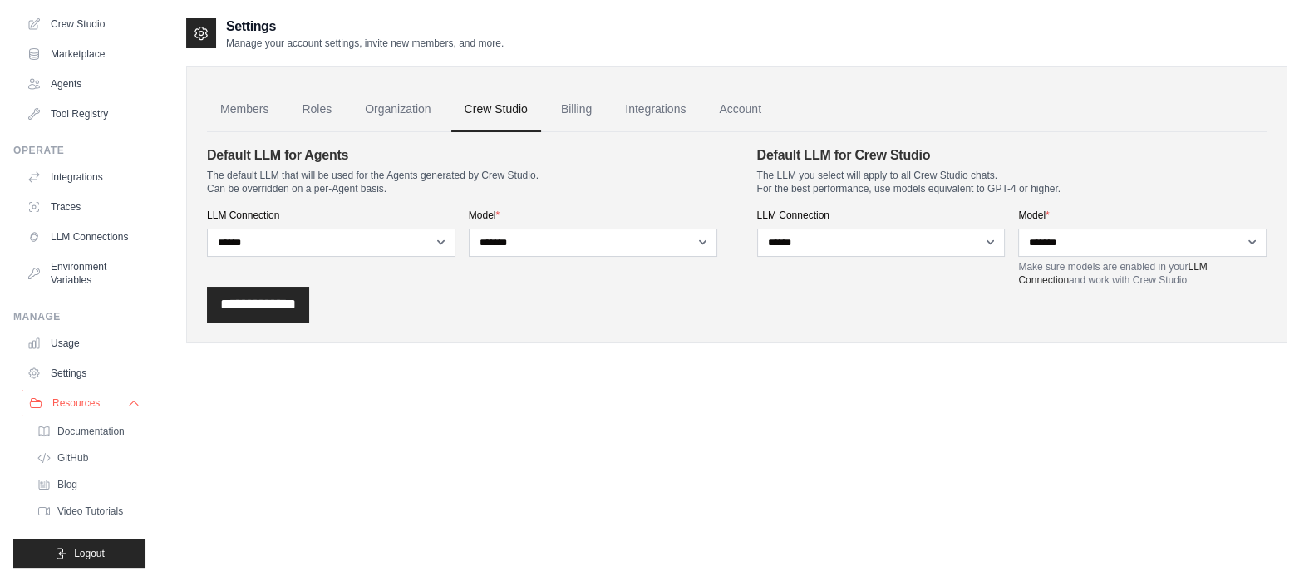
scroll to position [120, 0]
click at [665, 109] on link "Integrations" at bounding box center [655, 109] width 87 height 45
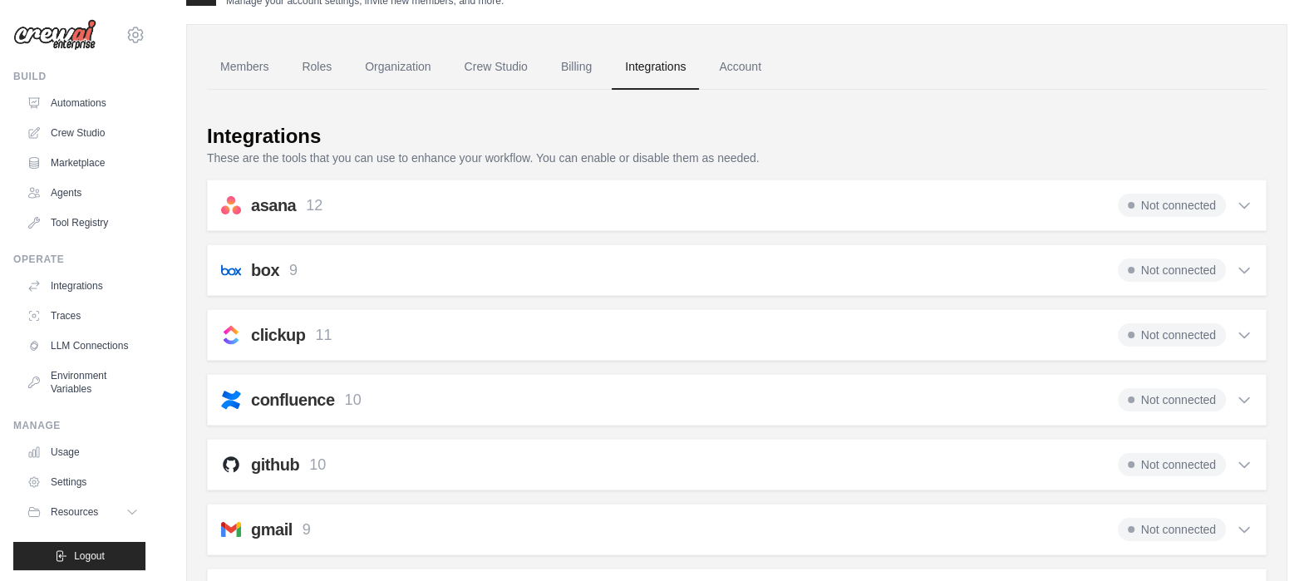
scroll to position [37, 0]
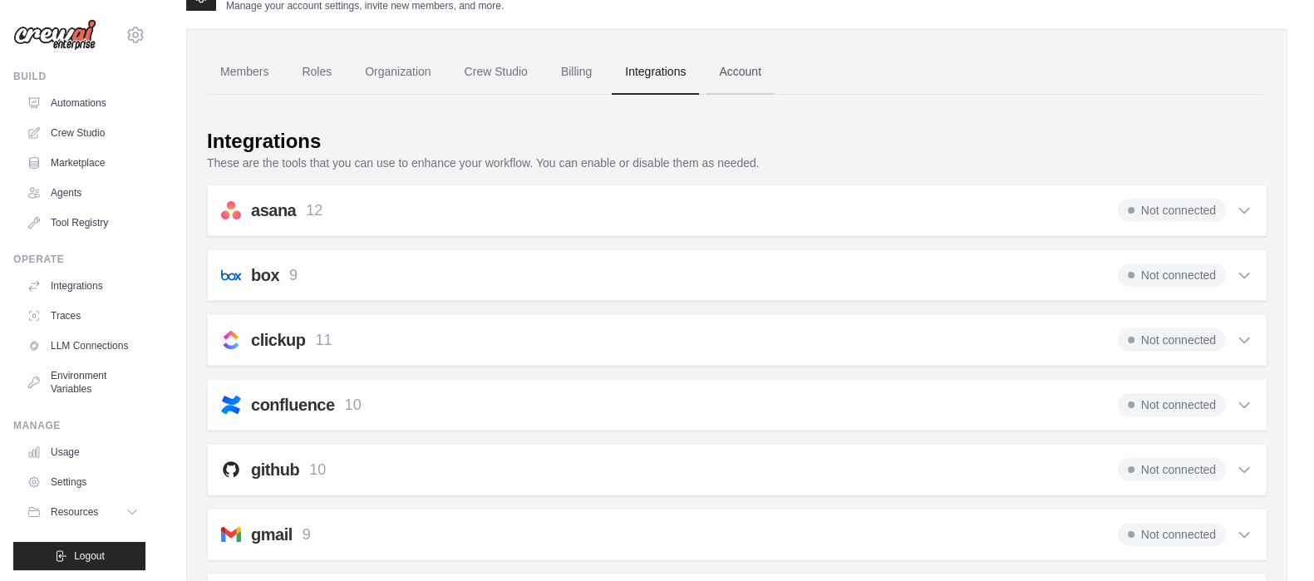
click at [750, 72] on link "Account" at bounding box center [739, 72] width 69 height 45
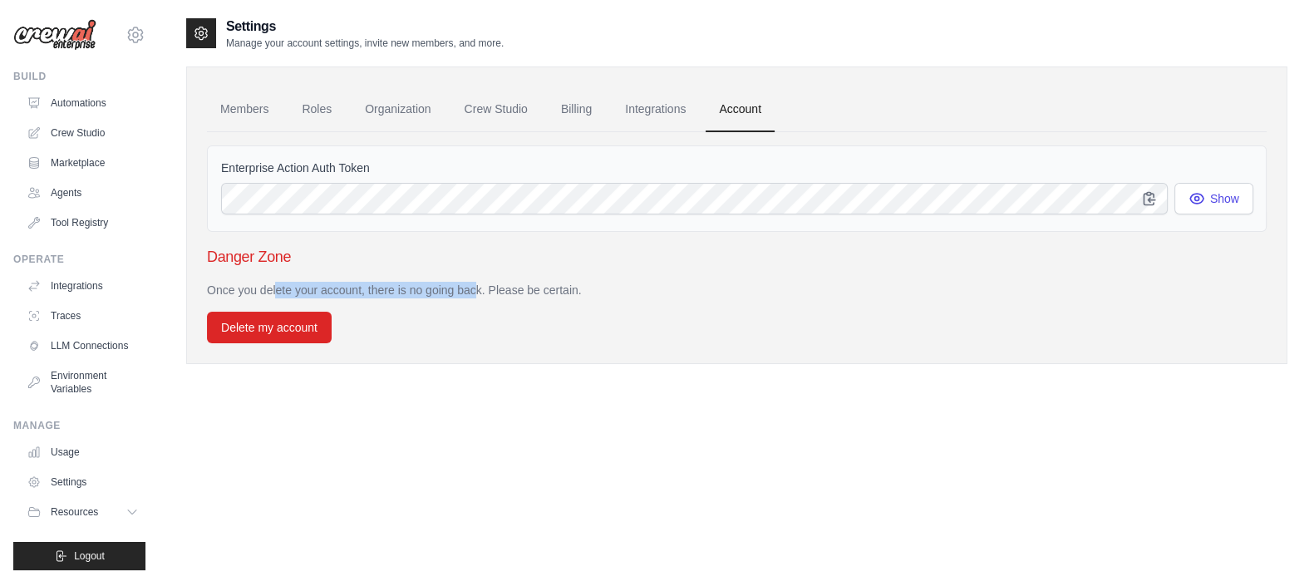
drag, startPoint x: 225, startPoint y: 283, endPoint x: 427, endPoint y: 288, distance: 202.0
click at [427, 288] on p "Once you delete your account, there is no going back. Please be certain." at bounding box center [736, 290] width 1059 height 17
click at [474, 303] on div "Once you delete your account, there is no going back. Please be certain. Delete…" at bounding box center [736, 312] width 1059 height 61
click at [239, 106] on link "Members" at bounding box center [244, 109] width 75 height 45
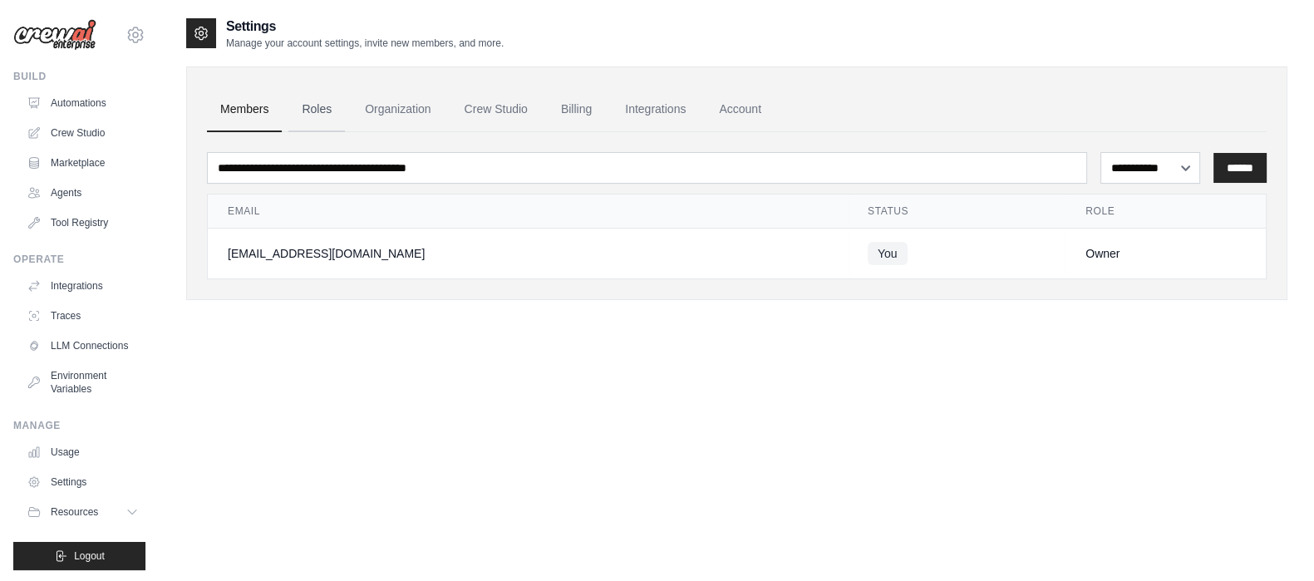
click at [310, 108] on link "Roles" at bounding box center [316, 109] width 57 height 45
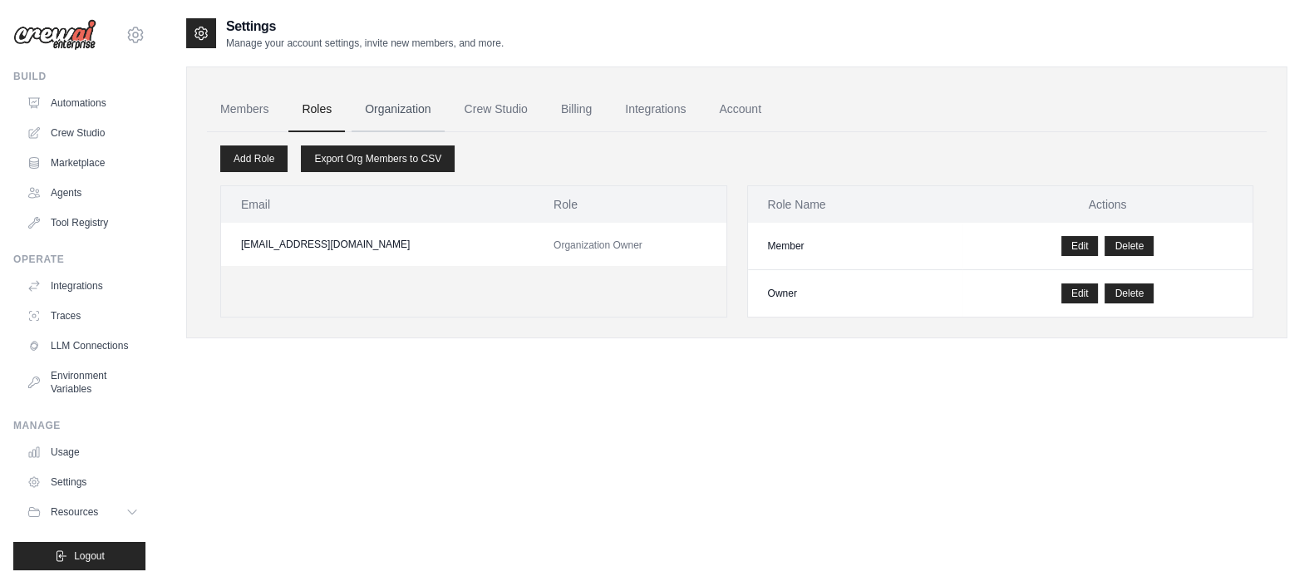
click at [403, 97] on link "Organization" at bounding box center [397, 109] width 92 height 45
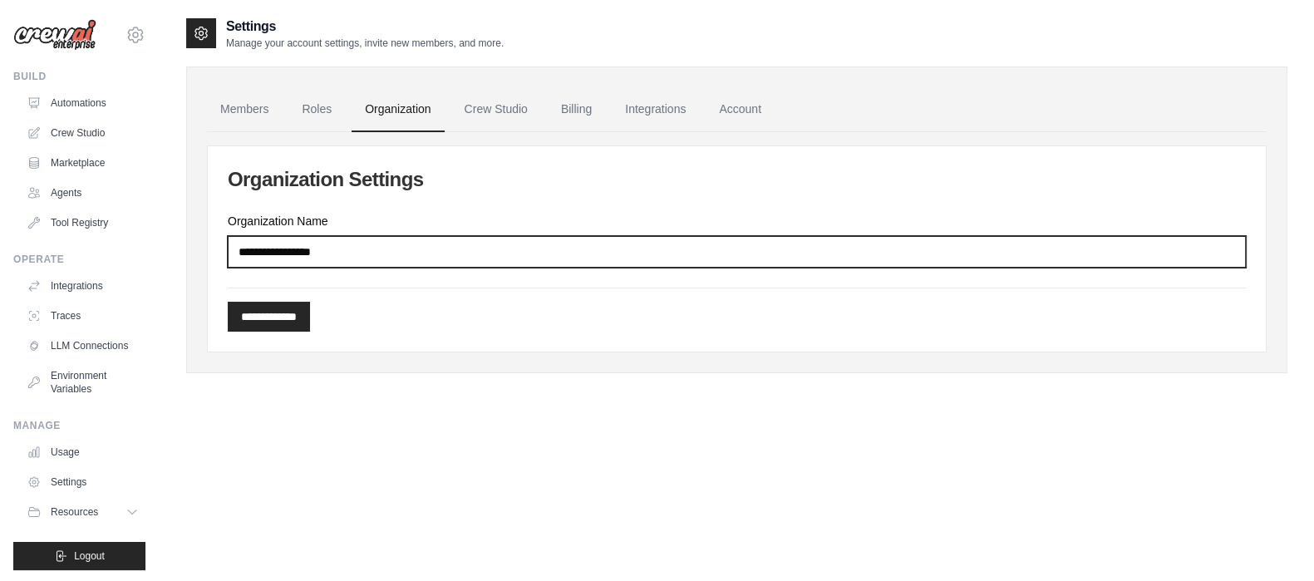
click at [411, 252] on input "Organization Name" at bounding box center [737, 252] width 1018 height 32
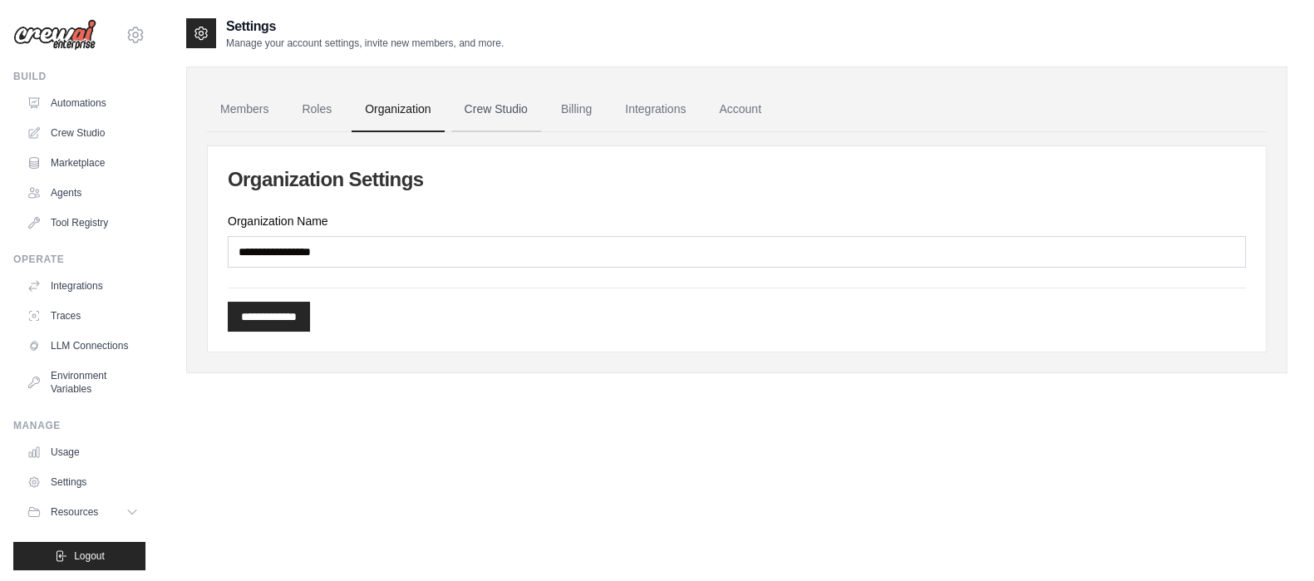
click at [489, 103] on link "Crew Studio" at bounding box center [496, 109] width 90 height 45
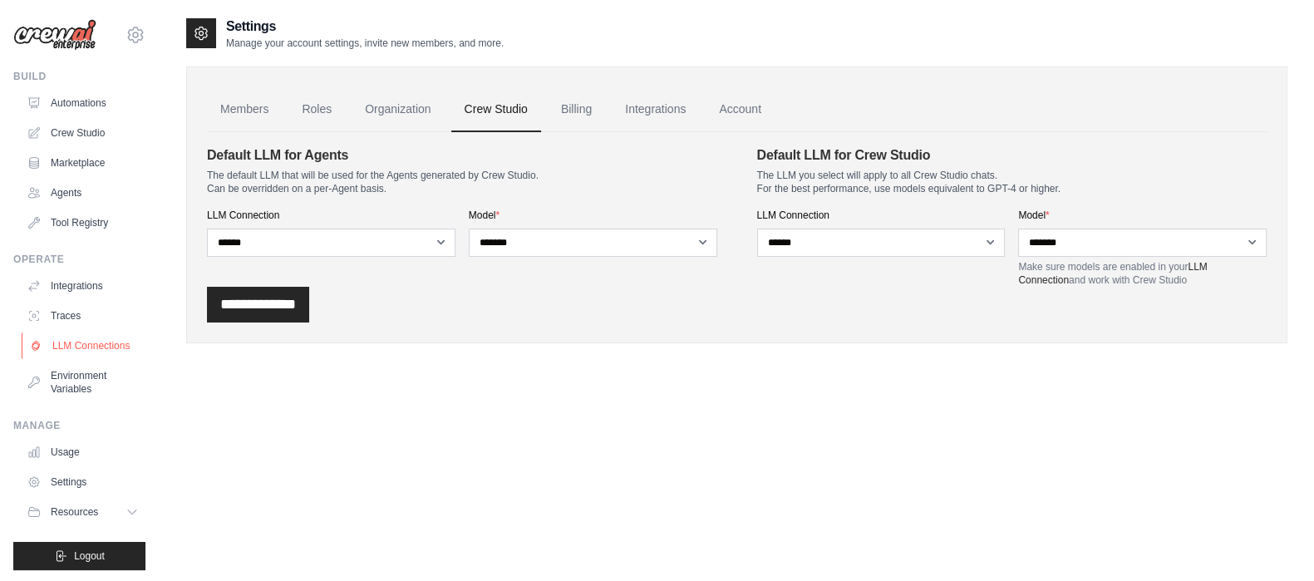
click at [68, 359] on link "LLM Connections" at bounding box center [84, 345] width 125 height 27
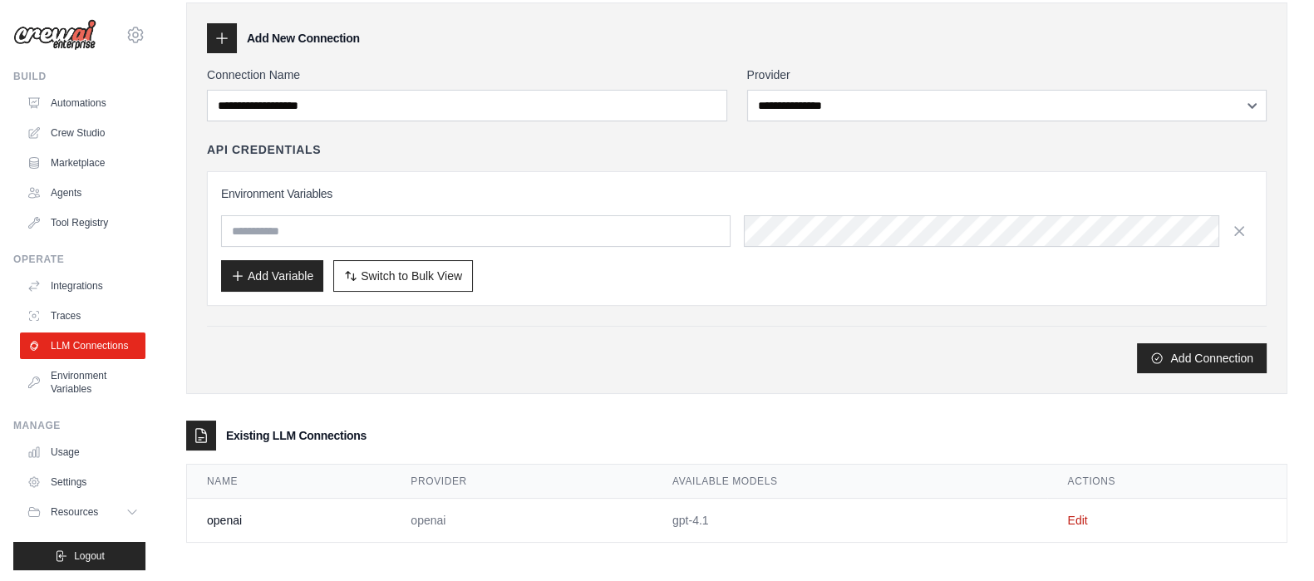
scroll to position [60, 0]
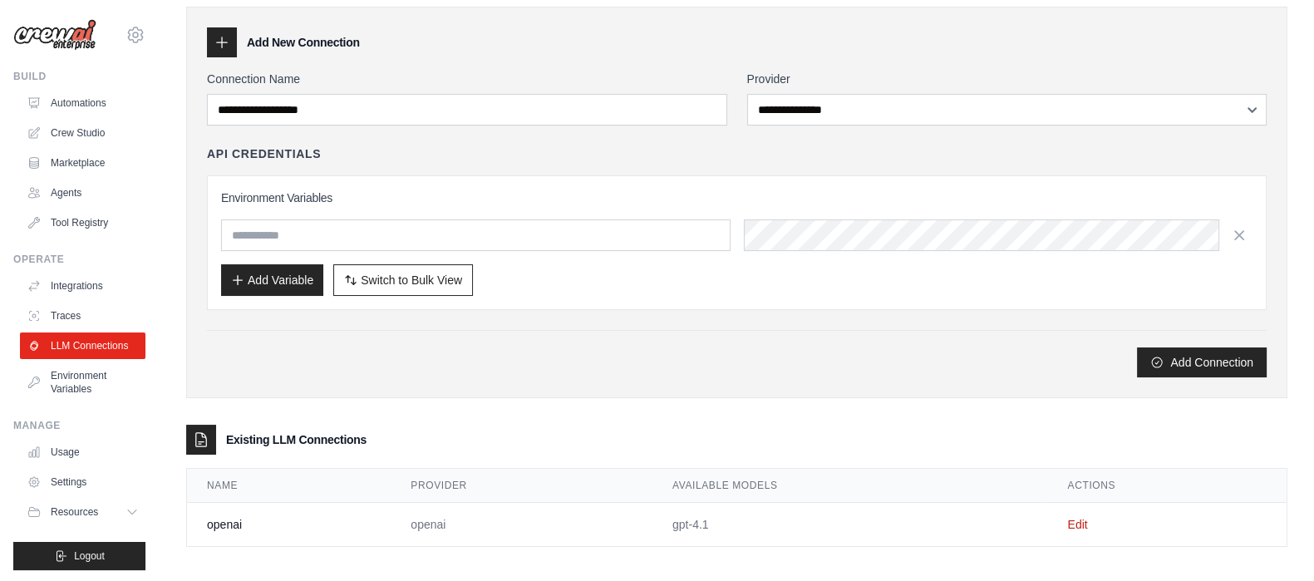
drag, startPoint x: 366, startPoint y: 523, endPoint x: 435, endPoint y: 516, distance: 69.3
click at [366, 521] on td "openai" at bounding box center [289, 525] width 204 height 44
click at [1080, 521] on link "Edit" at bounding box center [1077, 524] width 20 height 13
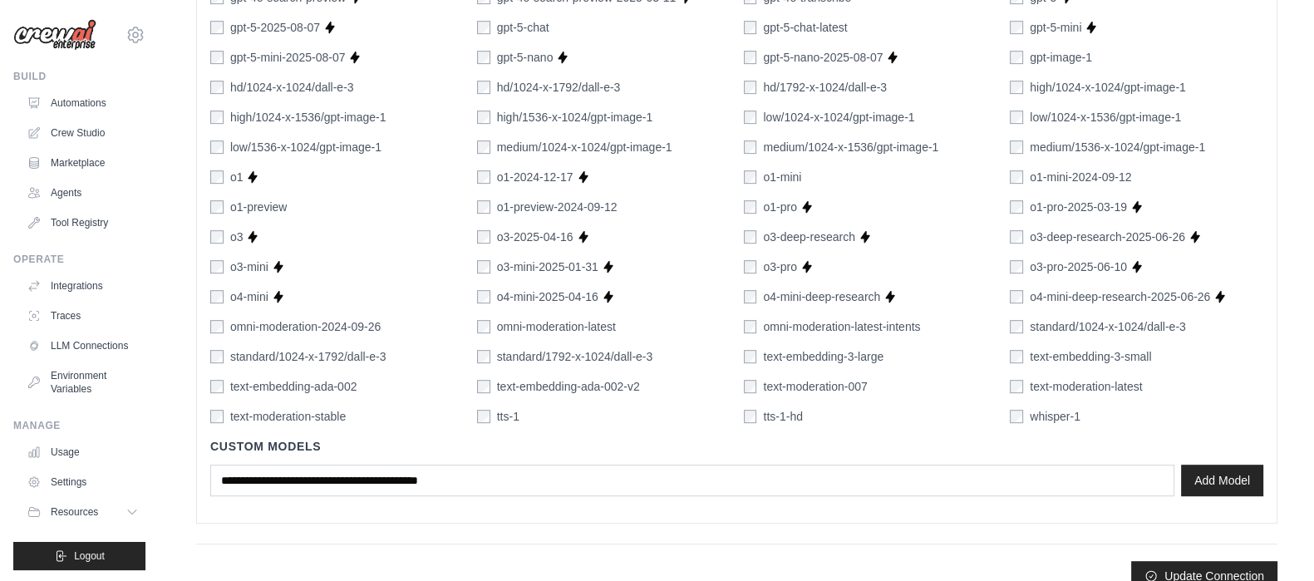
scroll to position [1026, 0]
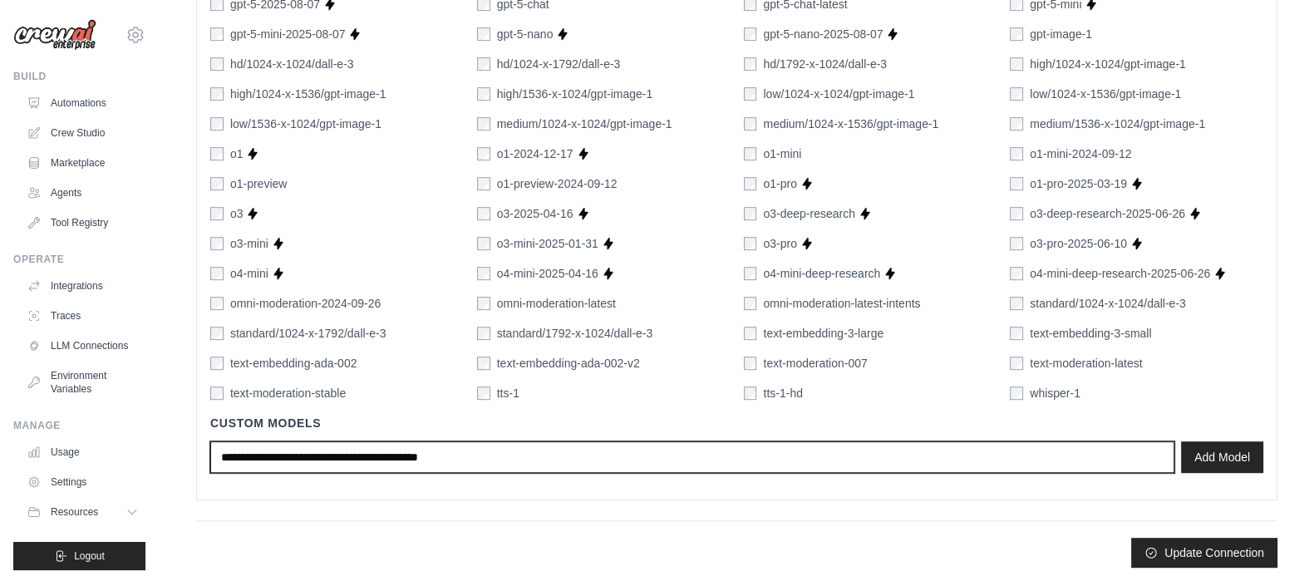
click at [348, 459] on input "text" at bounding box center [692, 457] width 964 height 32
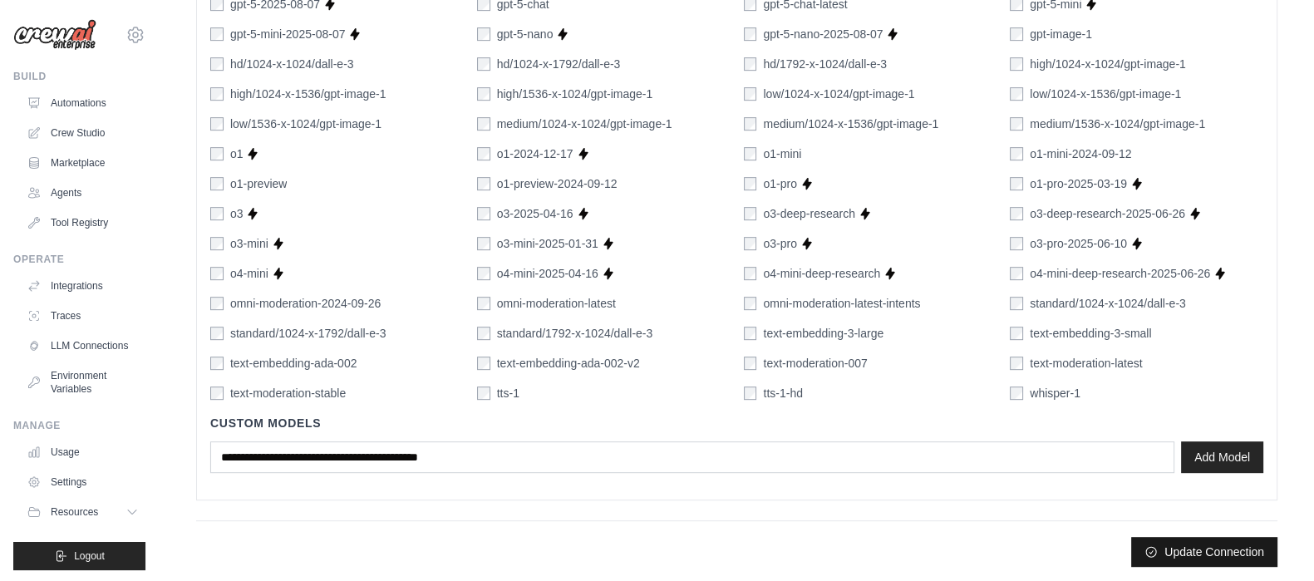
click at [1172, 542] on button "Update Connection" at bounding box center [1204, 552] width 146 height 30
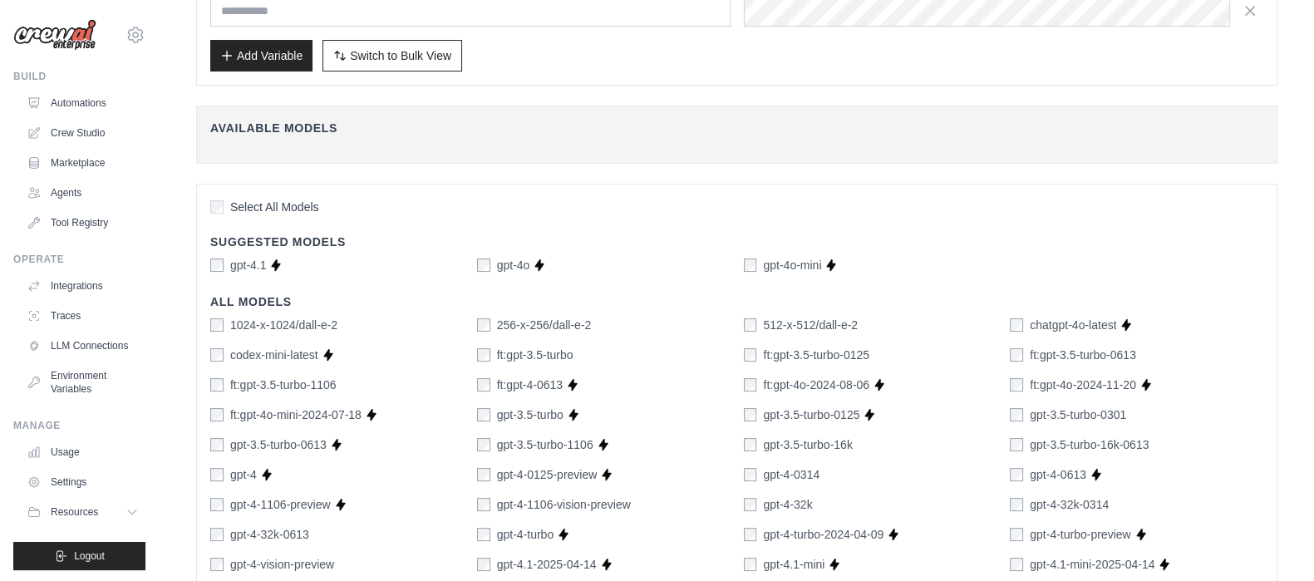
scroll to position [0, 0]
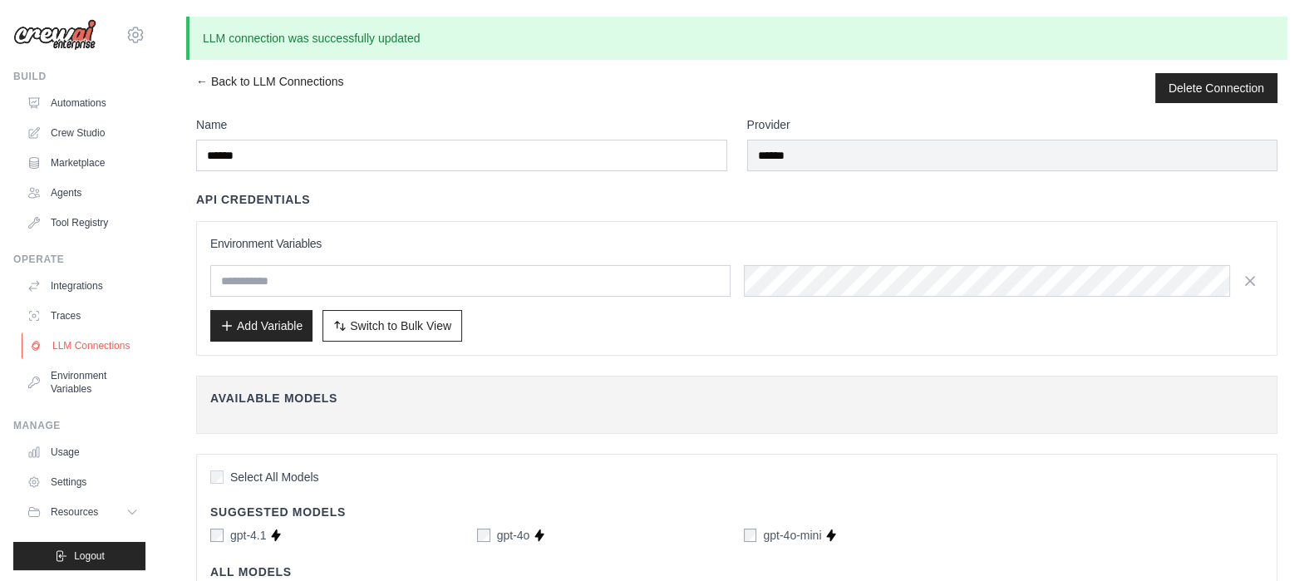
click at [71, 349] on link "LLM Connections" at bounding box center [84, 345] width 125 height 27
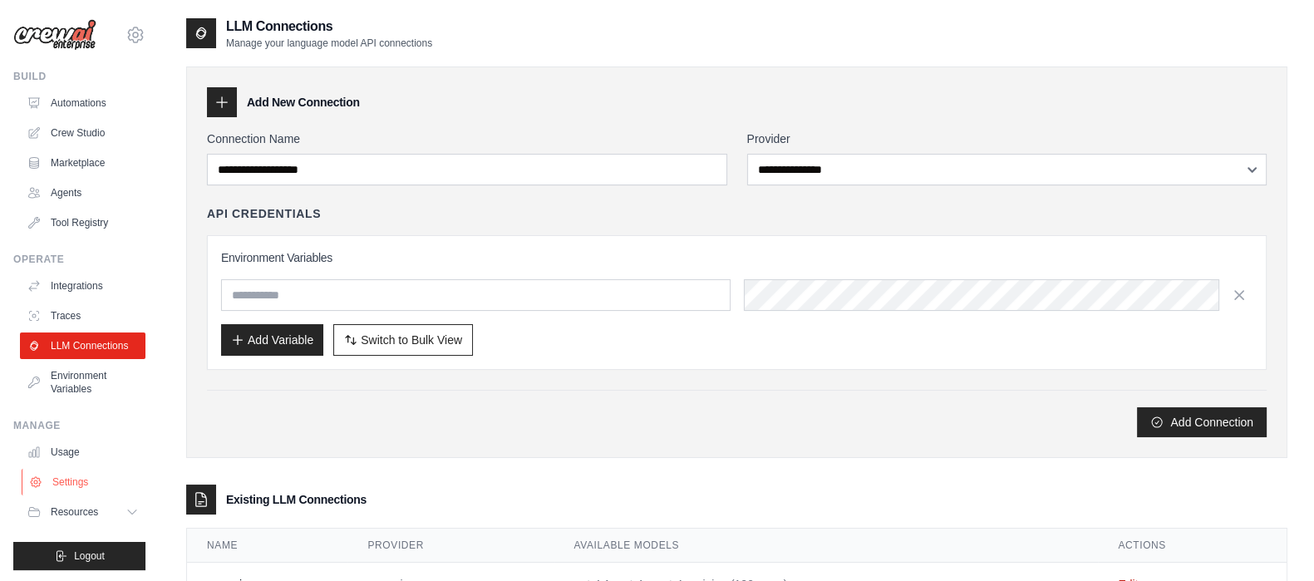
click at [50, 495] on link "Settings" at bounding box center [84, 482] width 125 height 27
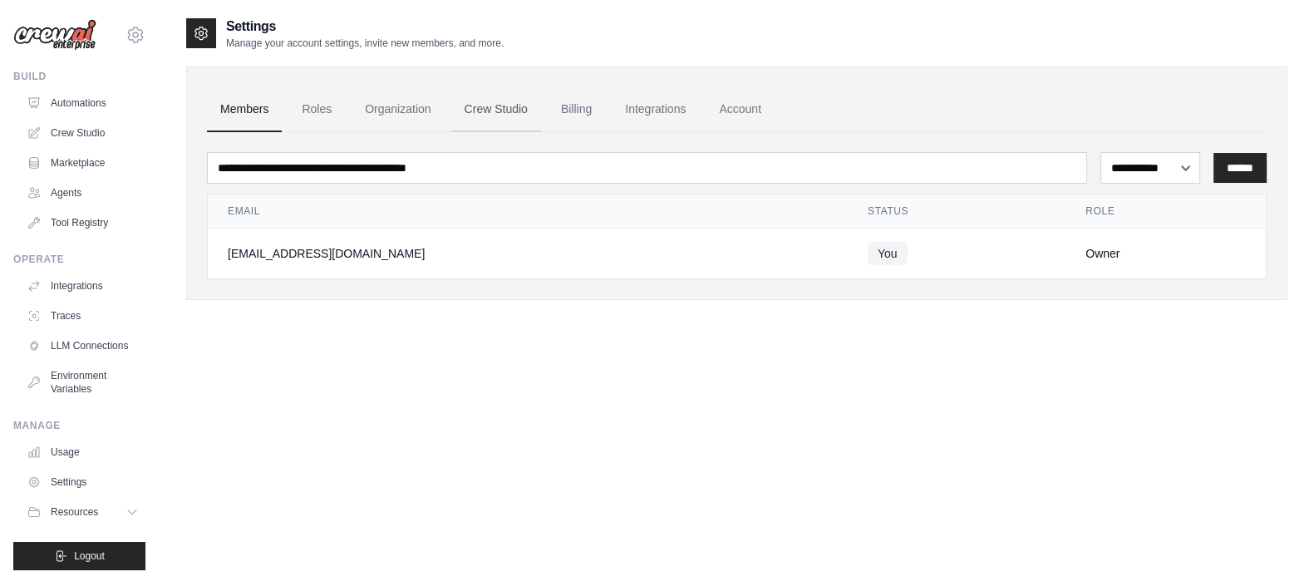
click at [488, 102] on link "Crew Studio" at bounding box center [496, 109] width 90 height 45
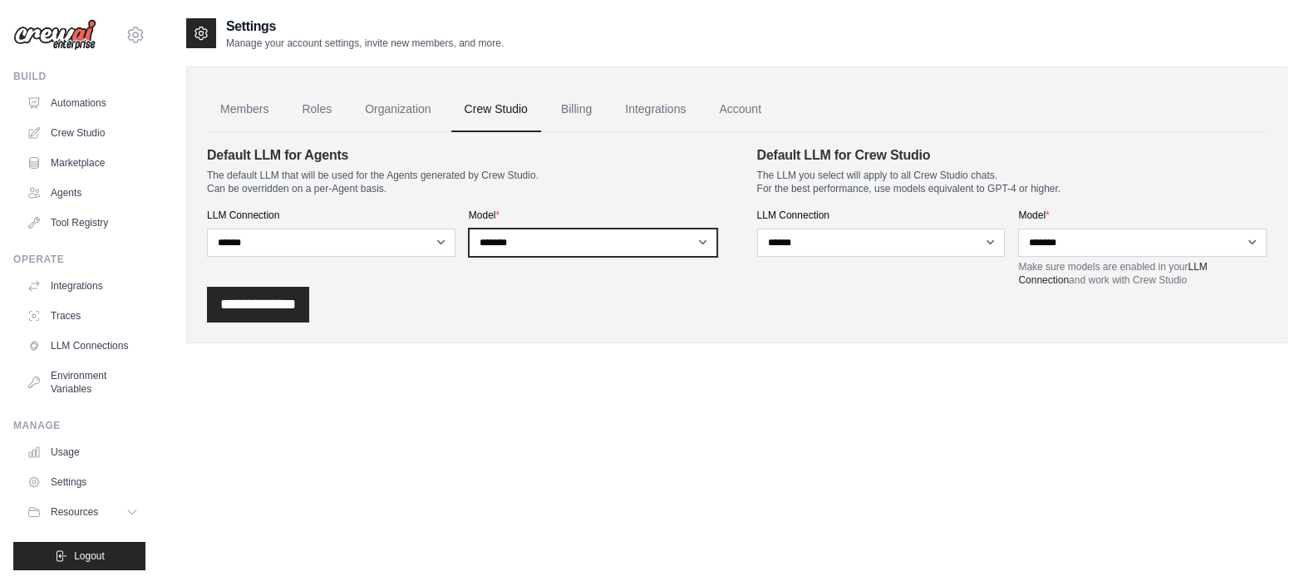
click at [519, 251] on select "**********" at bounding box center [593, 243] width 248 height 28
click at [723, 336] on div "**********" at bounding box center [736, 204] width 1101 height 277
click at [76, 226] on link "Tool Registry" at bounding box center [84, 222] width 125 height 27
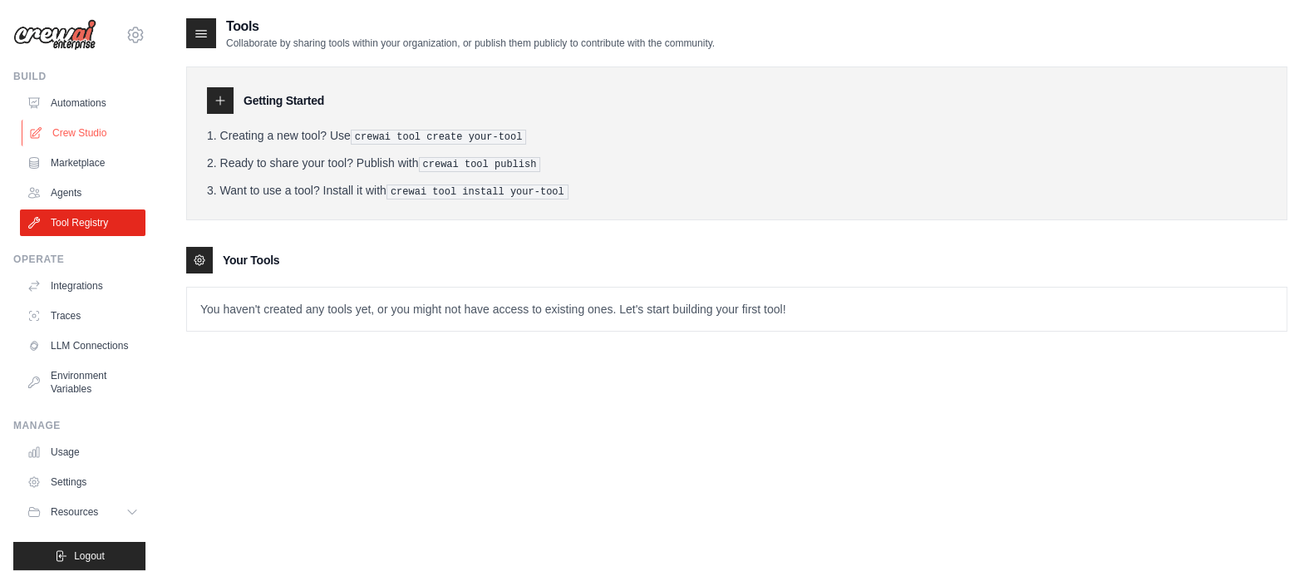
click at [79, 137] on link "Crew Studio" at bounding box center [84, 133] width 125 height 27
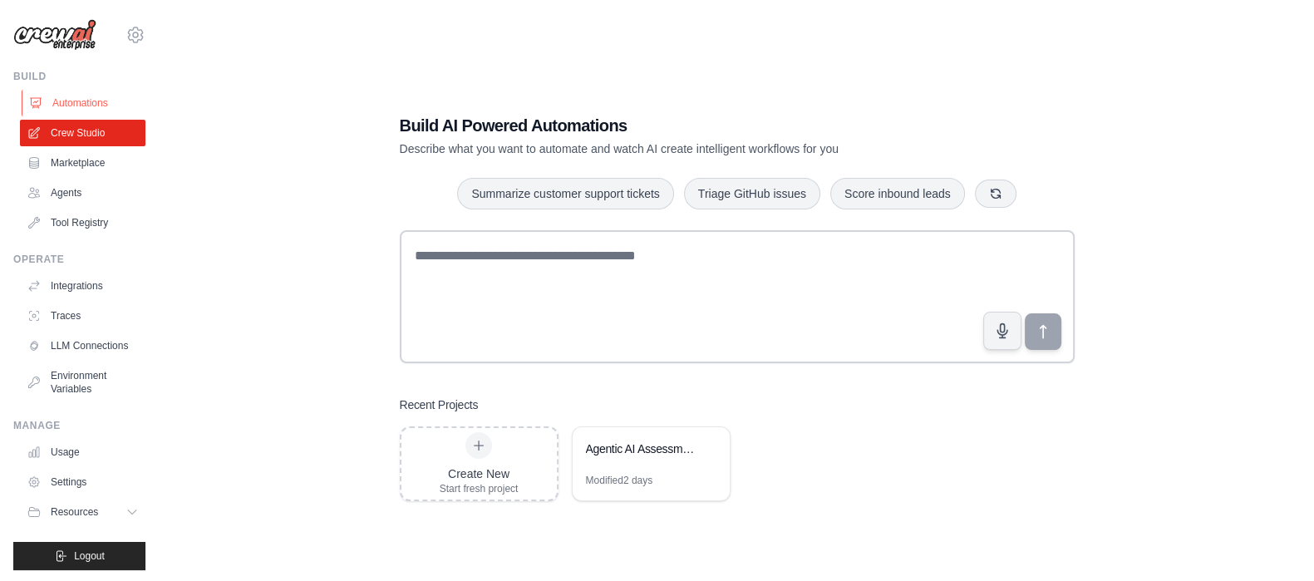
click at [76, 102] on link "Automations" at bounding box center [84, 103] width 125 height 27
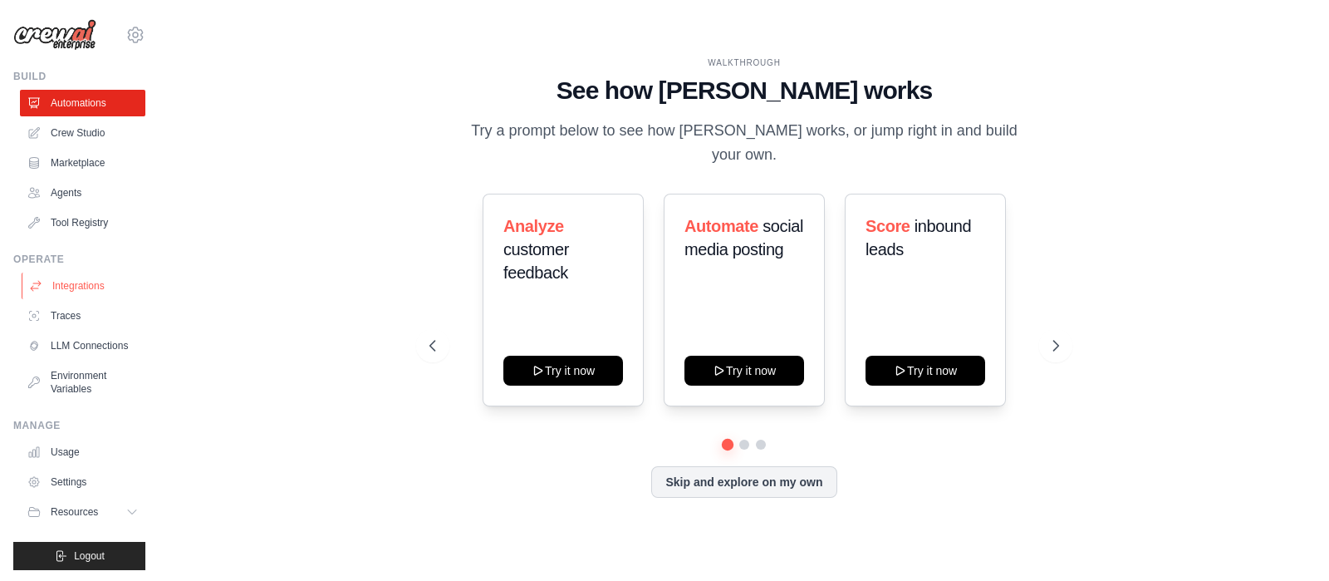
click at [79, 288] on link "Integrations" at bounding box center [84, 286] width 125 height 27
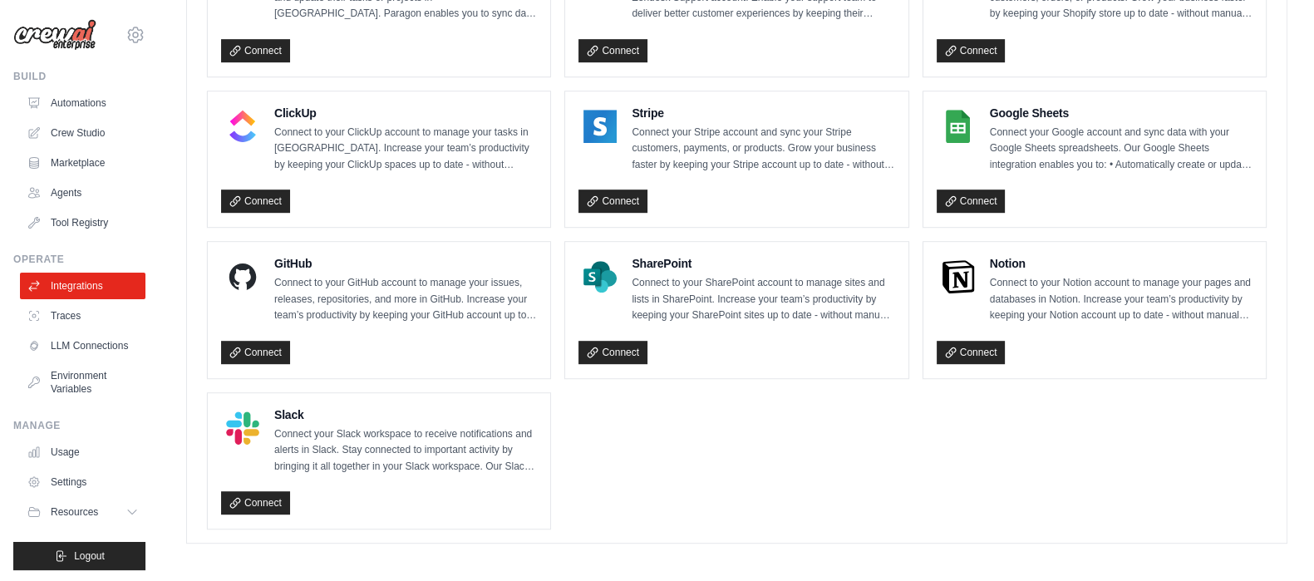
scroll to position [1176, 0]
click at [985, 341] on link "Connect" at bounding box center [970, 352] width 69 height 23
